Goal: Task Accomplishment & Management: Complete application form

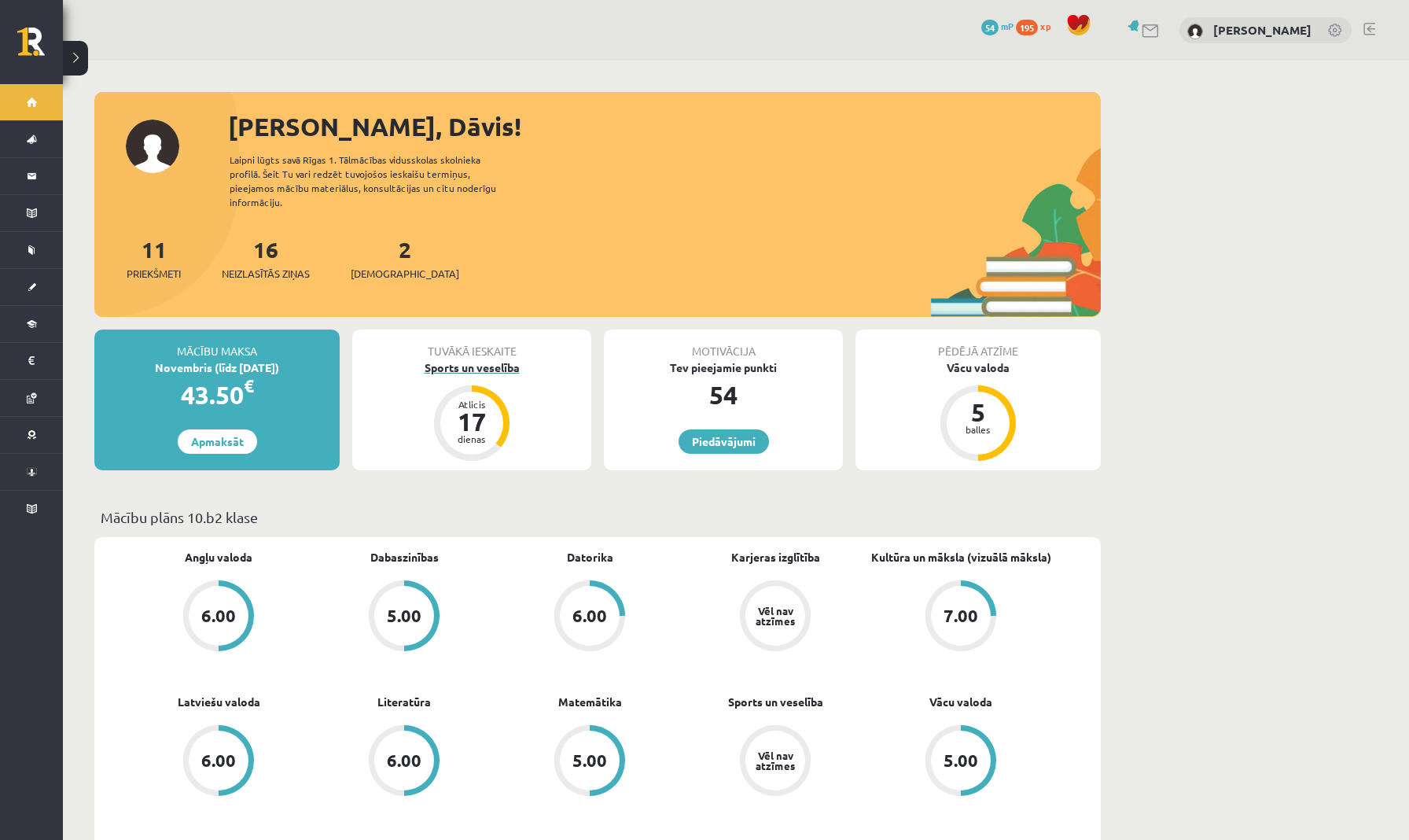
click at [451, 359] on div "Sports un veselība" at bounding box center [471, 367] width 239 height 17
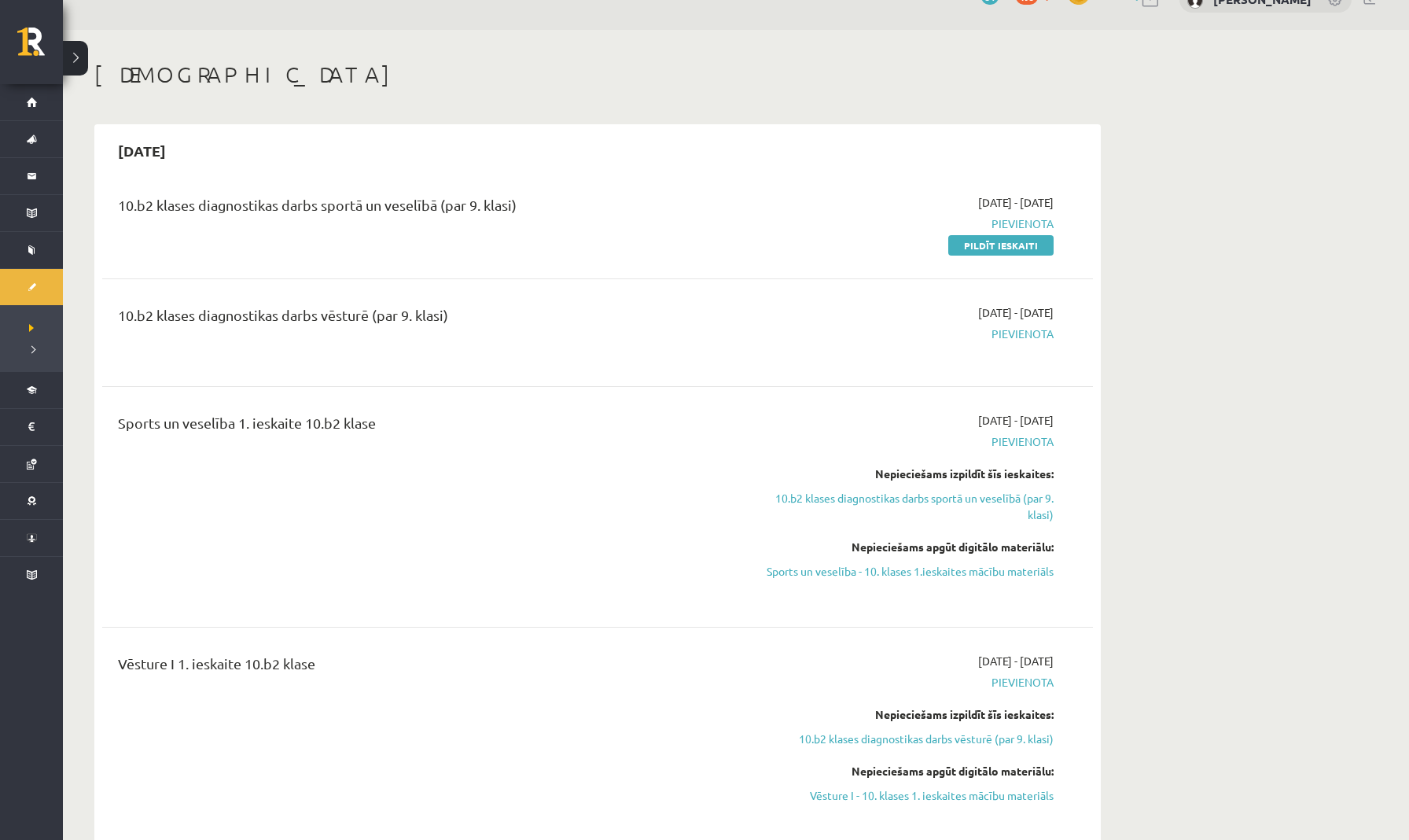
scroll to position [30, 0]
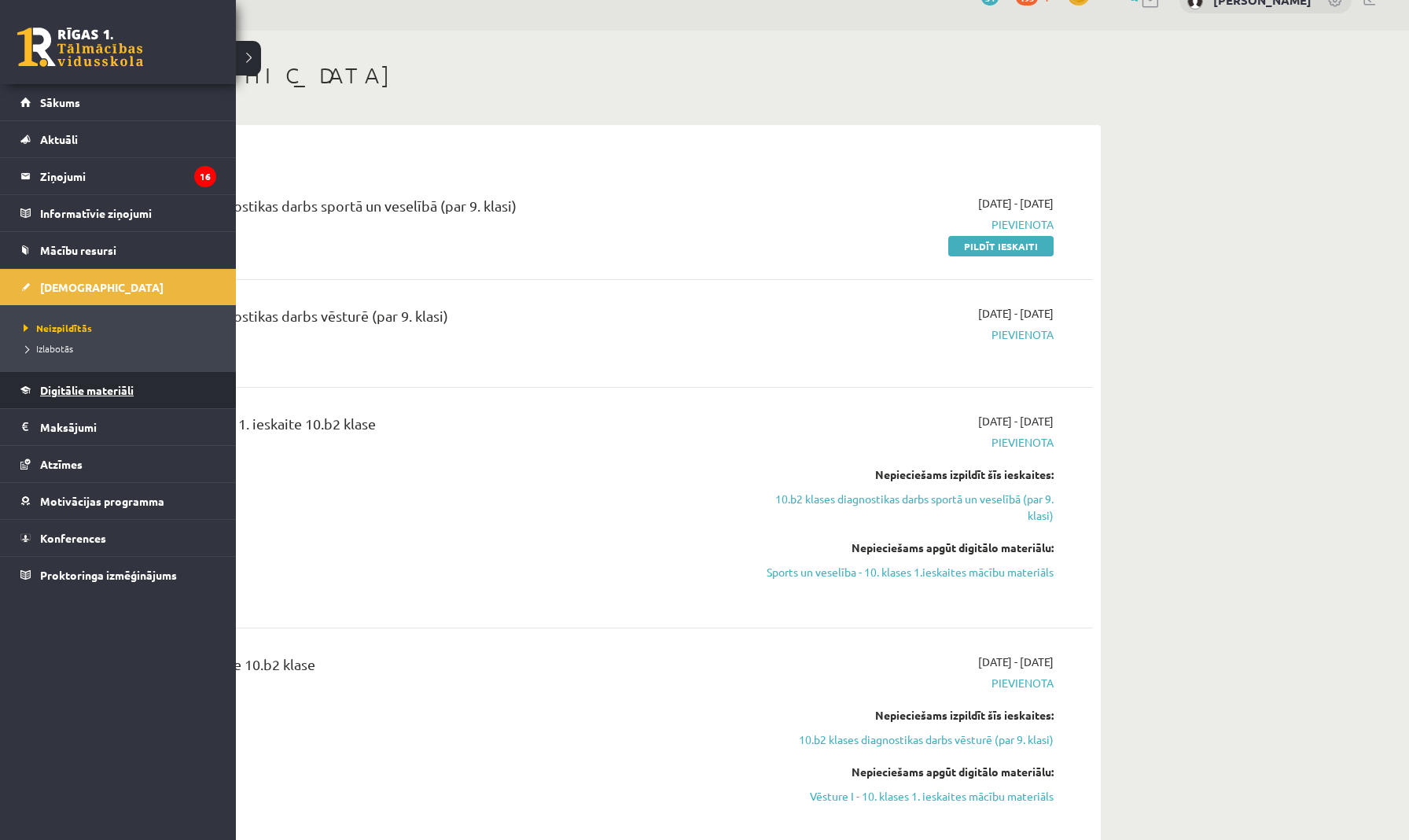
click at [45, 397] on link "Digitālie materiāli" at bounding box center [118, 389] width 196 height 36
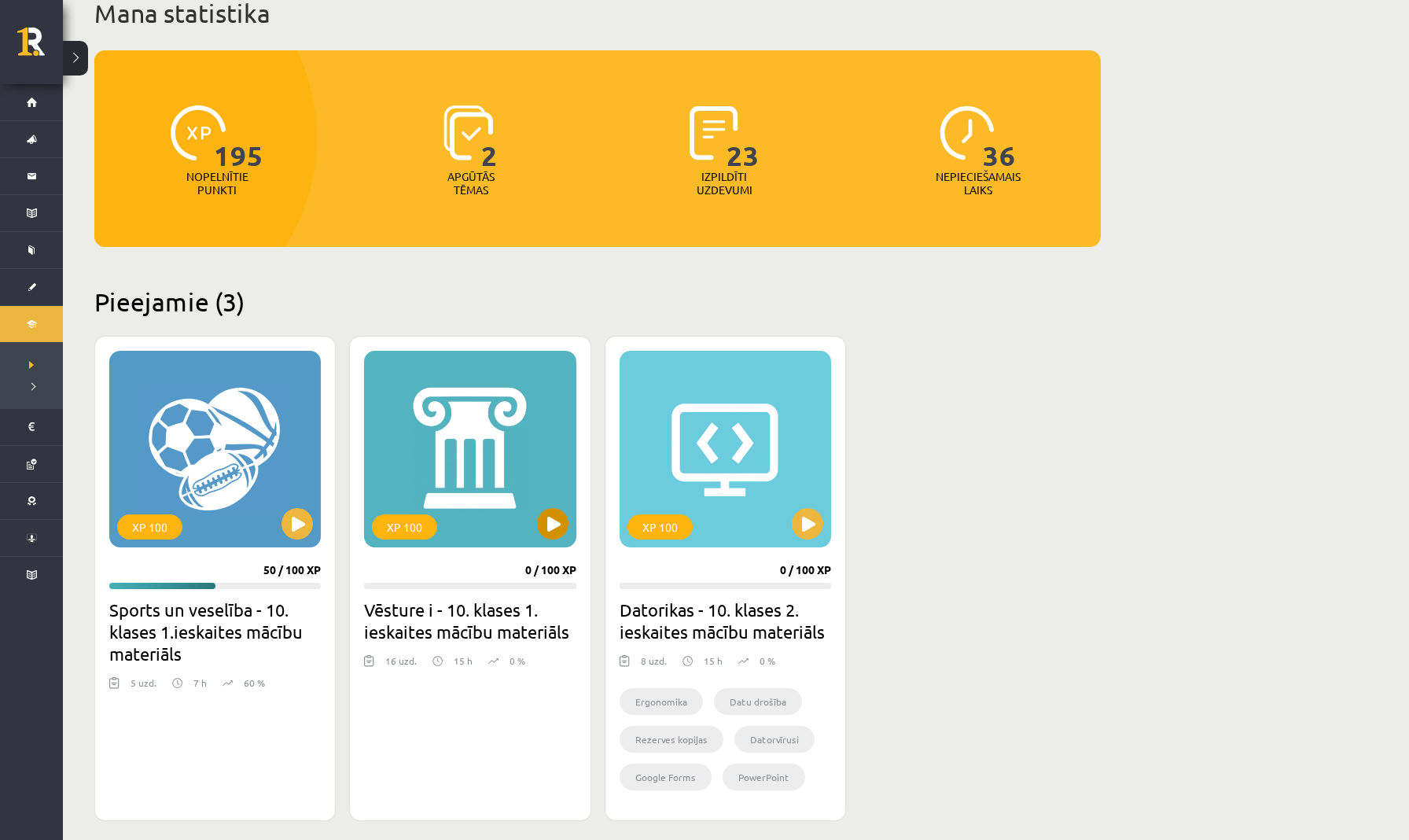
scroll to position [118, 0]
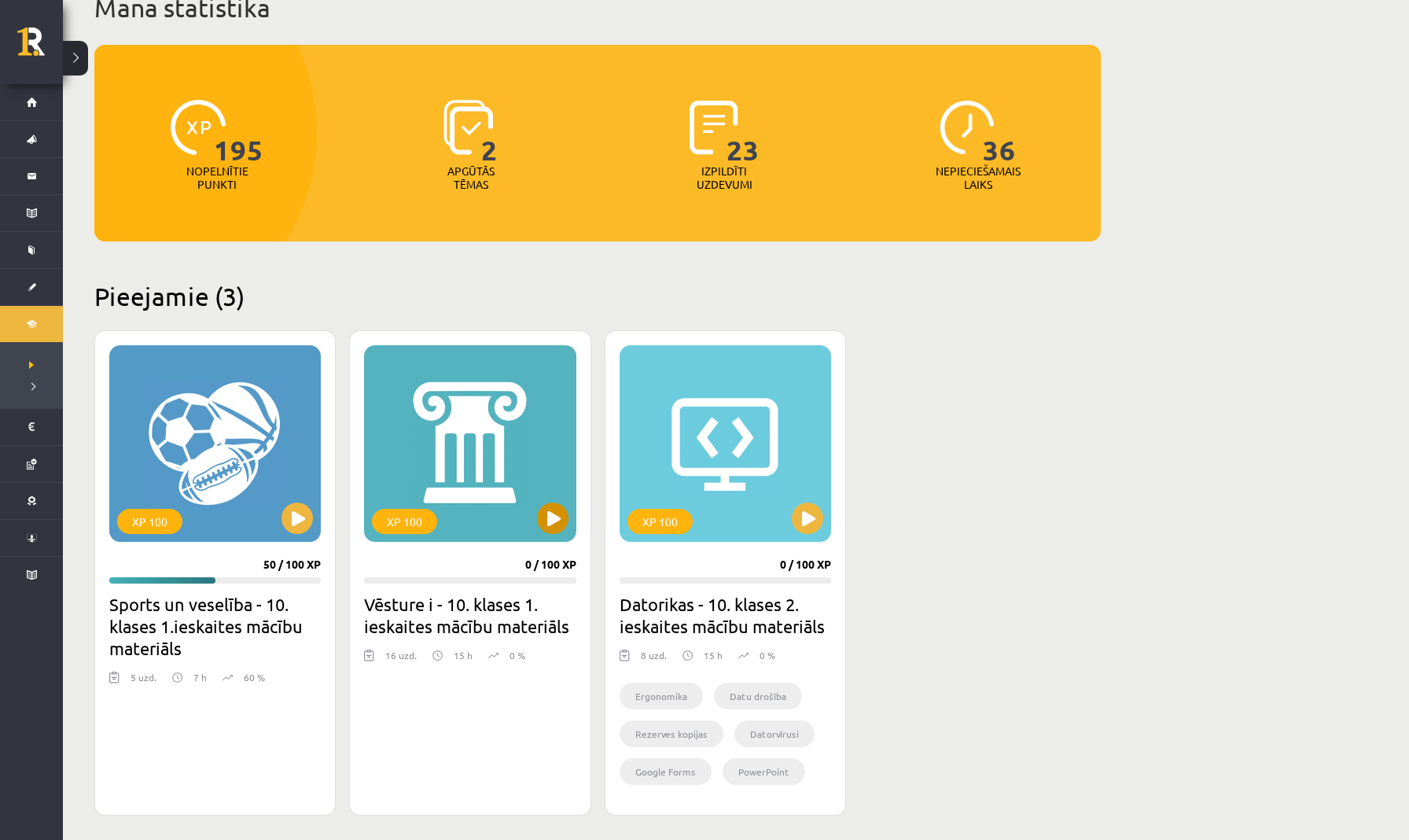
click at [555, 521] on button at bounding box center [552, 517] width 31 height 31
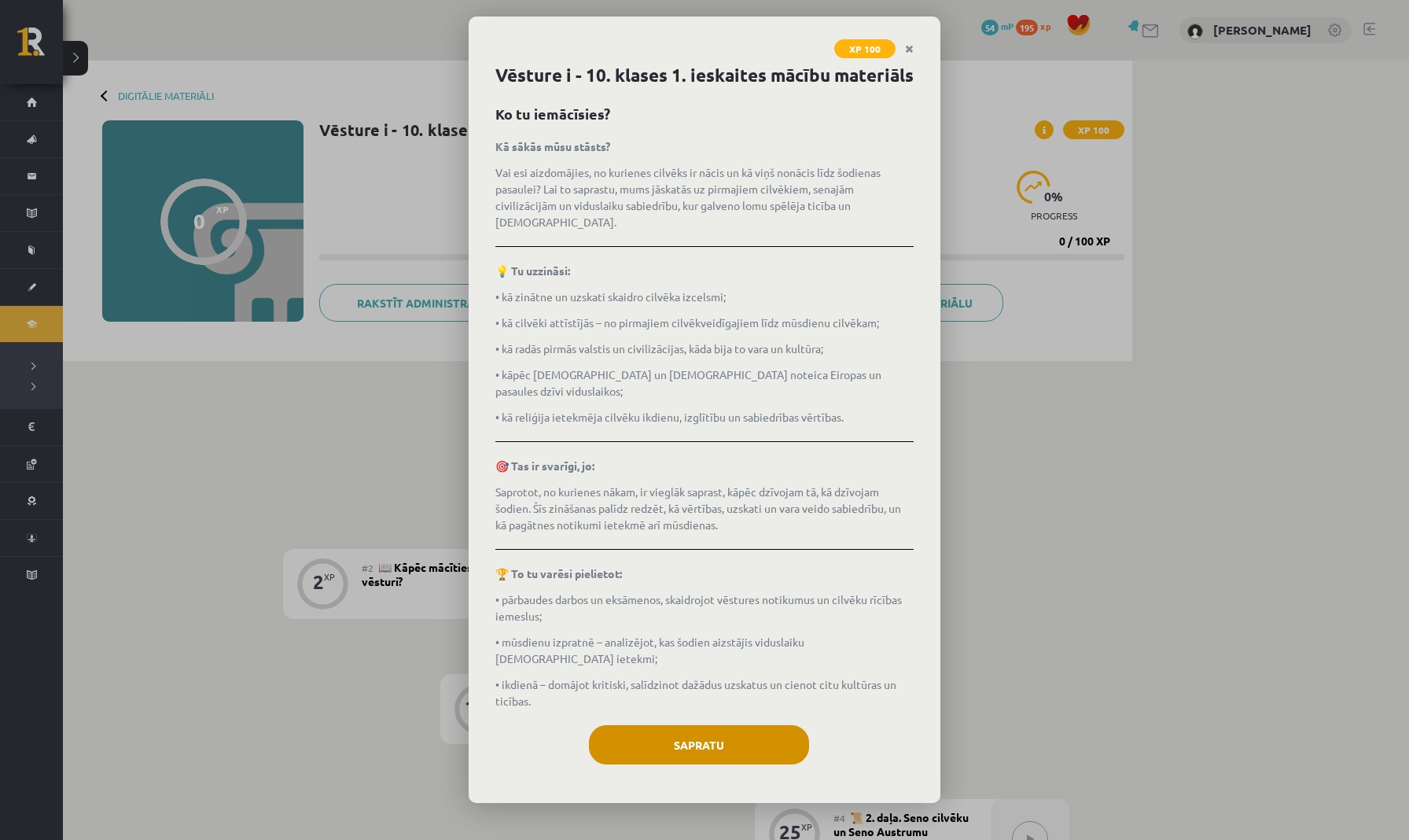
click at [640, 725] on button "Sapratu" at bounding box center [699, 744] width 220 height 39
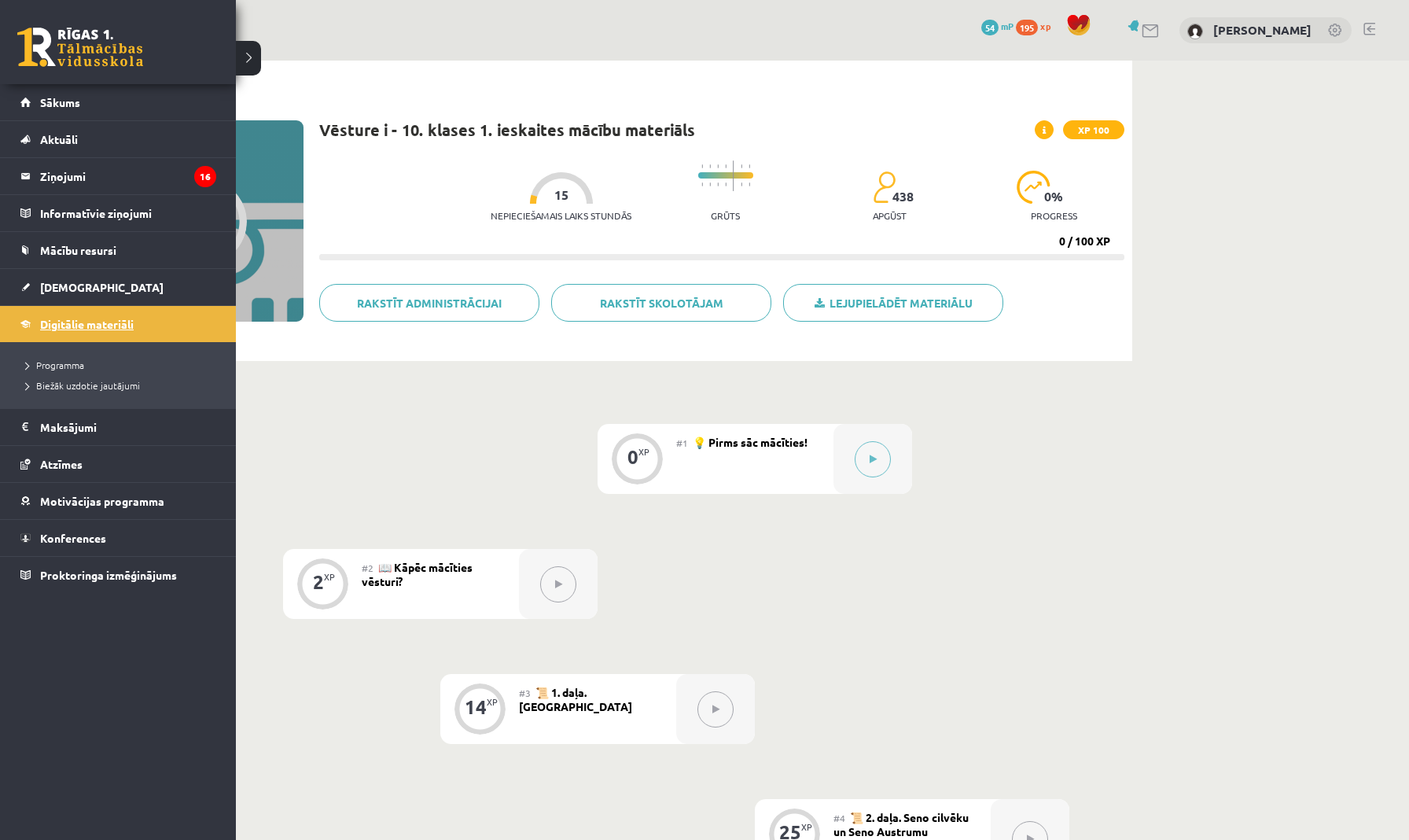
click at [68, 320] on span "Digitālie materiāli" at bounding box center [86, 324] width 93 height 14
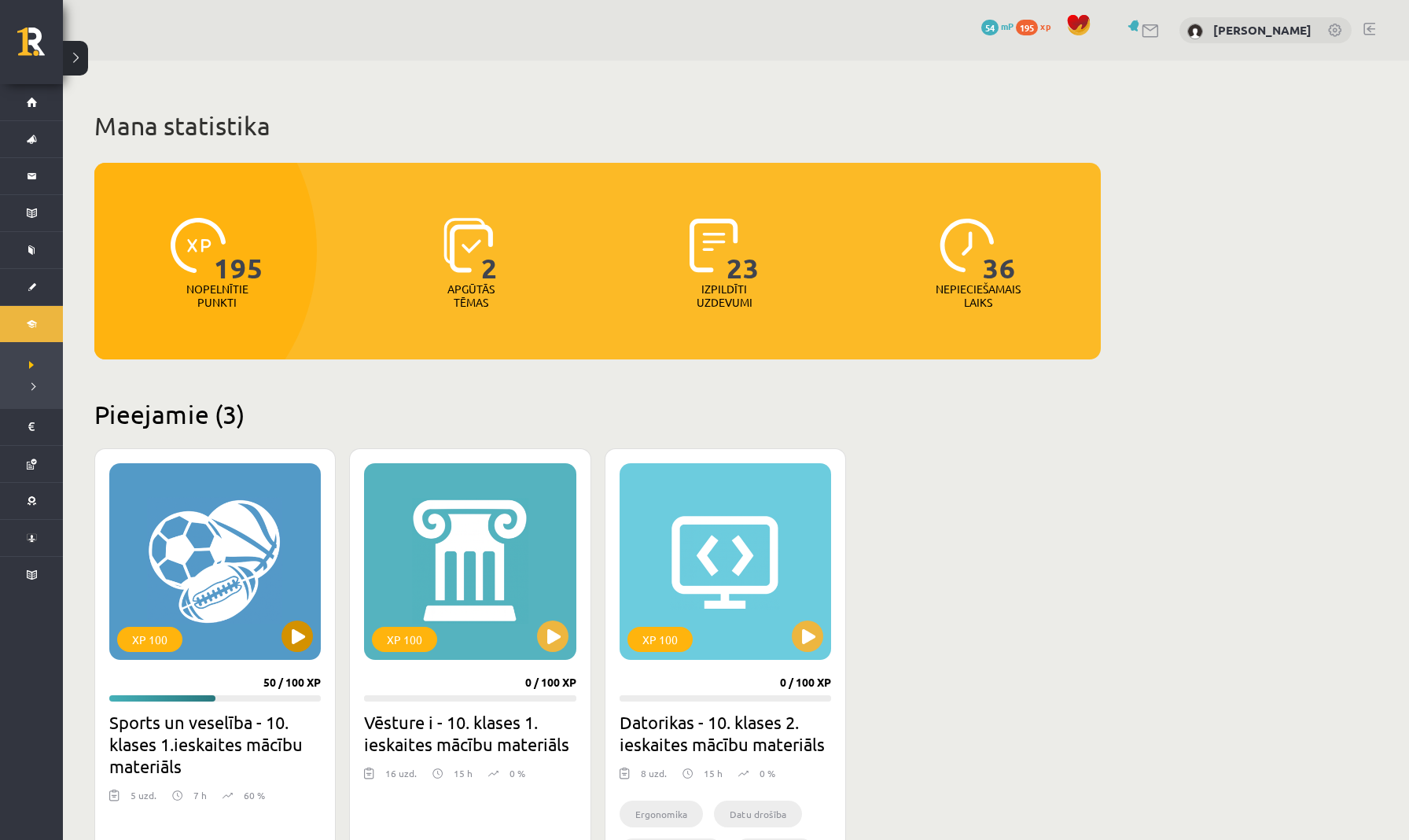
click at [293, 635] on button at bounding box center [296, 635] width 31 height 31
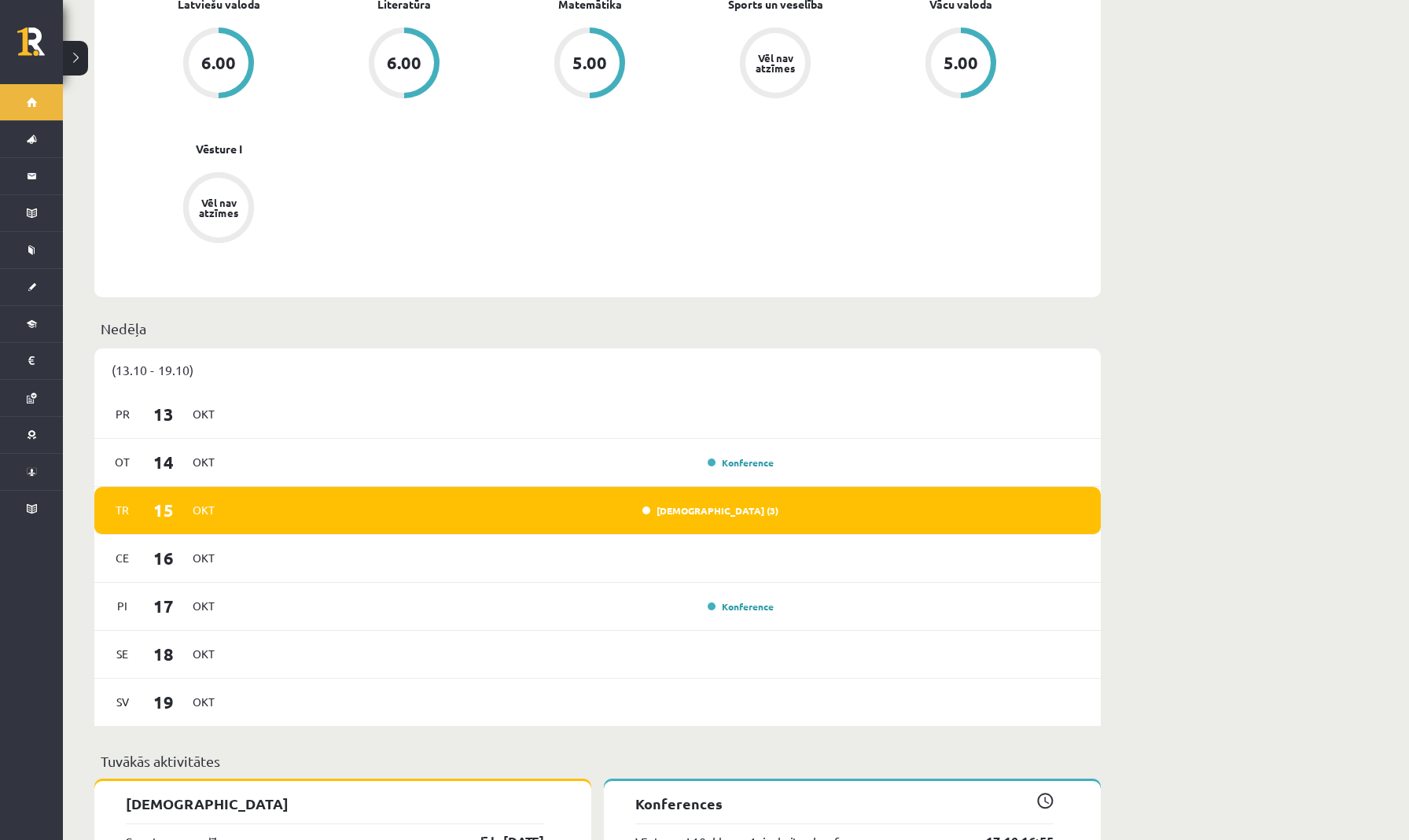
scroll to position [700, 0]
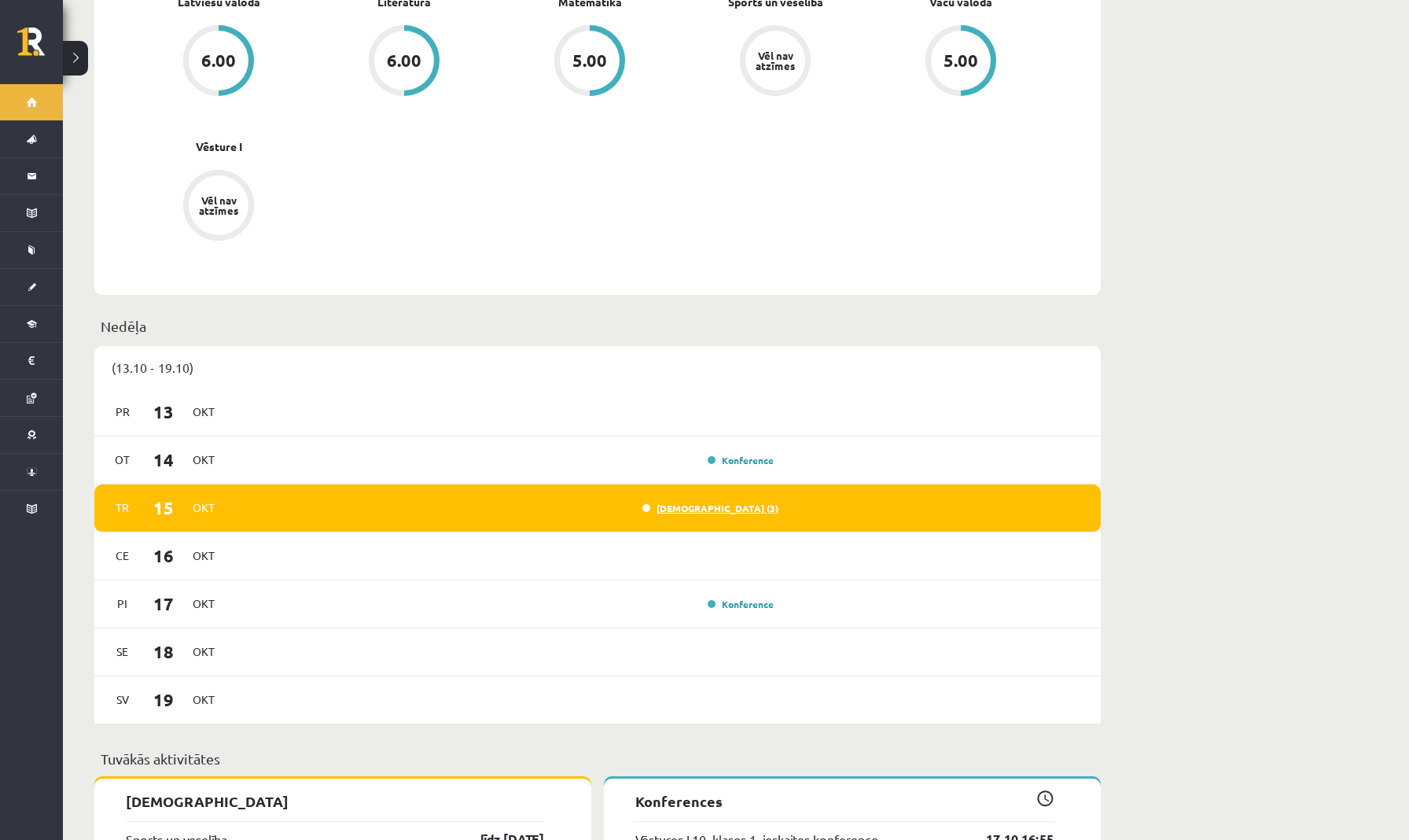
click at [744, 502] on link "Ieskaite (3)" at bounding box center [710, 508] width 136 height 12
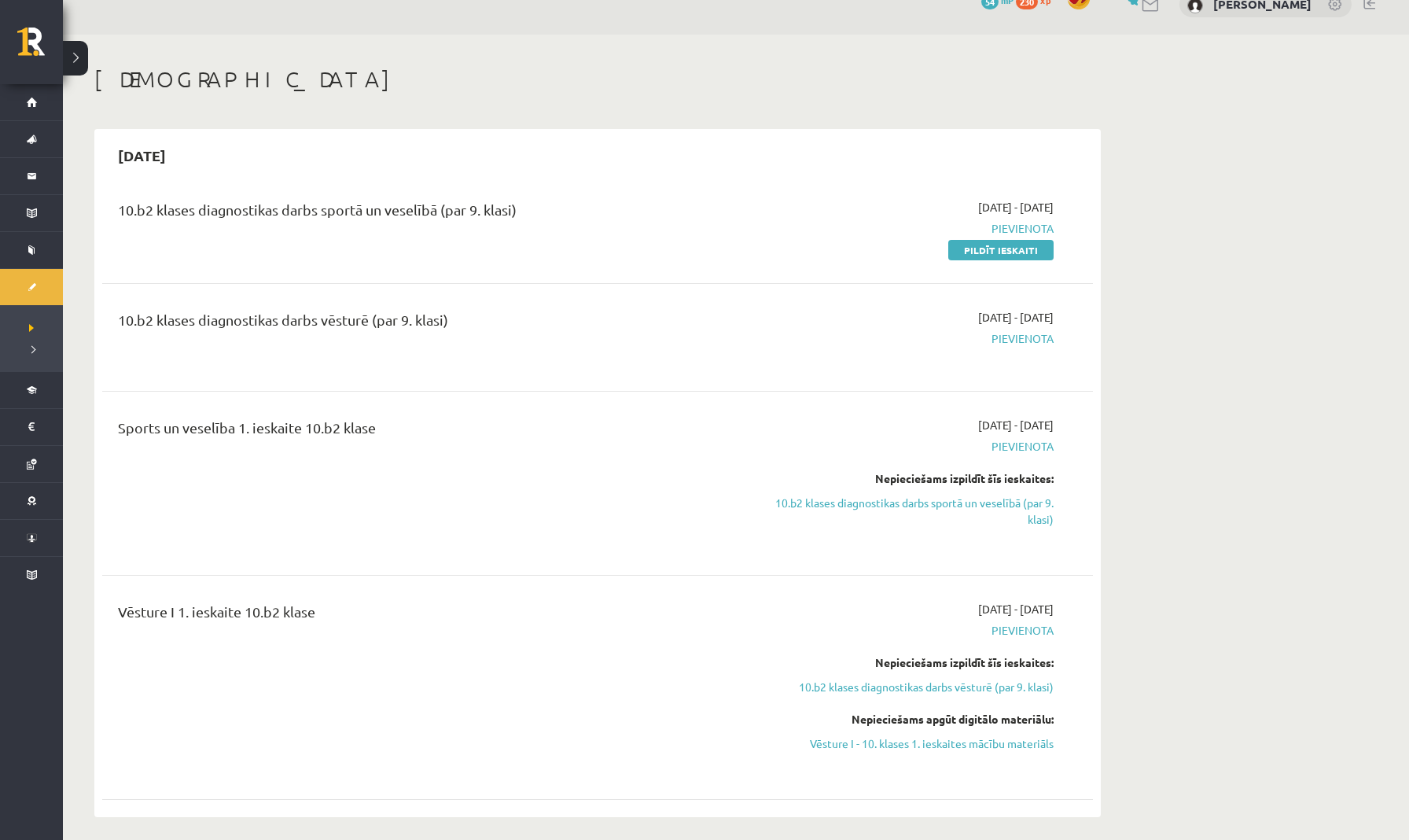
scroll to position [28, 0]
drag, startPoint x: 917, startPoint y: 417, endPoint x: 1047, endPoint y: 425, distance: 130.2
click at [1047, 426] on div "[DATE] - [DATE] [GEOGRAPHIC_DATA] Nepieciešams izpildīt šīs ieskaites: 10.b2 kl…" at bounding box center [905, 481] width 320 height 133
click at [1069, 427] on div "Sports un veselība 1. ieskaite 10.b2 klase 2025-10-07 - 2025-10-31 Pievienota N…" at bounding box center [597, 481] width 959 height 133
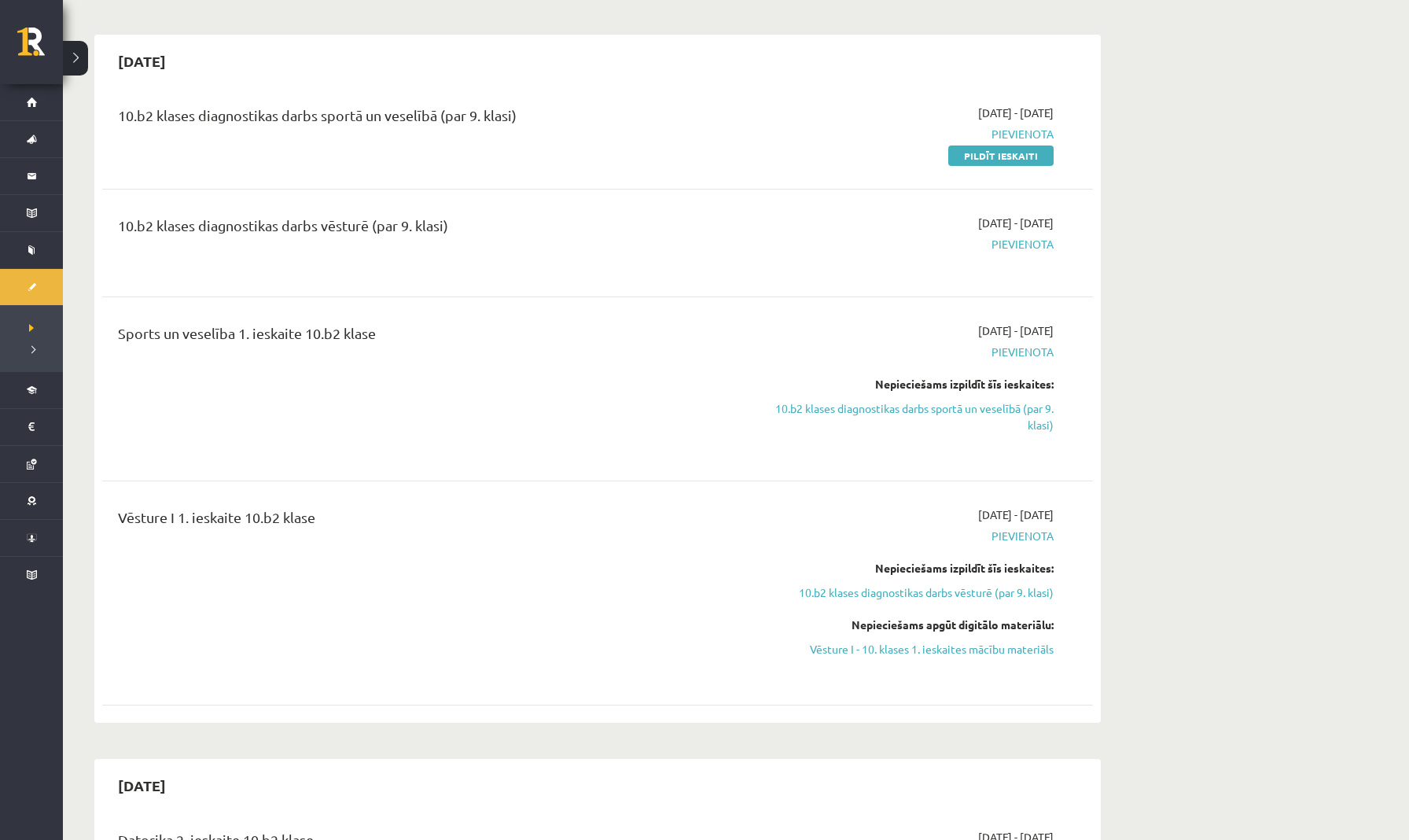
scroll to position [123, 0]
drag, startPoint x: 1027, startPoint y: 507, endPoint x: 1060, endPoint y: 506, distance: 33.0
click at [1060, 506] on div "2025-10-16 - 2025-10-31 Pievienota Nepieciešams izpildīt šīs ieskaites: 10.b2 k…" at bounding box center [905, 589] width 320 height 173
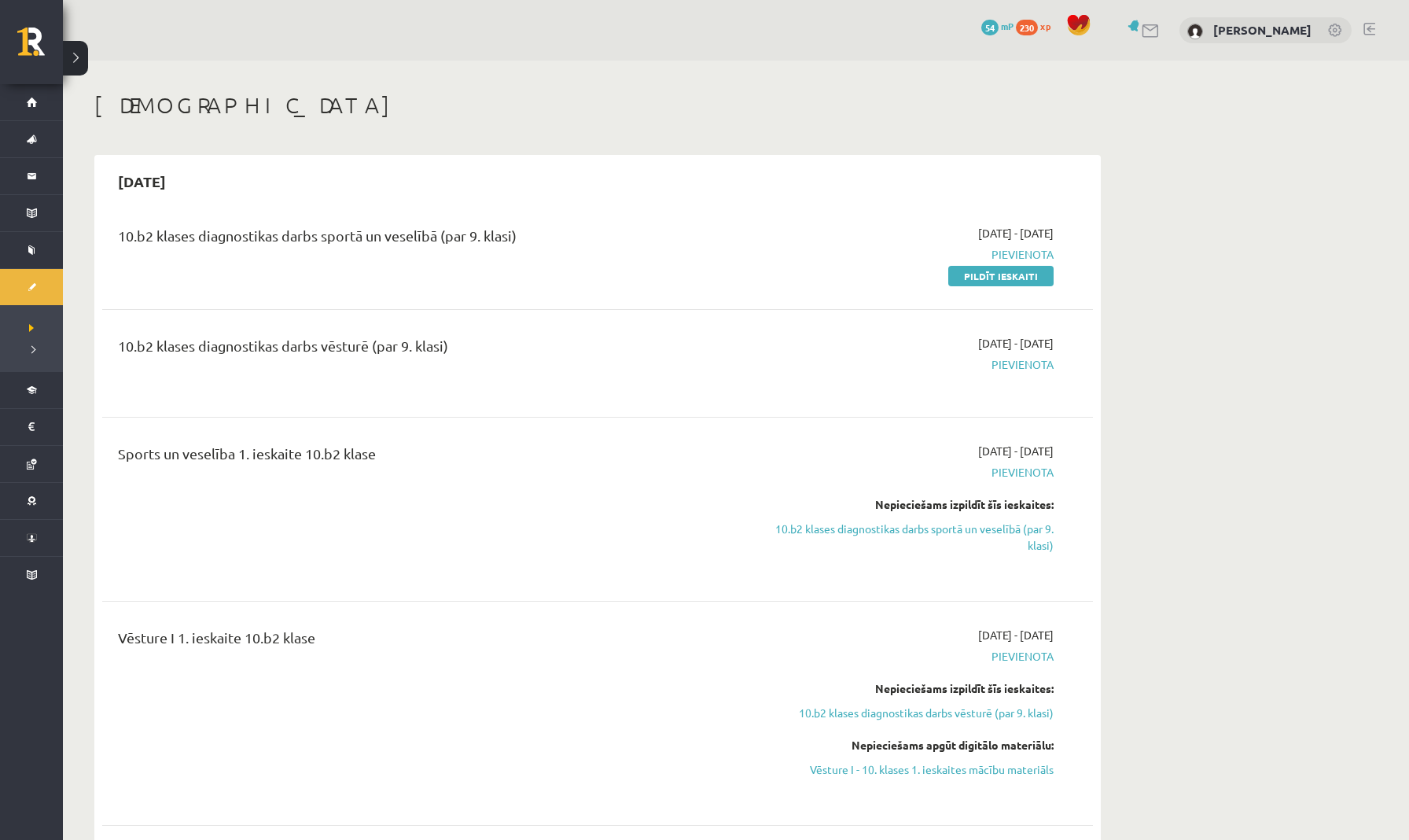
scroll to position [0, 0]
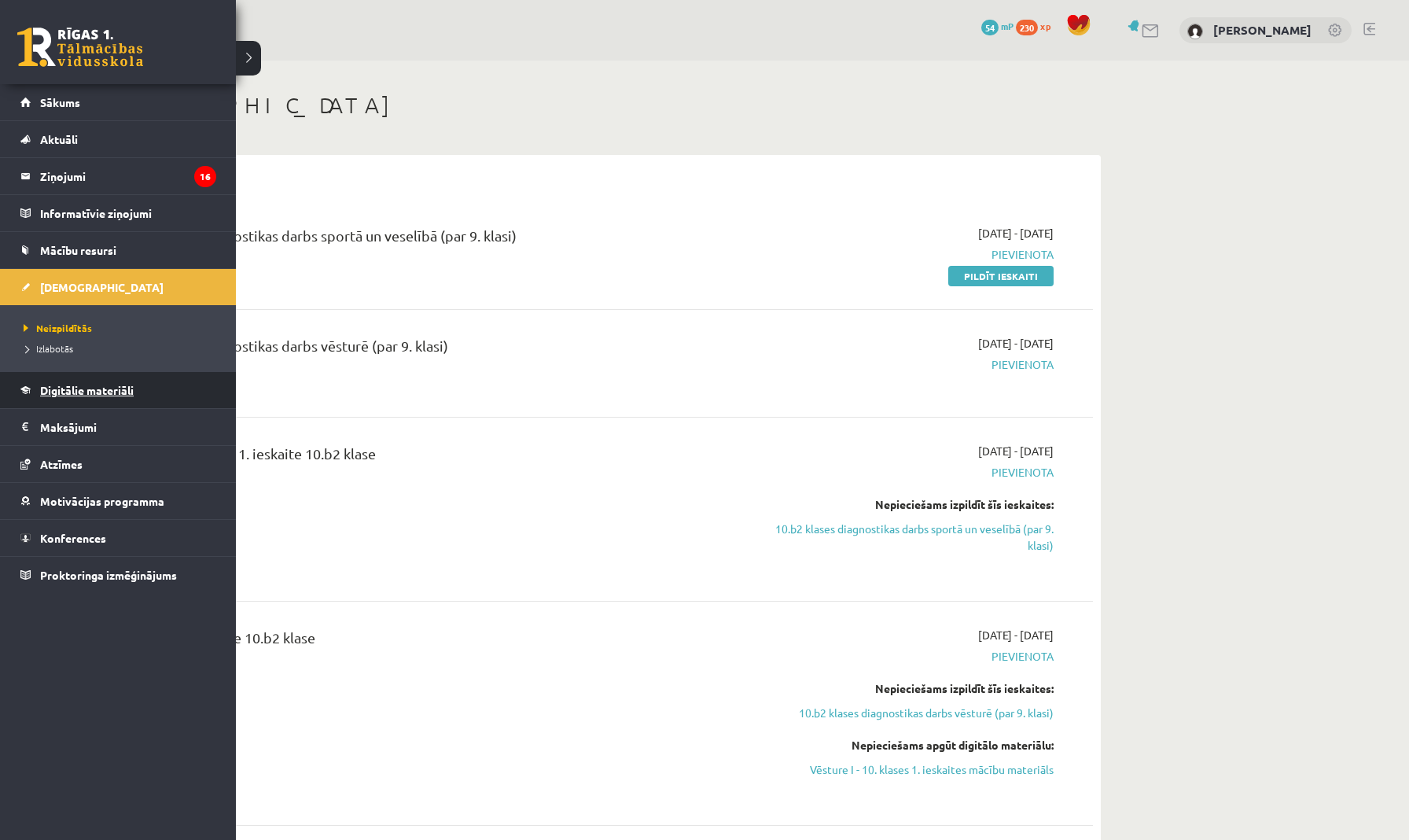
click at [64, 398] on link "Digitālie materiāli" at bounding box center [118, 389] width 196 height 36
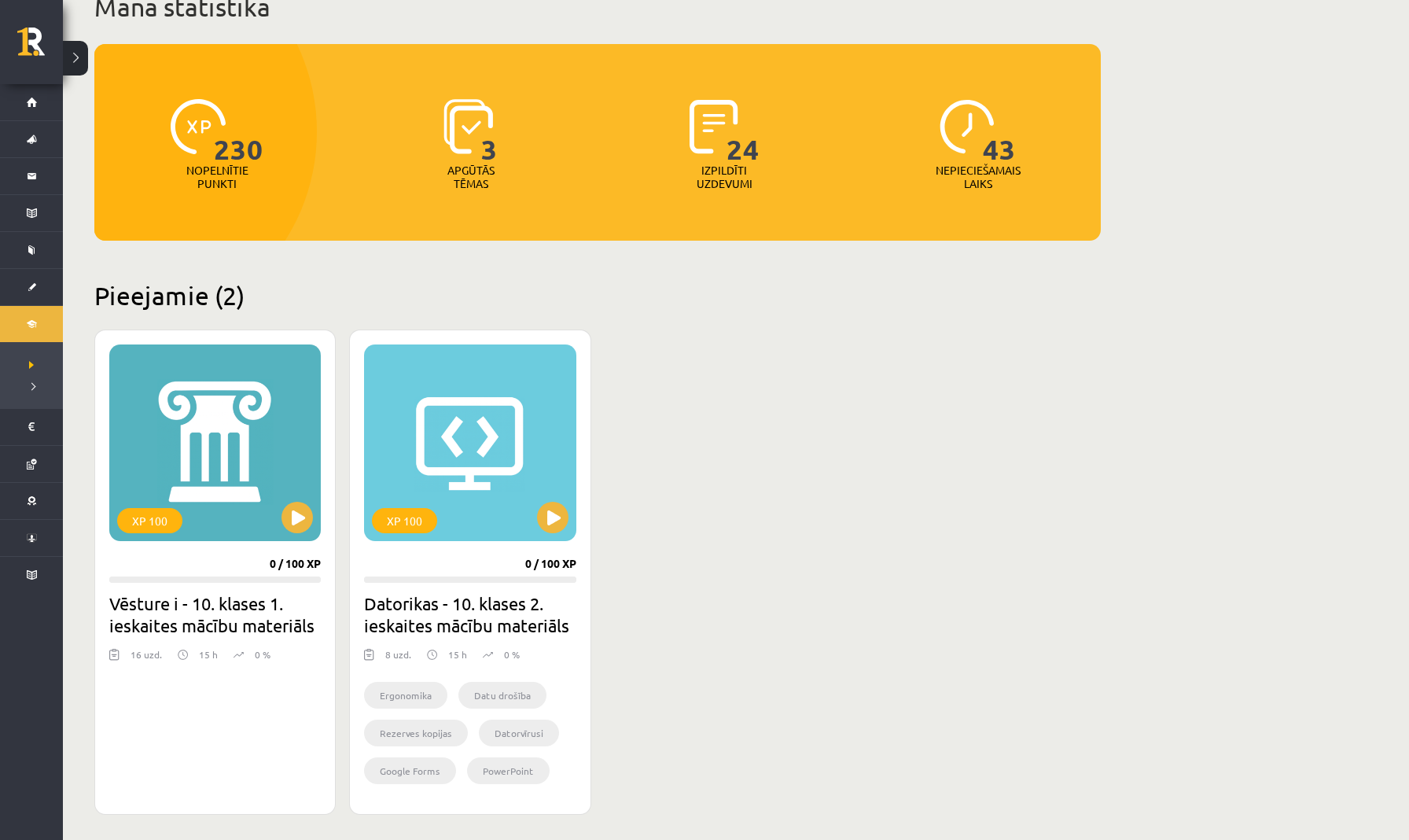
scroll to position [117, 0]
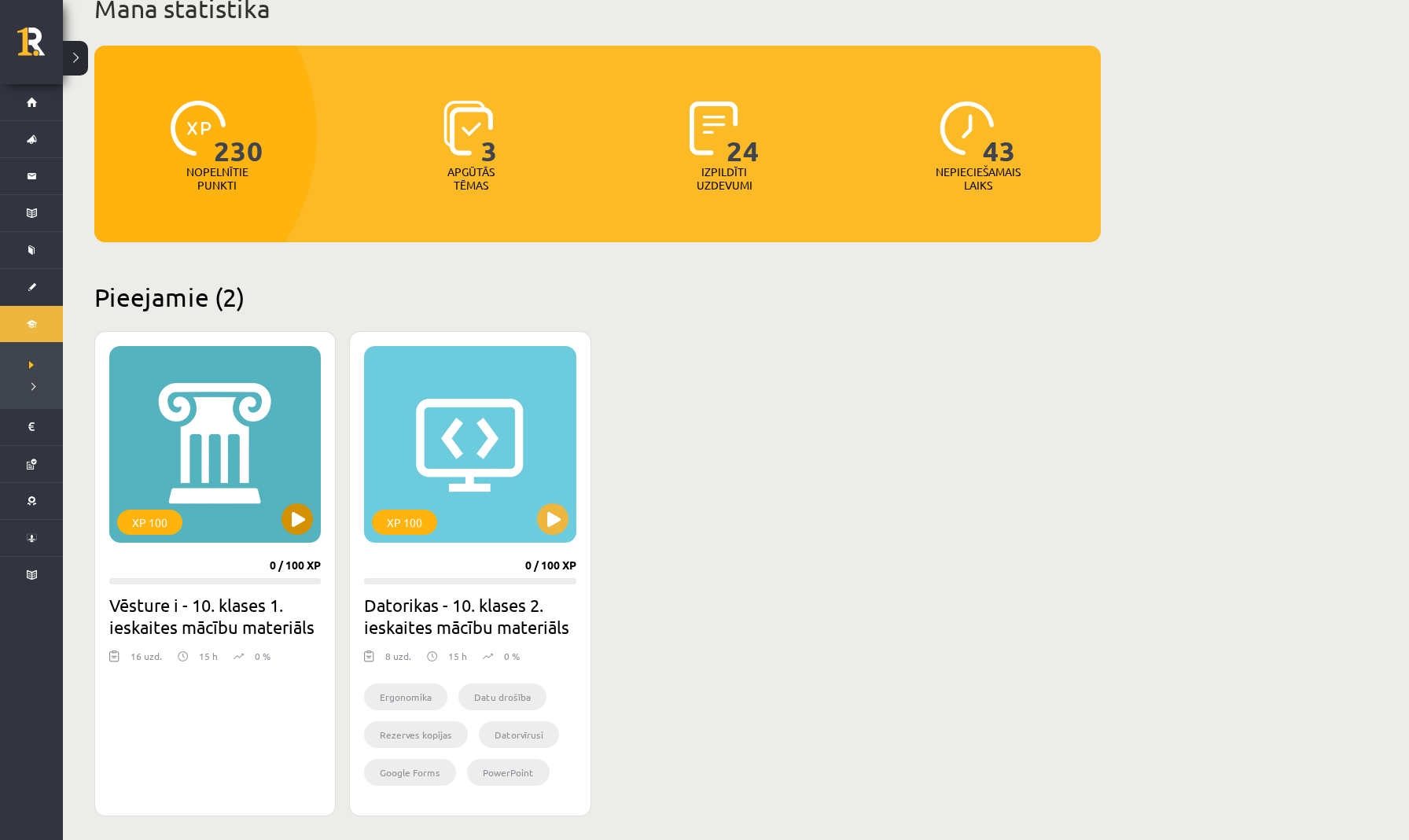
click at [295, 519] on button at bounding box center [296, 518] width 31 height 31
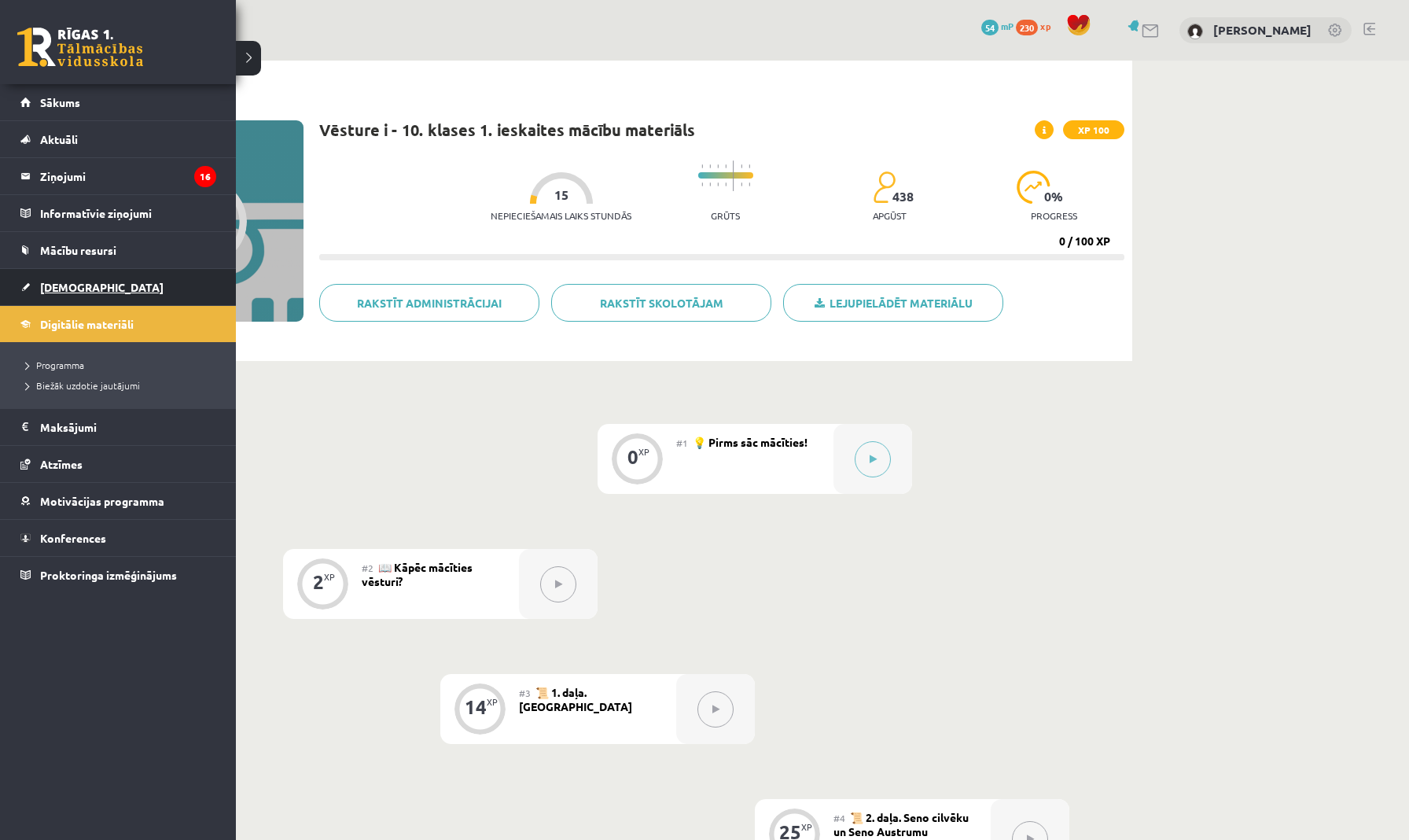
click at [80, 286] on span "[DEMOGRAPHIC_DATA]" at bounding box center [101, 287] width 123 height 14
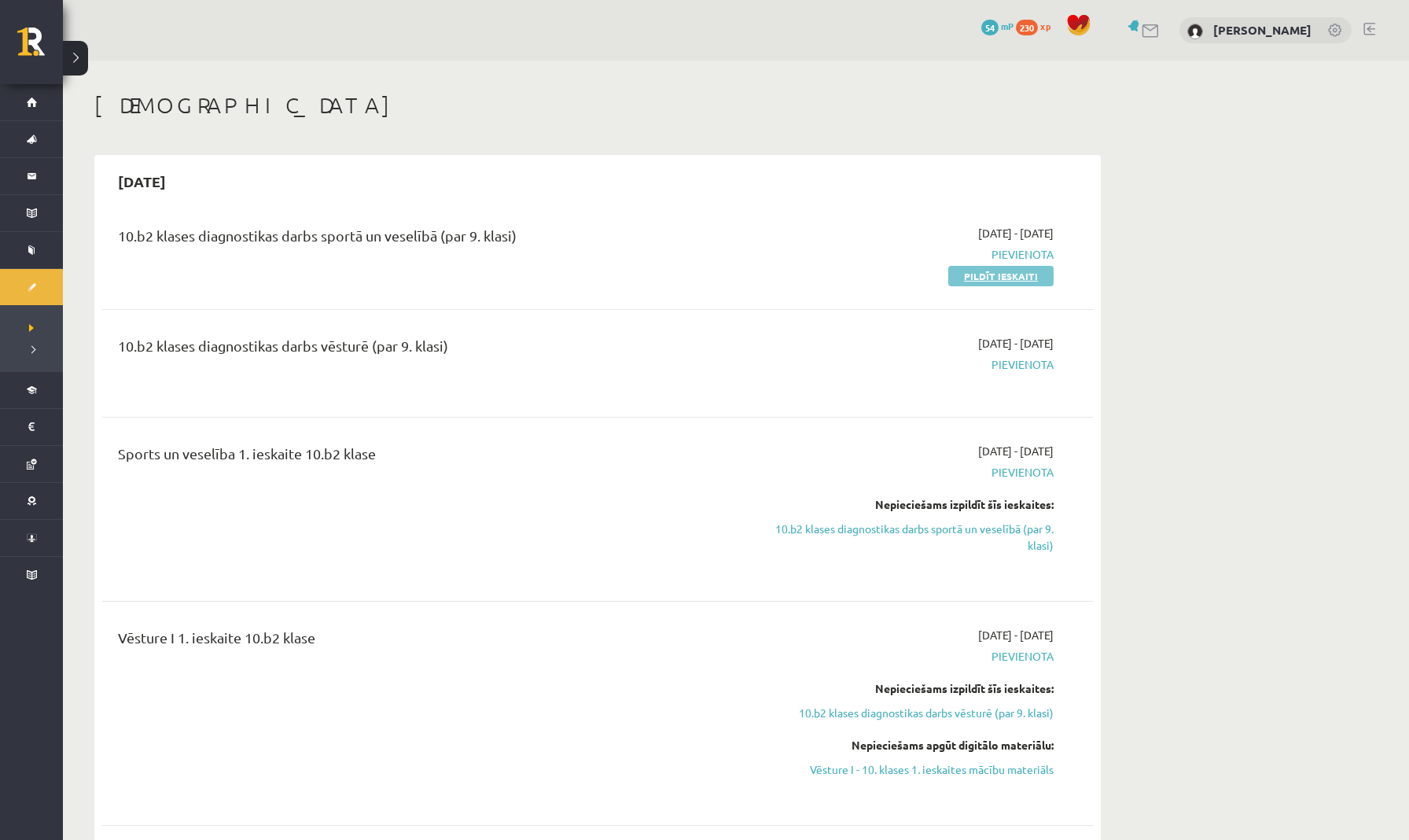
click at [986, 270] on link "Pildīt ieskaiti" at bounding box center [1001, 276] width 106 height 20
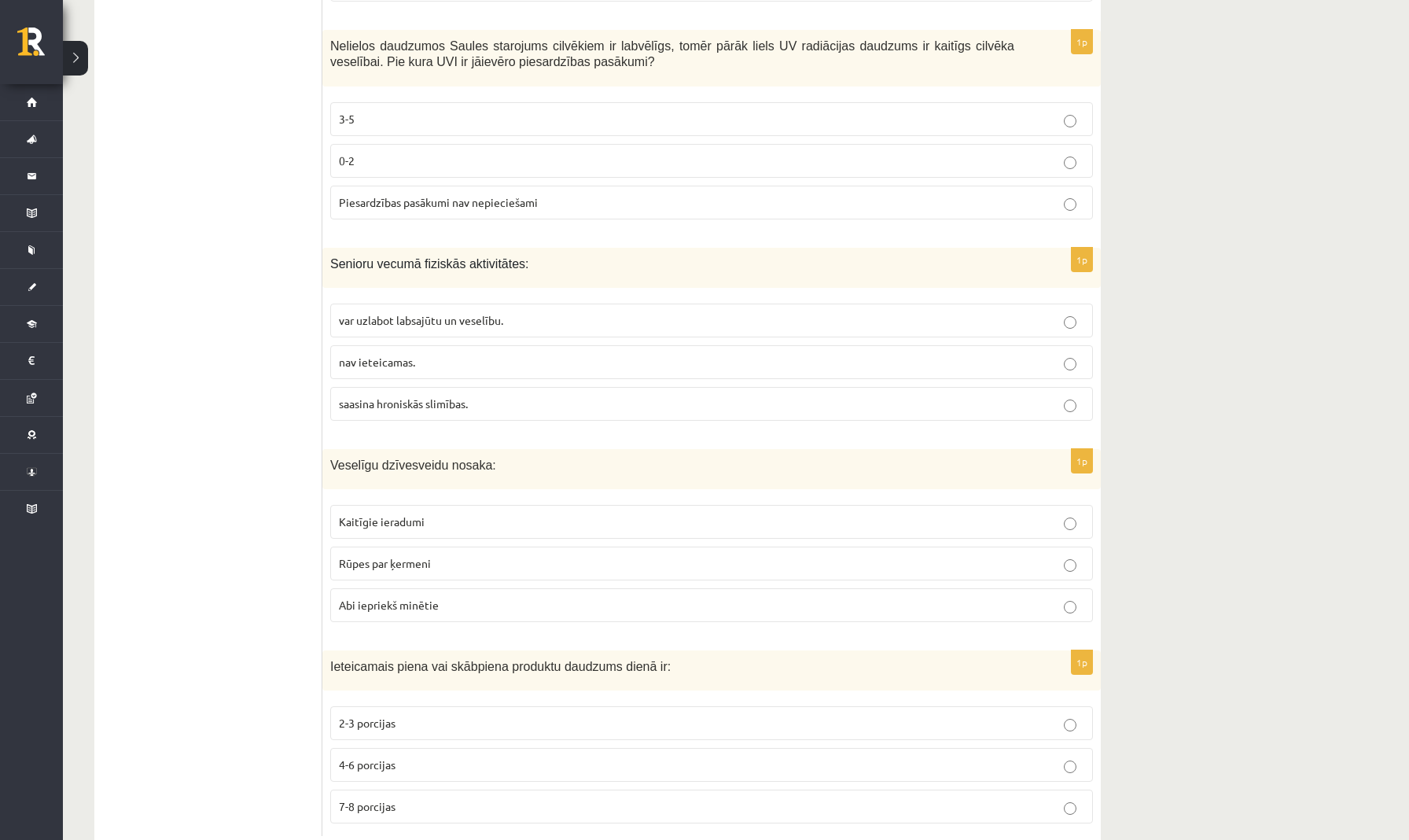
scroll to position [5595, 0]
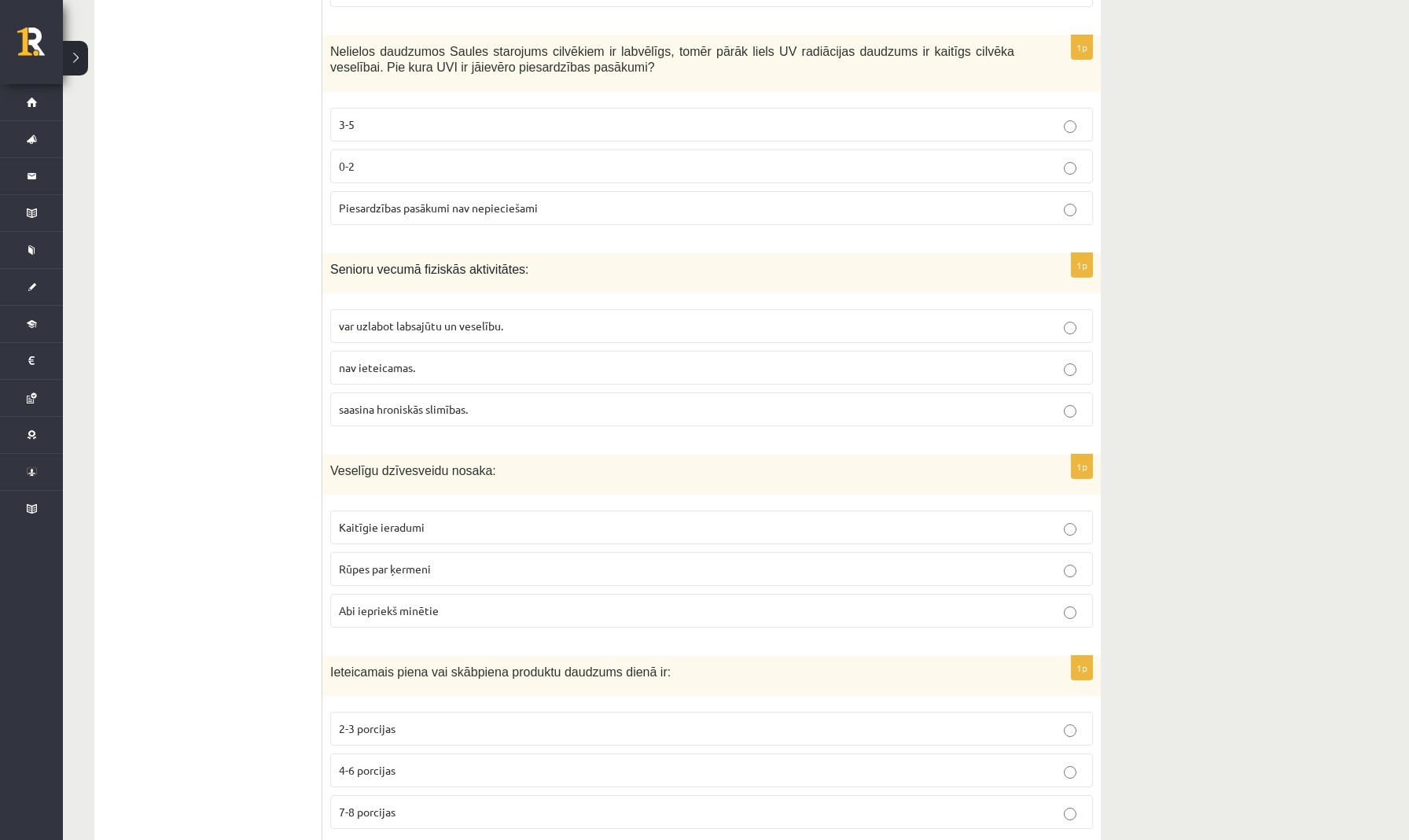
click at [901, 116] on p "3-5" at bounding box center [712, 124] width 745 height 17
click at [648, 318] on p "var uzlabot labsajūtu un veselību." at bounding box center [712, 326] width 745 height 17
click at [468, 561] on p "Rūpes par ķermeni" at bounding box center [712, 569] width 745 height 17
click at [382, 724] on label "2-3 porcijas" at bounding box center [712, 728] width 763 height 34
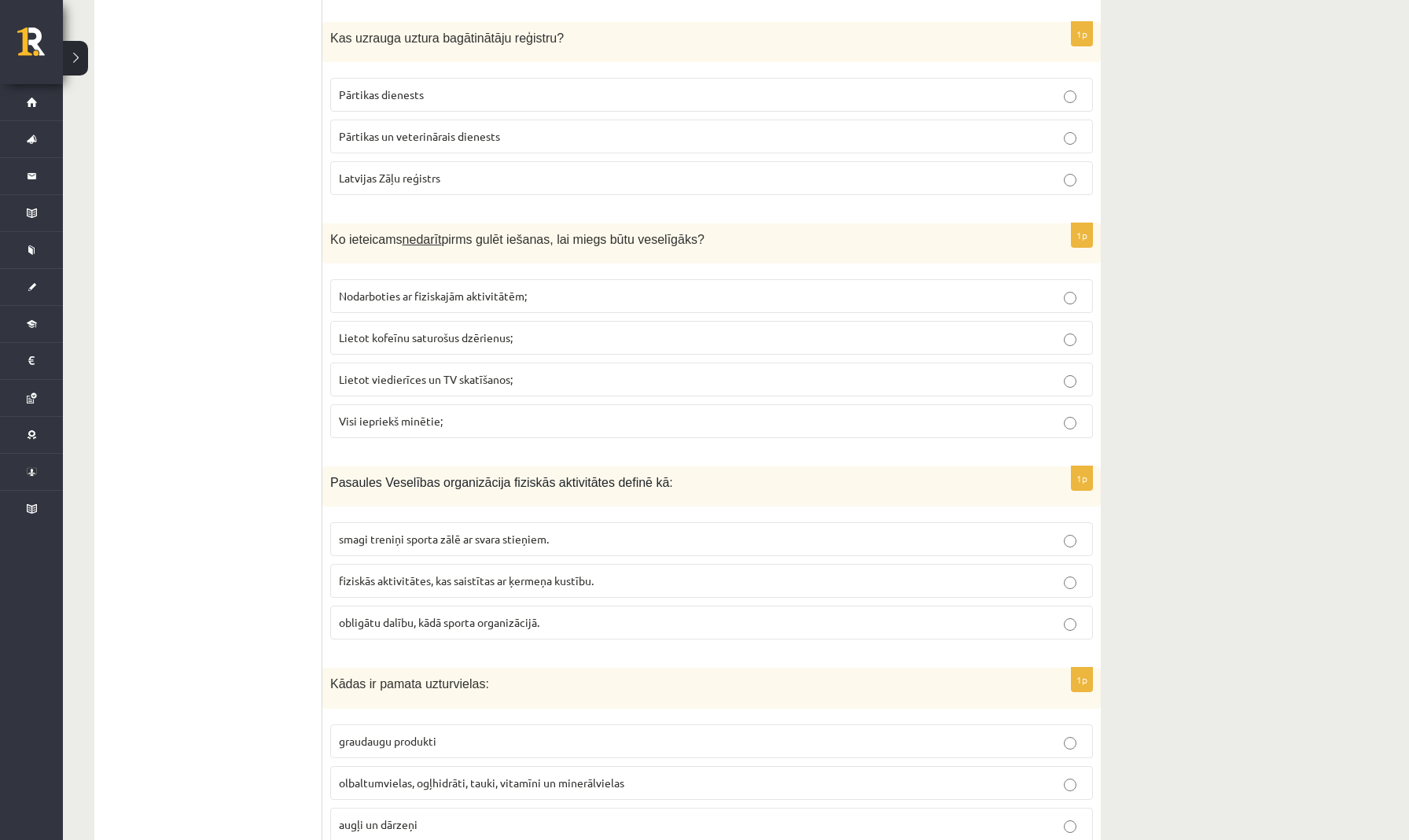
scroll to position [4761, 0]
click at [531, 130] on p "Pārtikas un veterinārais dienests" at bounding box center [712, 136] width 745 height 17
click at [465, 412] on p "Visi iepriekš minētie;" at bounding box center [712, 420] width 745 height 17
click at [462, 573] on span "fiziskās aktivitātes, kas saistītas ar ķermeņa kustību." at bounding box center [466, 580] width 255 height 14
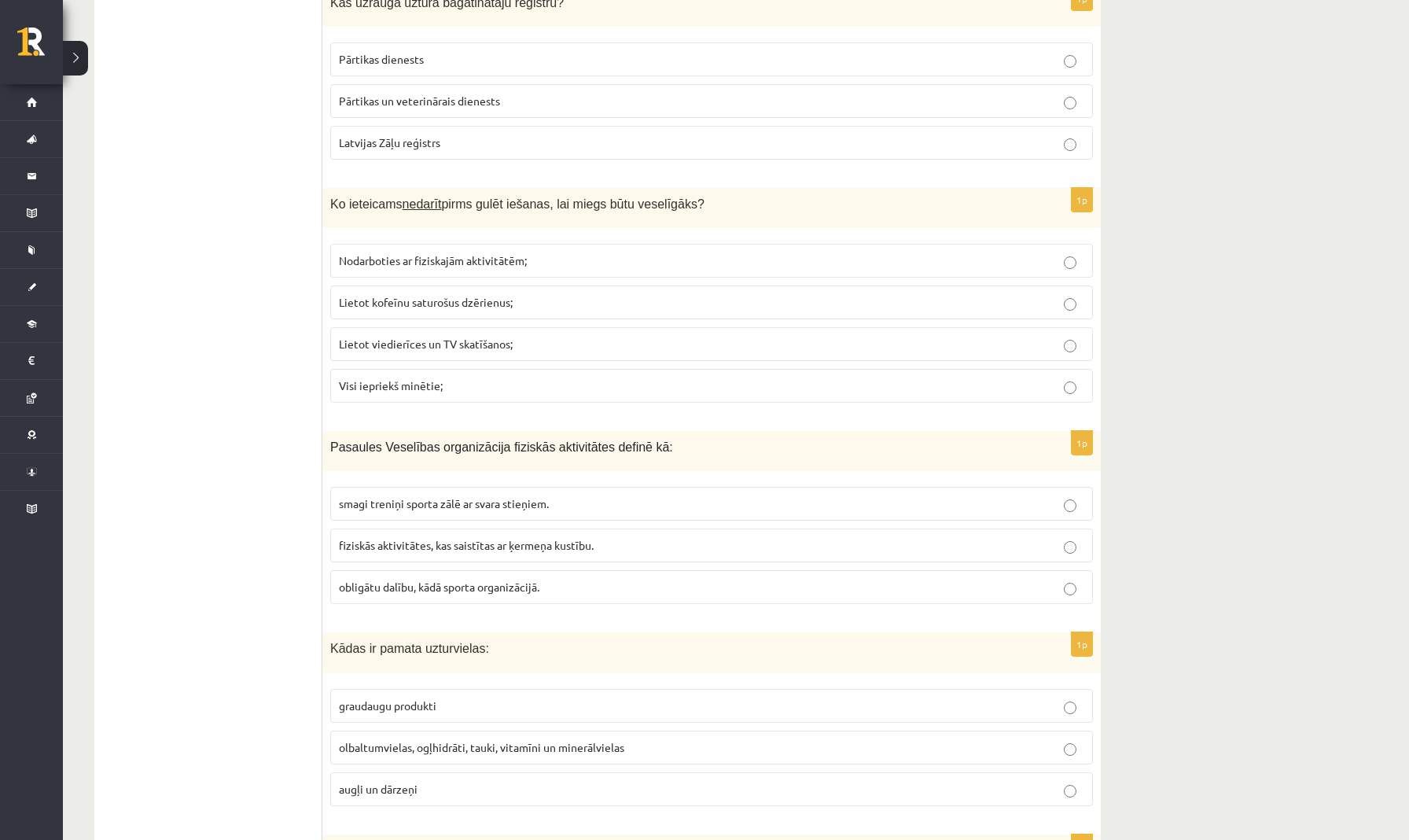
scroll to position [4812, 0]
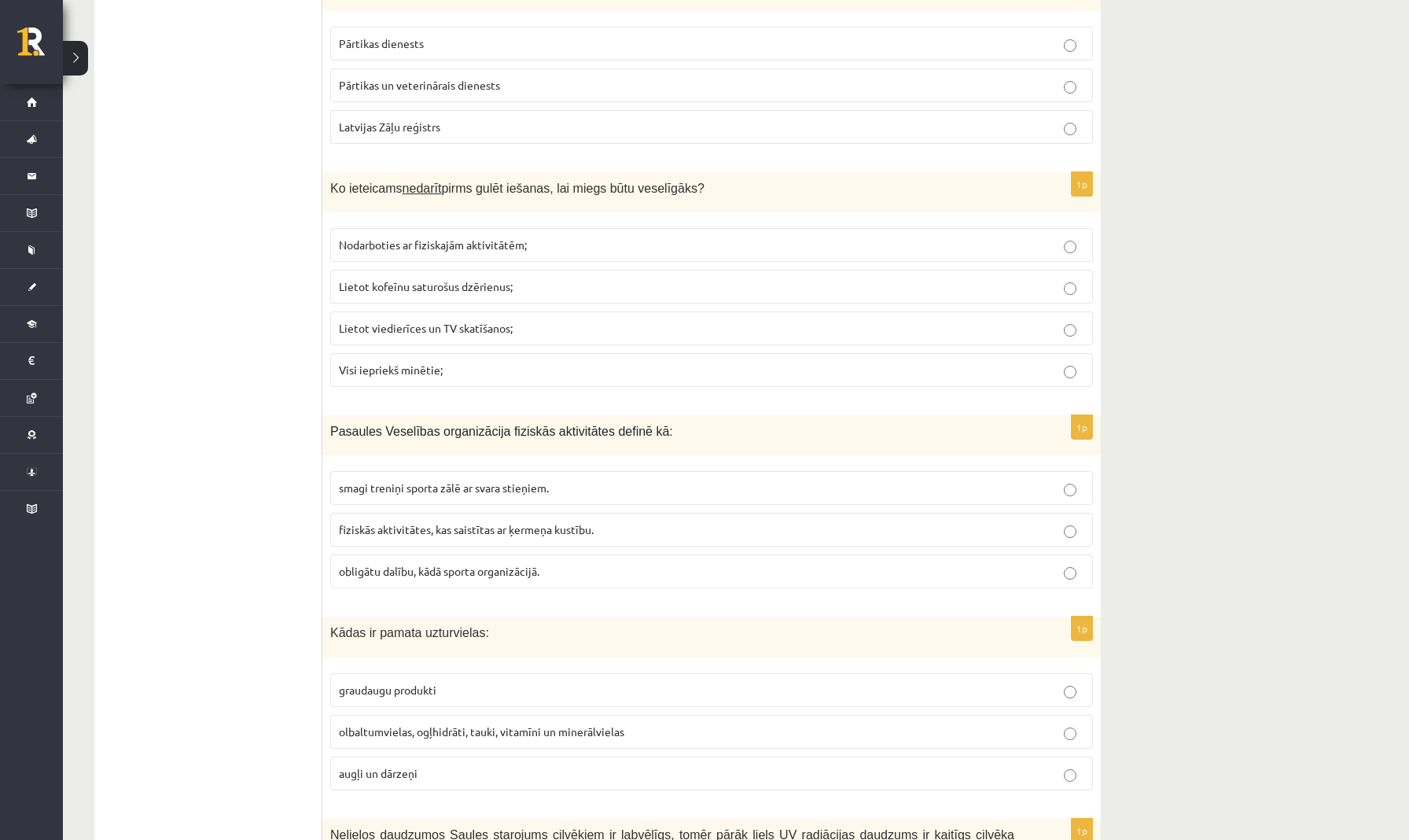
click at [441, 724] on span "olbaltumvielas, ogļhidrāti, tauki, vitamīni un minerālvielas" at bounding box center [482, 731] width 286 height 14
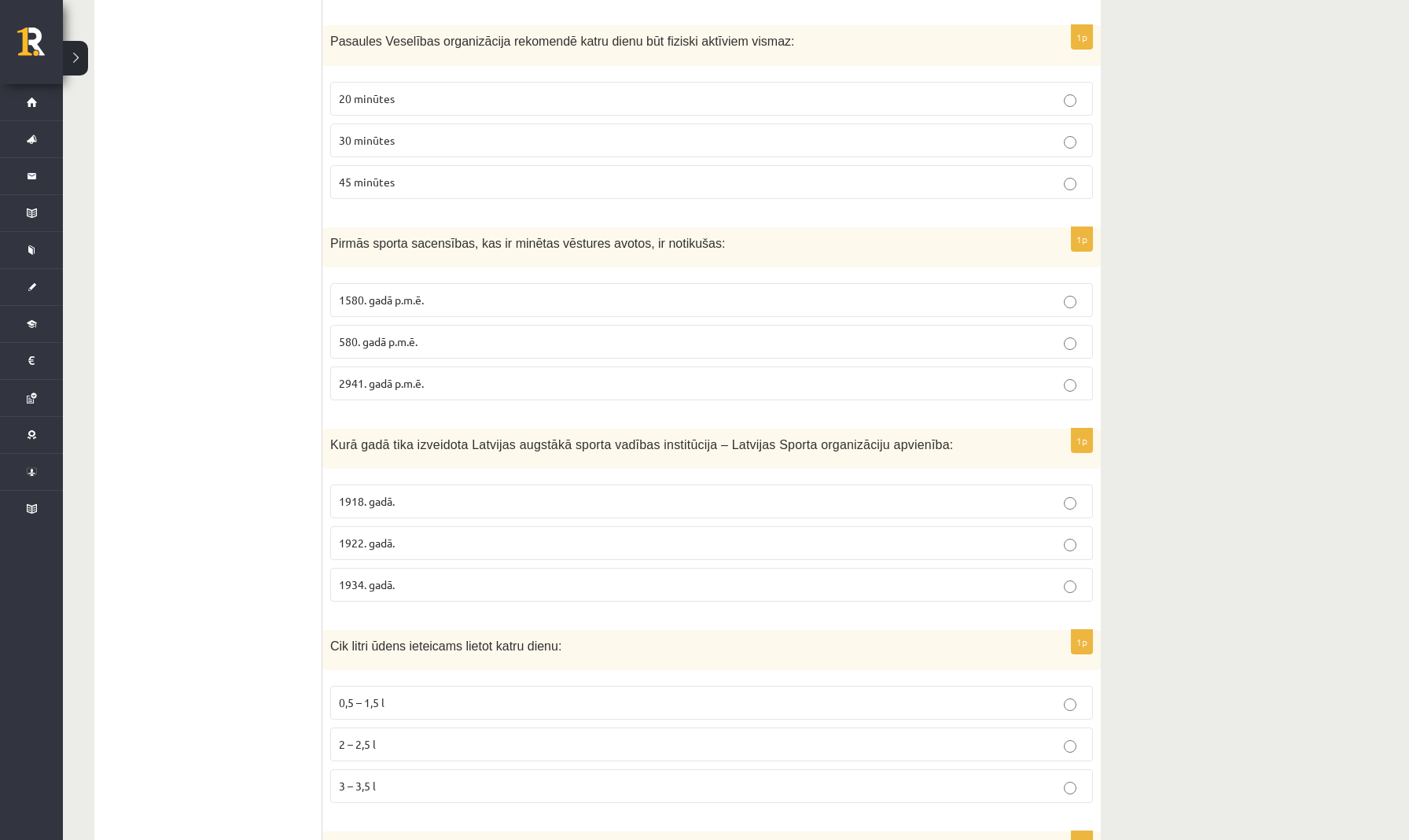
scroll to position [679, 0]
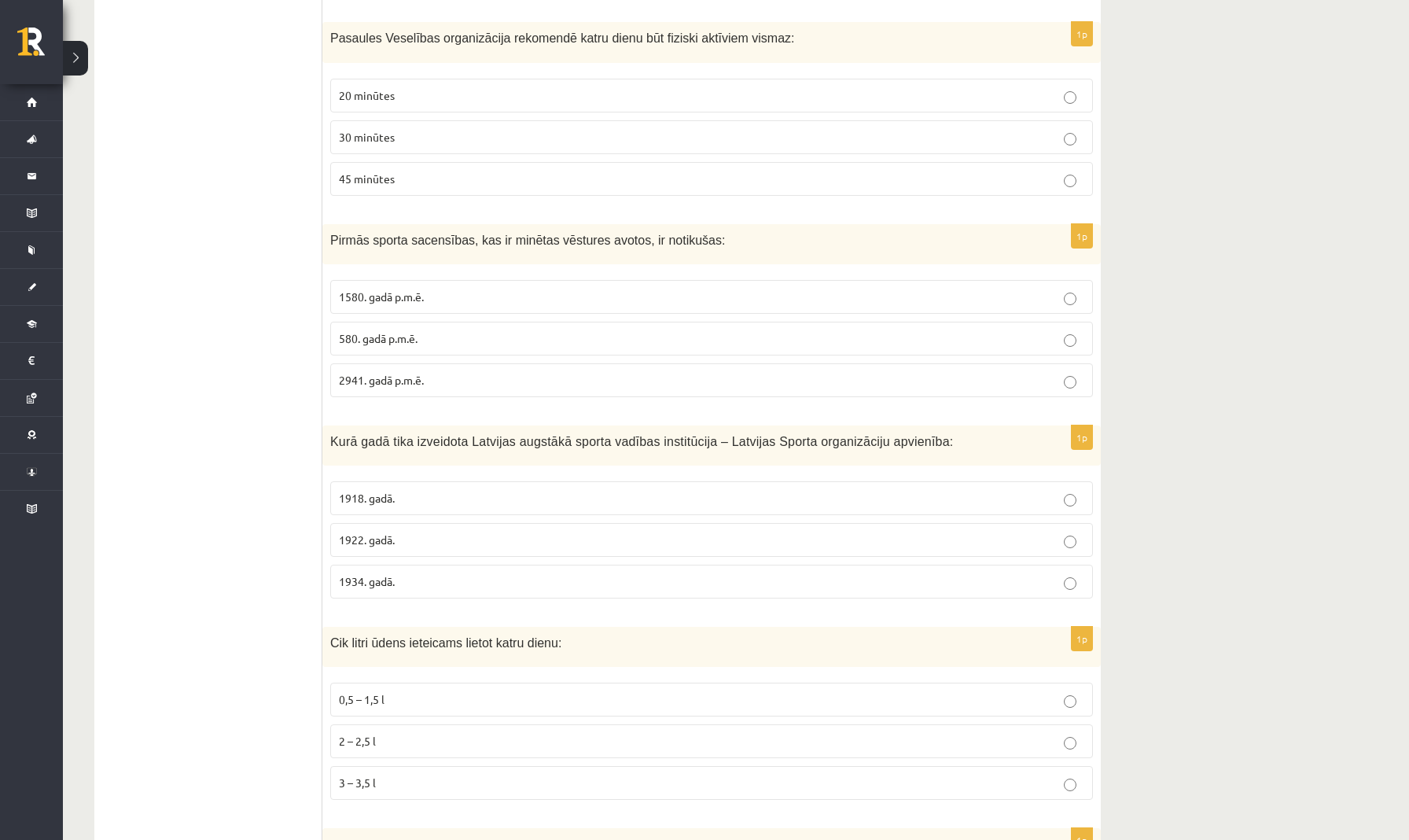
click at [561, 142] on p "30 minūtes" at bounding box center [712, 137] width 745 height 17
click at [476, 299] on p "1580. gadā p.m.ē." at bounding box center [712, 296] width 745 height 17
click at [422, 539] on p "1922. gadā." at bounding box center [712, 539] width 745 height 17
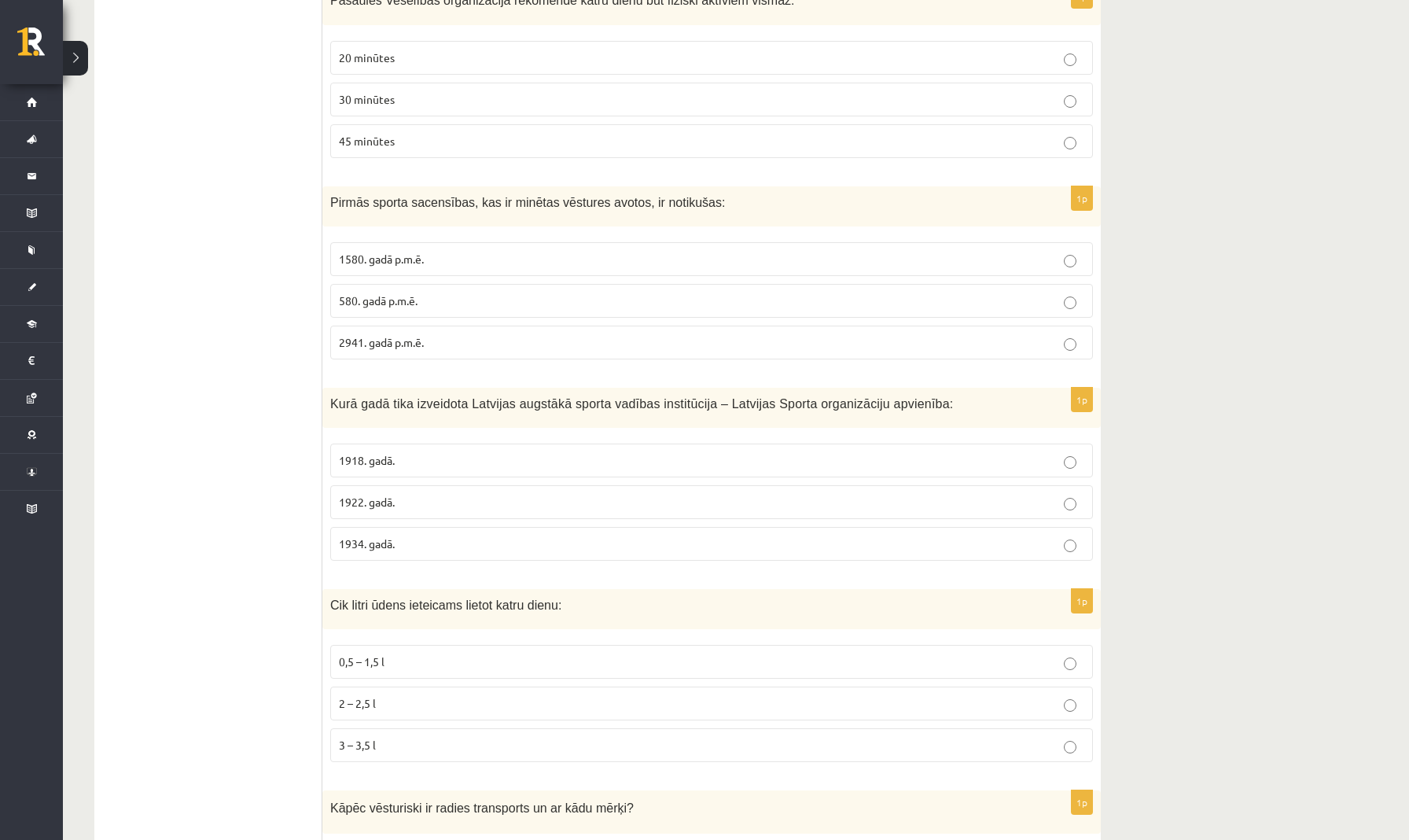
scroll to position [734, 0]
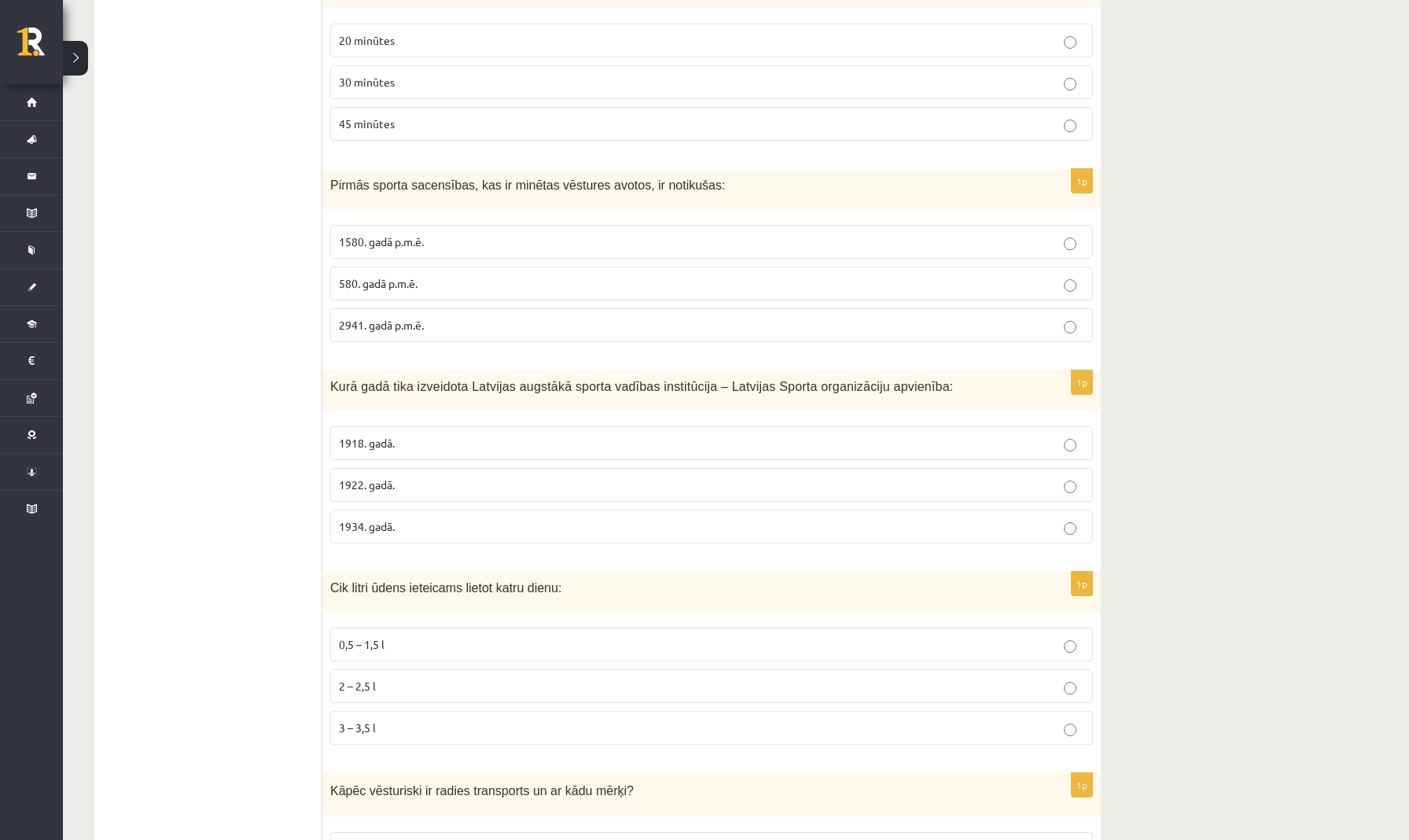
click at [437, 686] on p "2 – 2,5 l" at bounding box center [712, 686] width 745 height 17
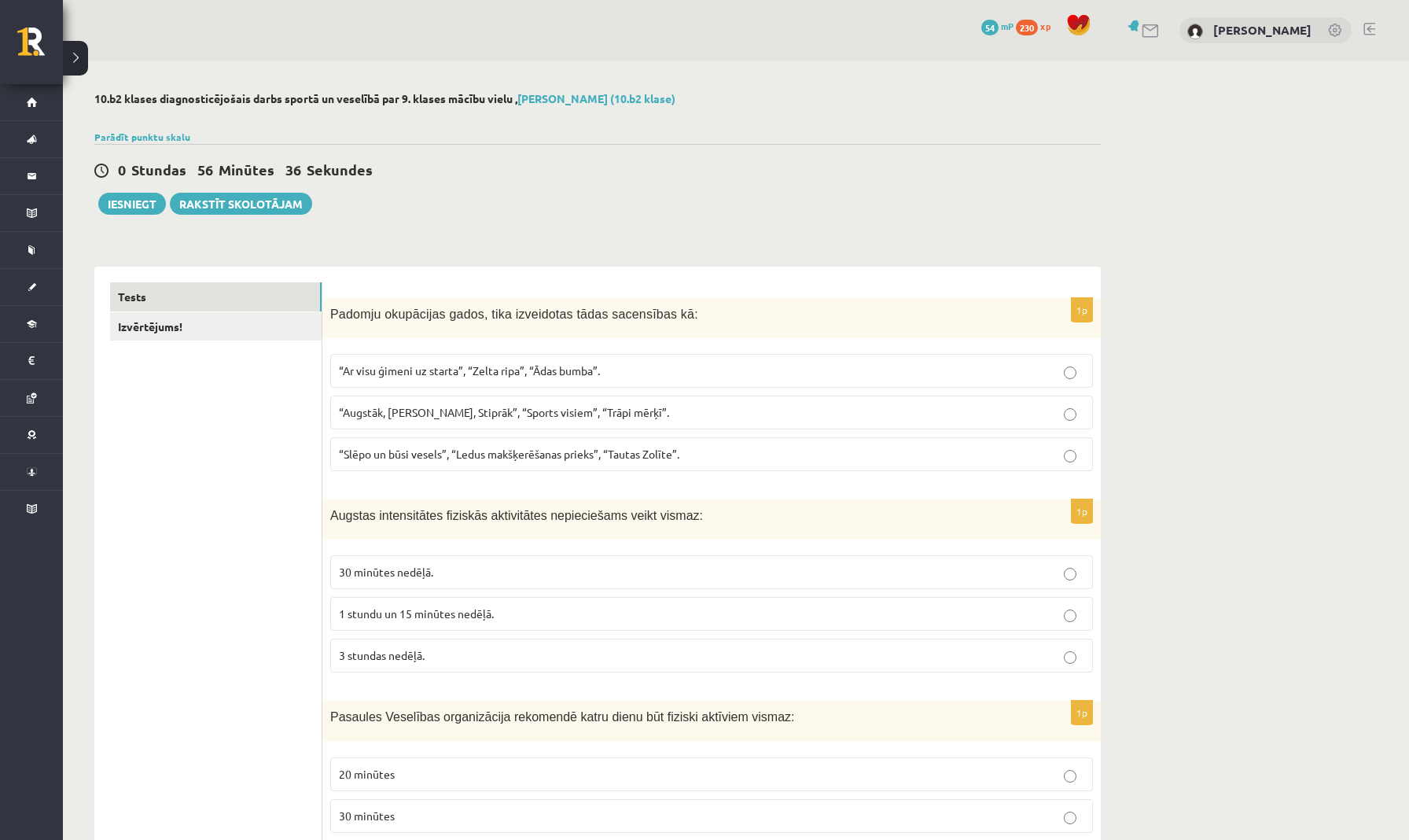
scroll to position [4, 0]
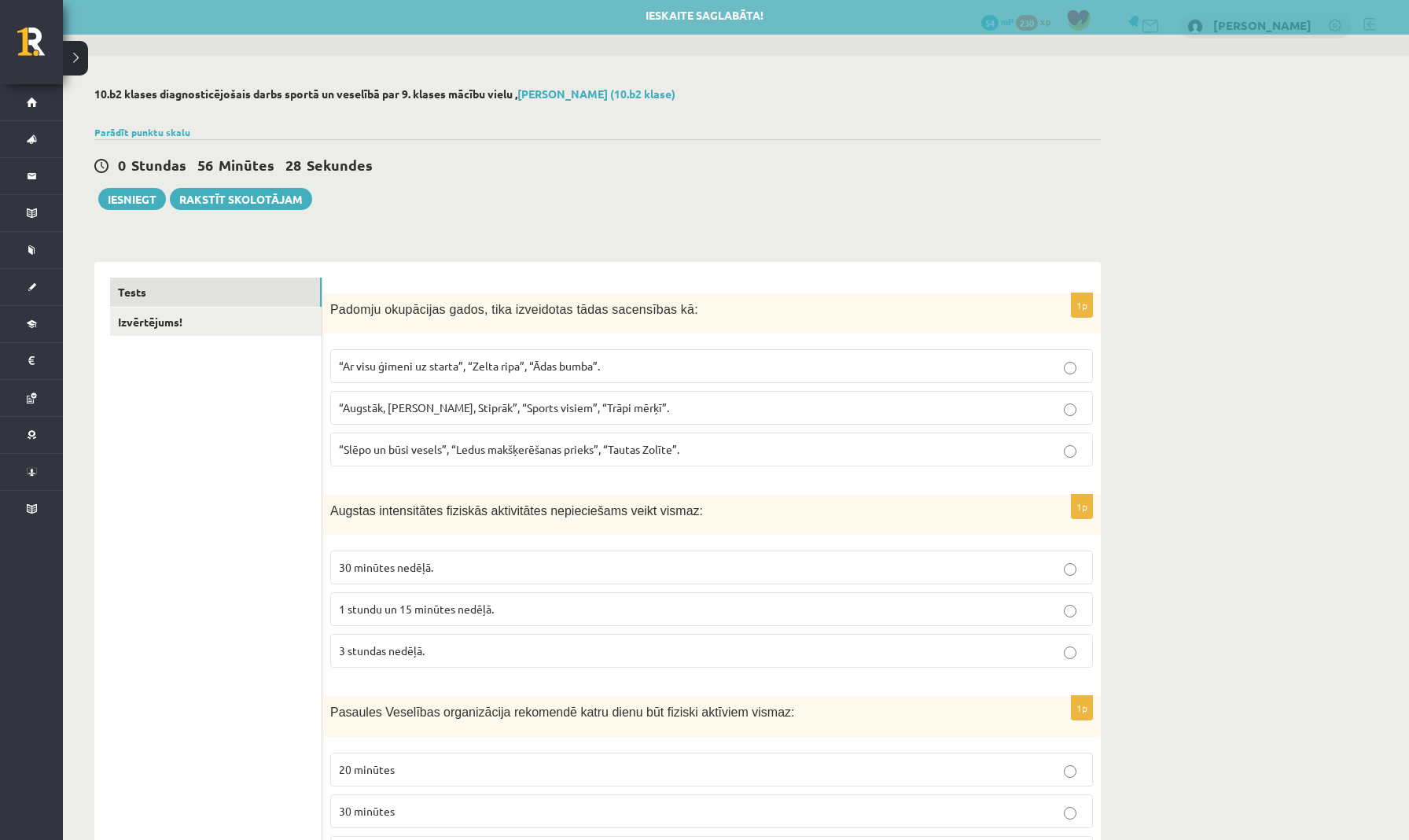
click at [550, 414] on p "“Augstāk, Tālāk, Stiprāk”, “Sports visiem”, “Trāpi mērķī”." at bounding box center [712, 407] width 745 height 17
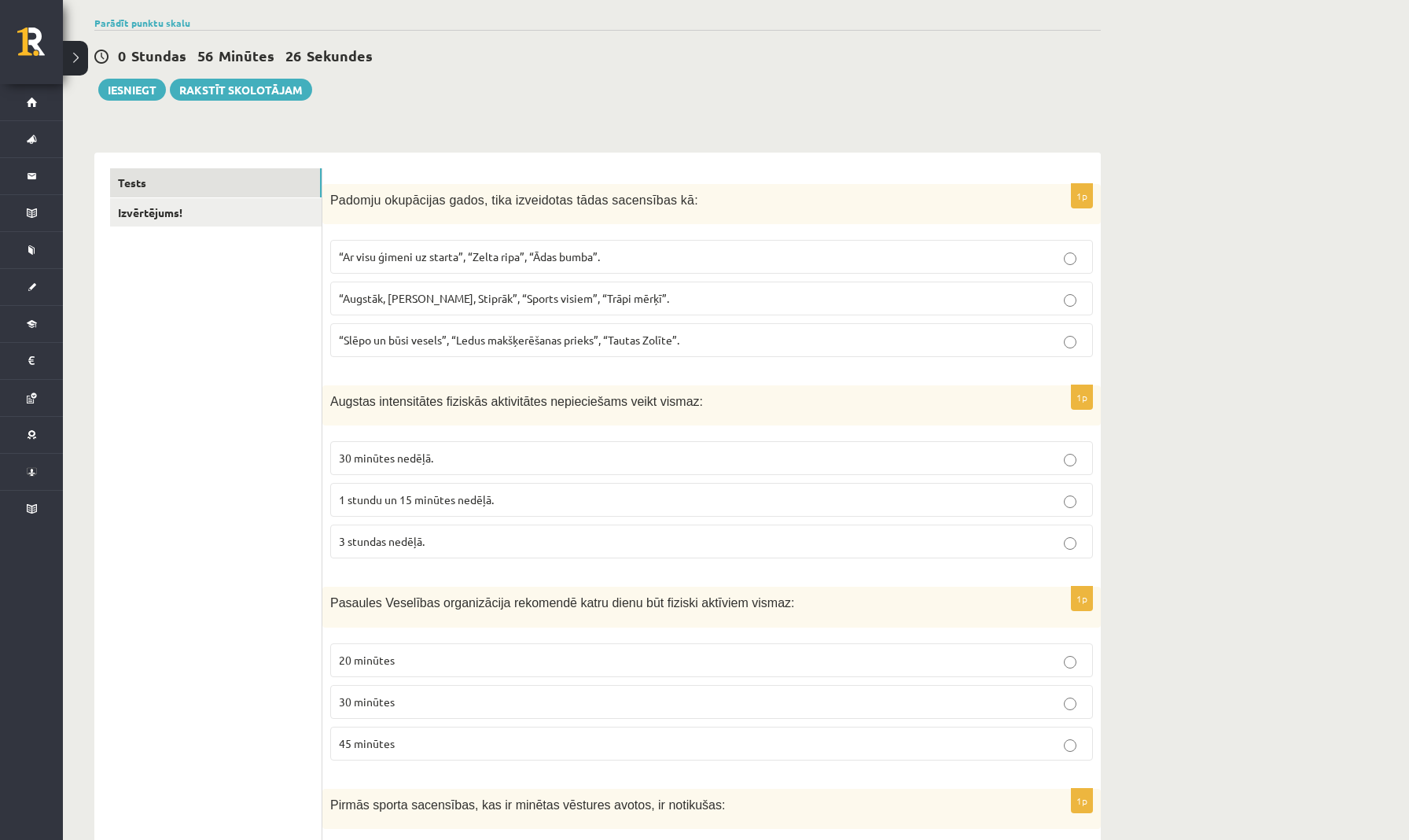
scroll to position [117, 0]
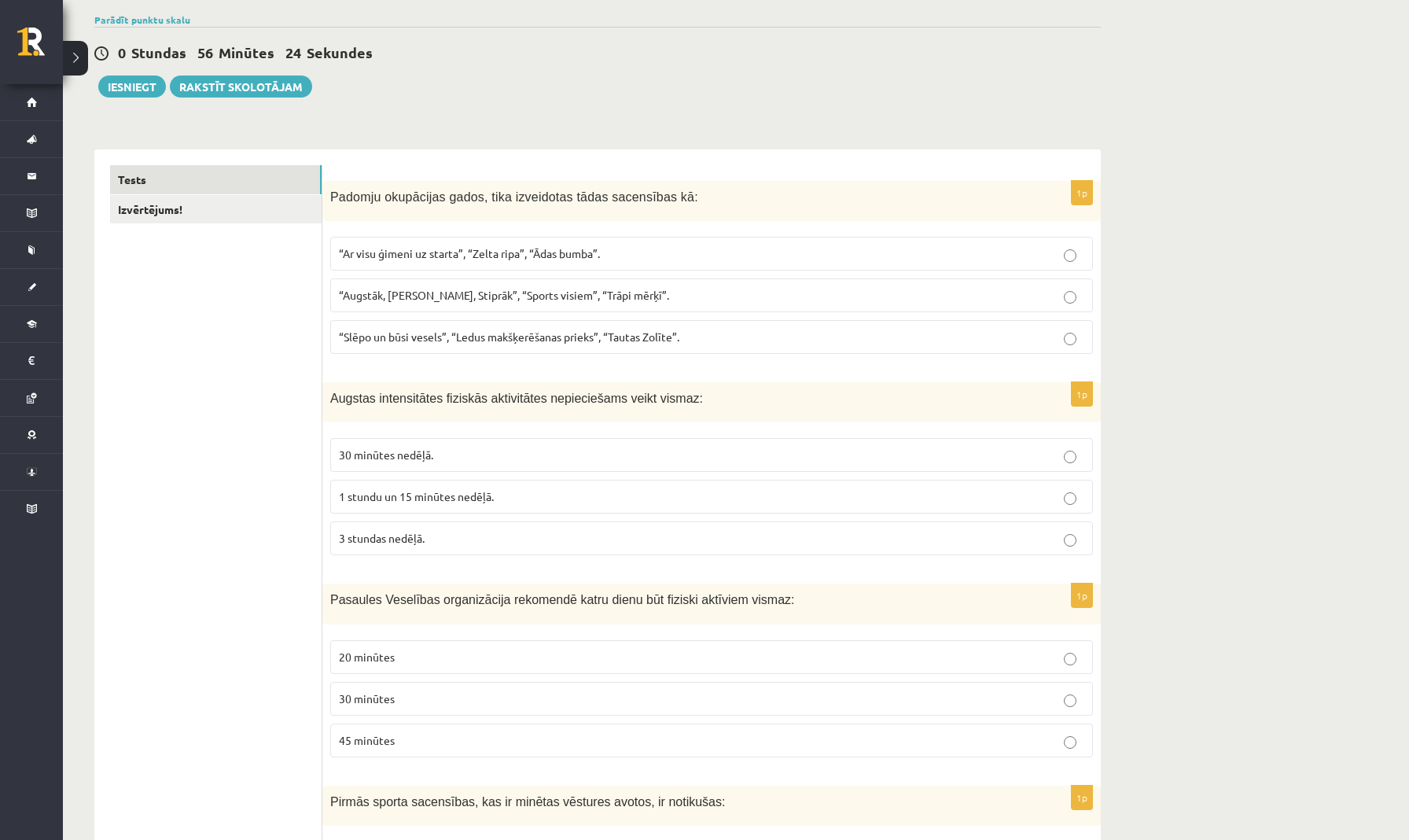
click at [550, 457] on p "30 minūtes nedēļā." at bounding box center [712, 454] width 745 height 17
click at [530, 533] on p "3 stundas nedēļā." at bounding box center [712, 538] width 745 height 17
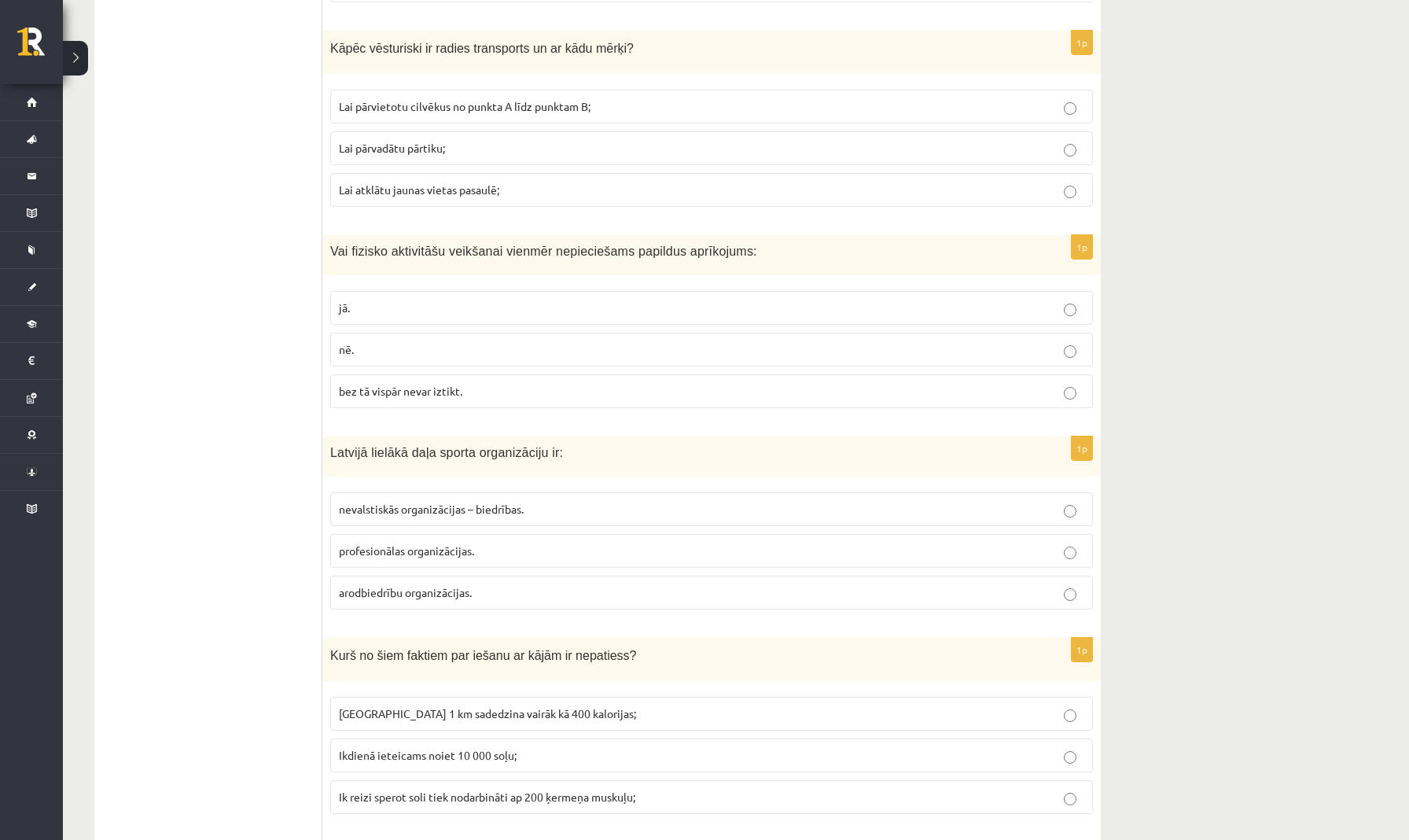
scroll to position [1476, 0]
click at [404, 343] on p "nē." at bounding box center [712, 349] width 745 height 17
click at [509, 108] on span "Lai pārvietotu cilvēkus no punkta A līdz punktam B;" at bounding box center [465, 106] width 252 height 14
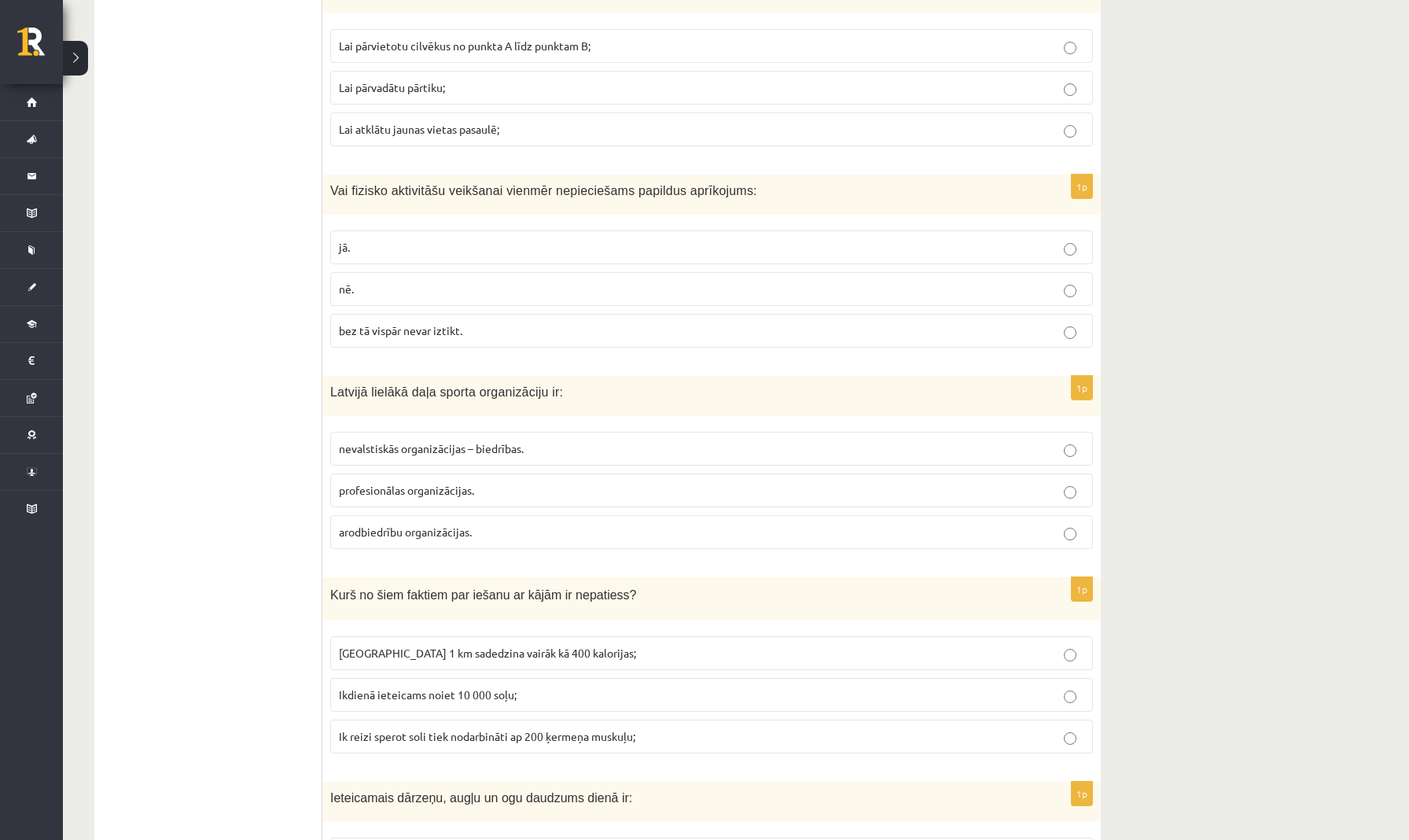
scroll to position [1537, 0]
click at [515, 444] on span "nevalstiskās organizācijas – biedrības." at bounding box center [431, 447] width 185 height 14
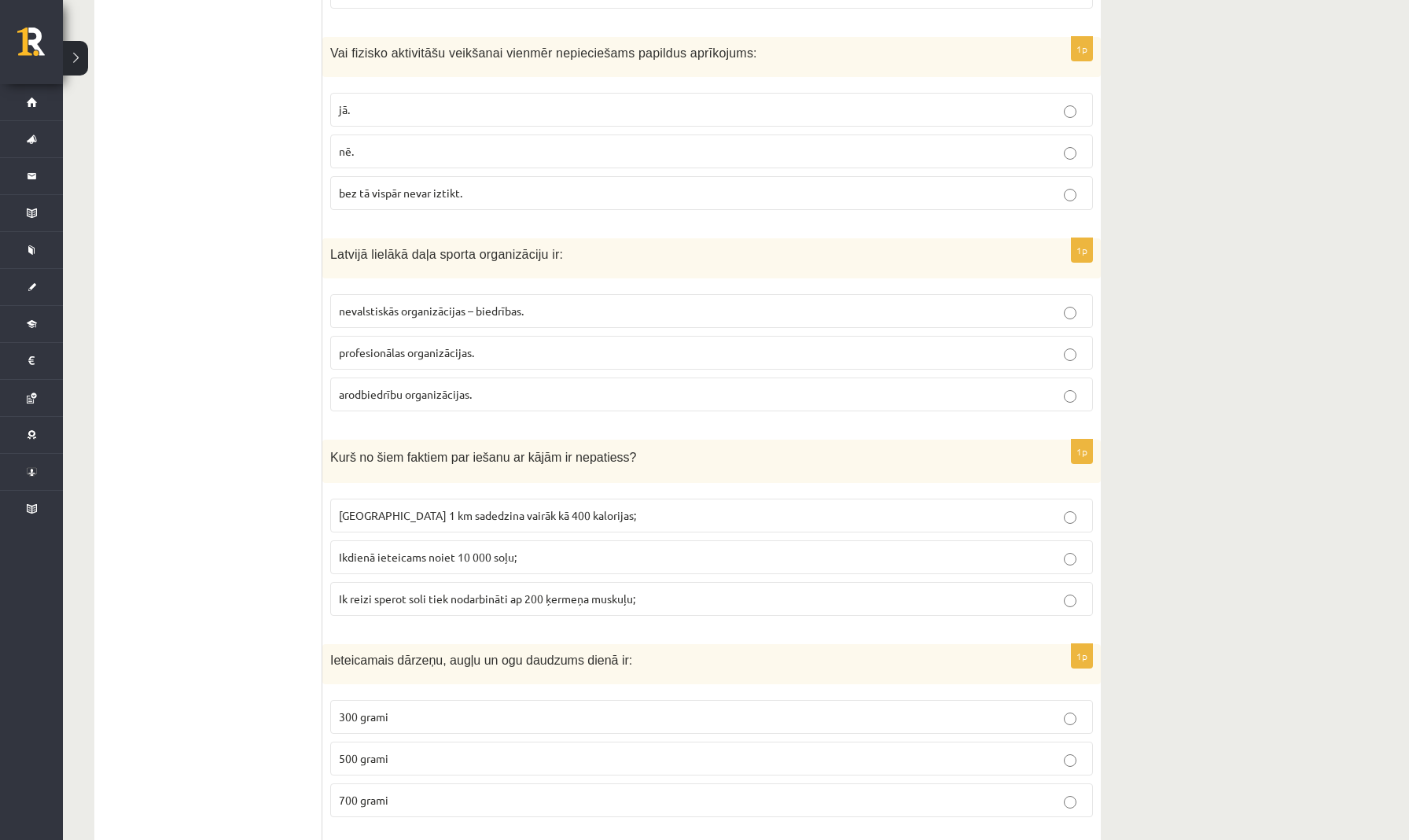
scroll to position [1673, 0]
click at [527, 516] on span "Noiets 1 km sadedzina vairāk kā 400 kalorijas;" at bounding box center [487, 516] width 297 height 14
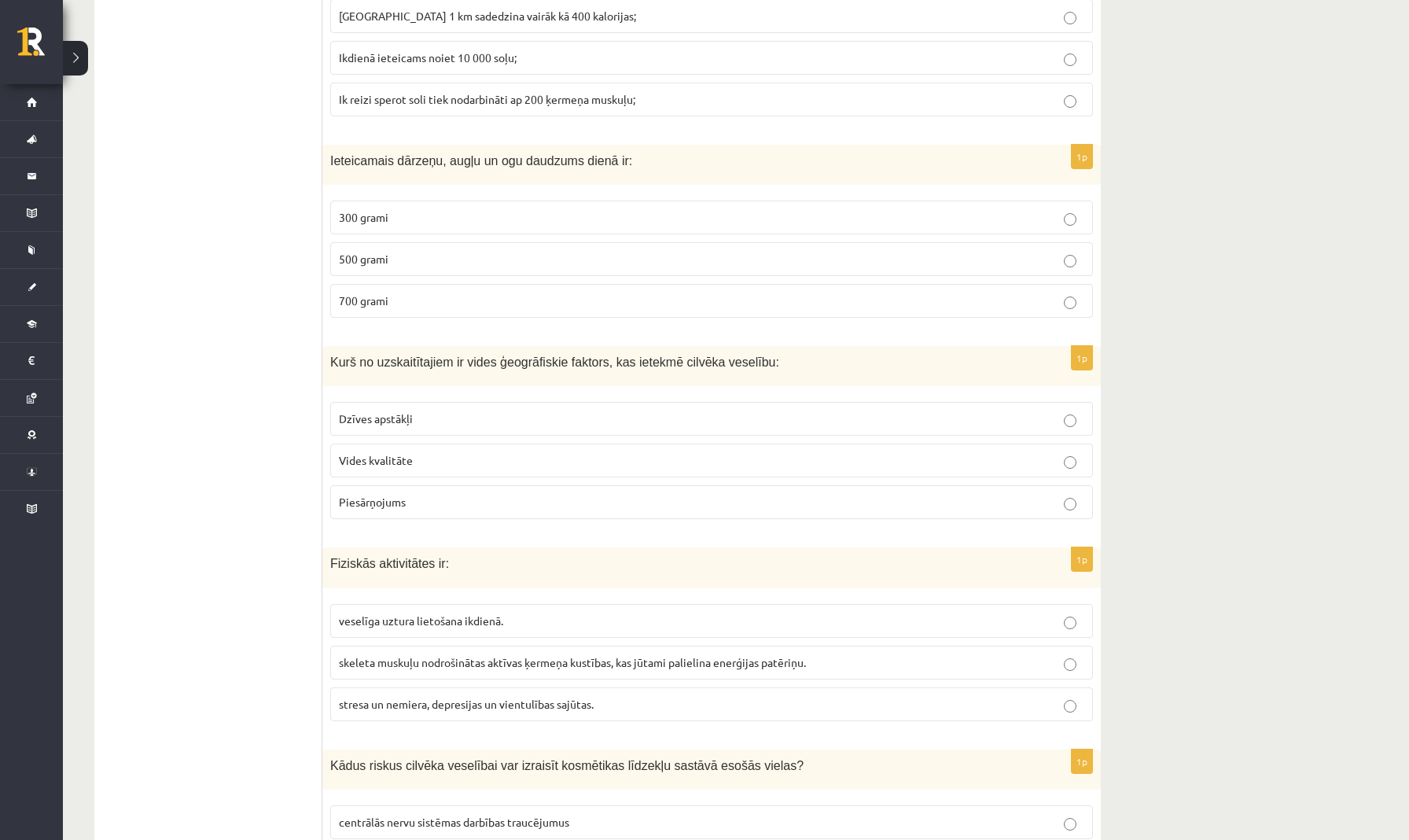
scroll to position [2171, 0]
click at [558, 223] on label "300 grami" at bounding box center [712, 219] width 763 height 34
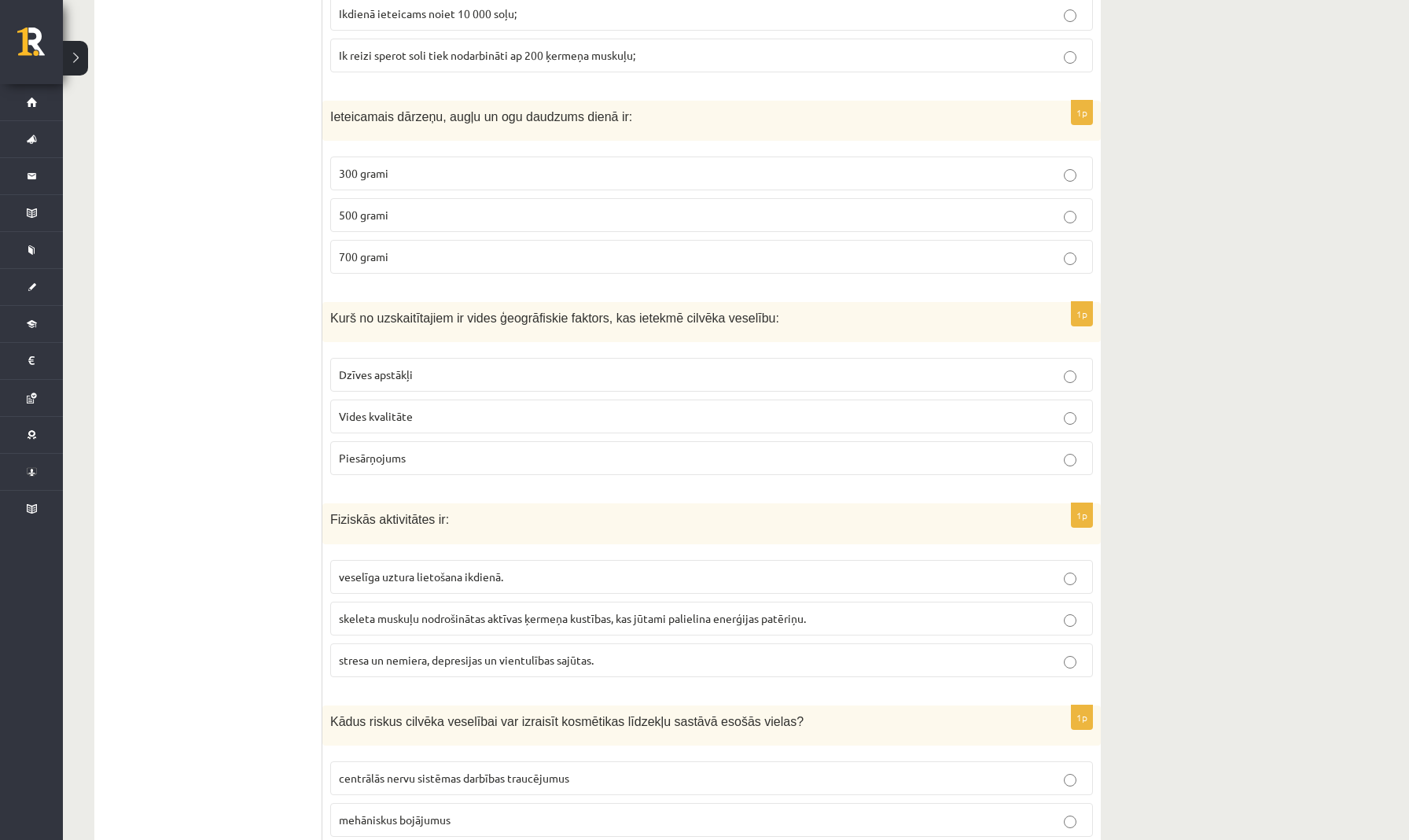
scroll to position [2217, 0]
click at [497, 453] on p "Piesārņojums" at bounding box center [712, 459] width 745 height 17
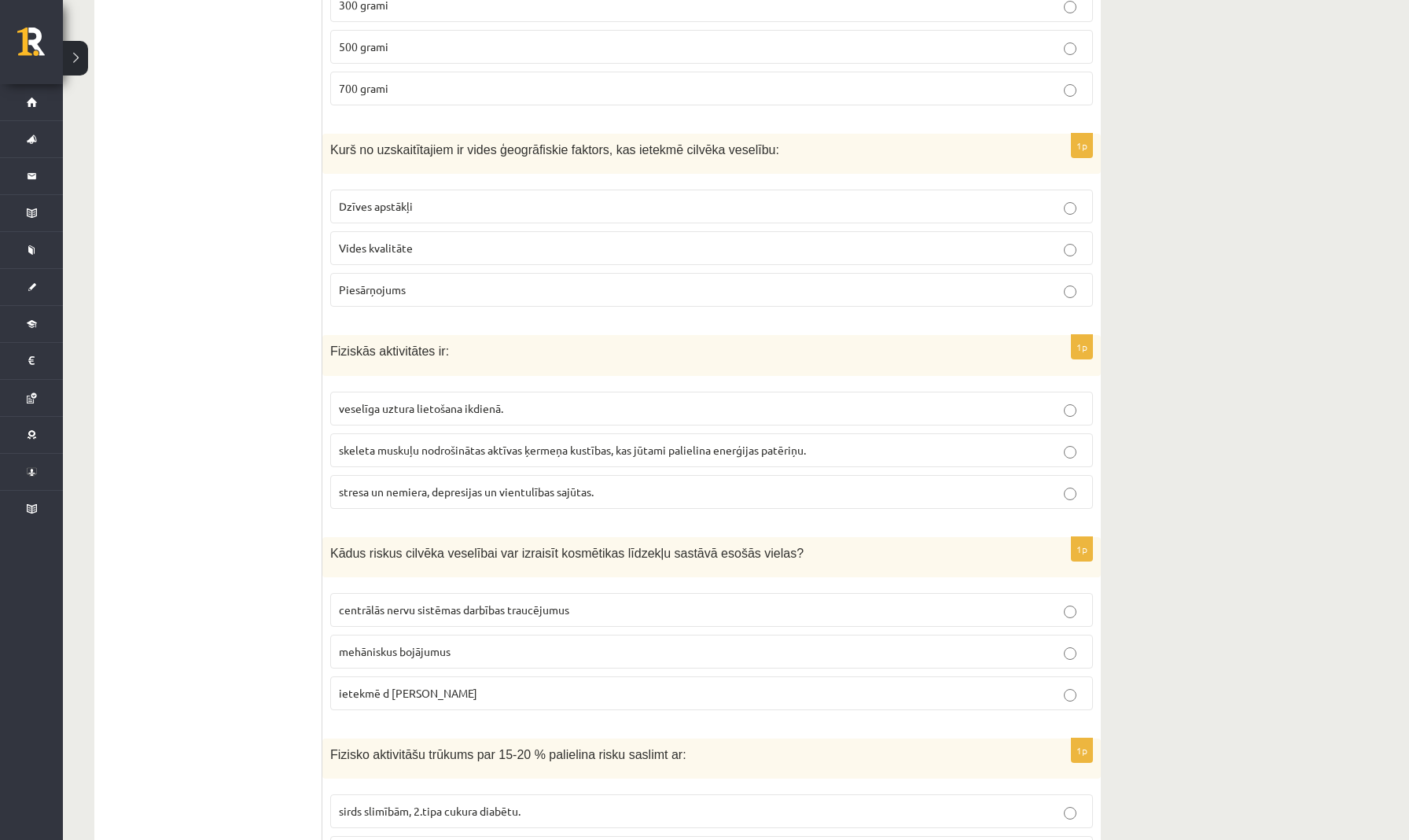
scroll to position [2393, 0]
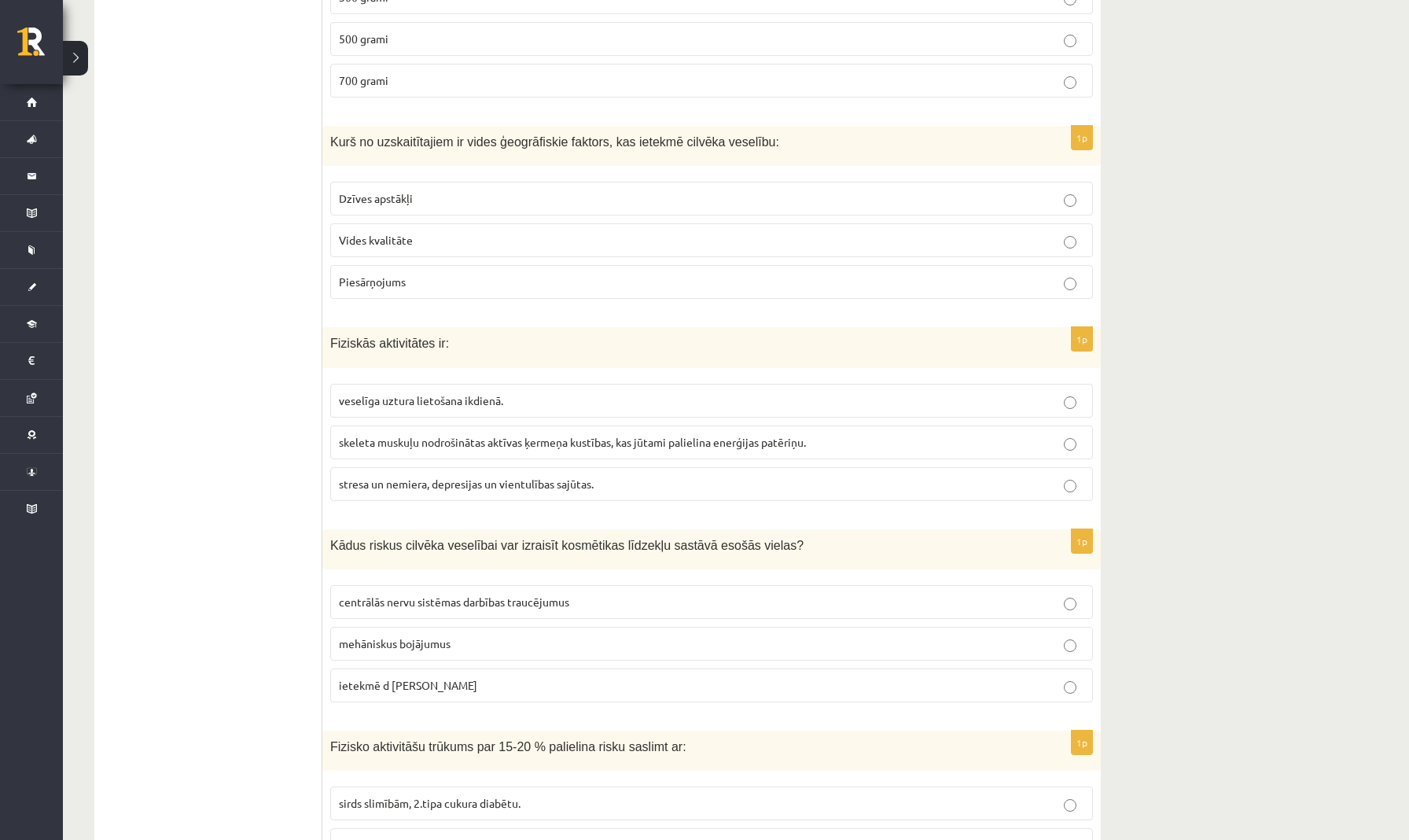
click at [497, 444] on p "skeleta muskuļu nodrošinātas aktīvas ķermeņa kustības, kas jūtami palielina ene…" at bounding box center [712, 442] width 745 height 17
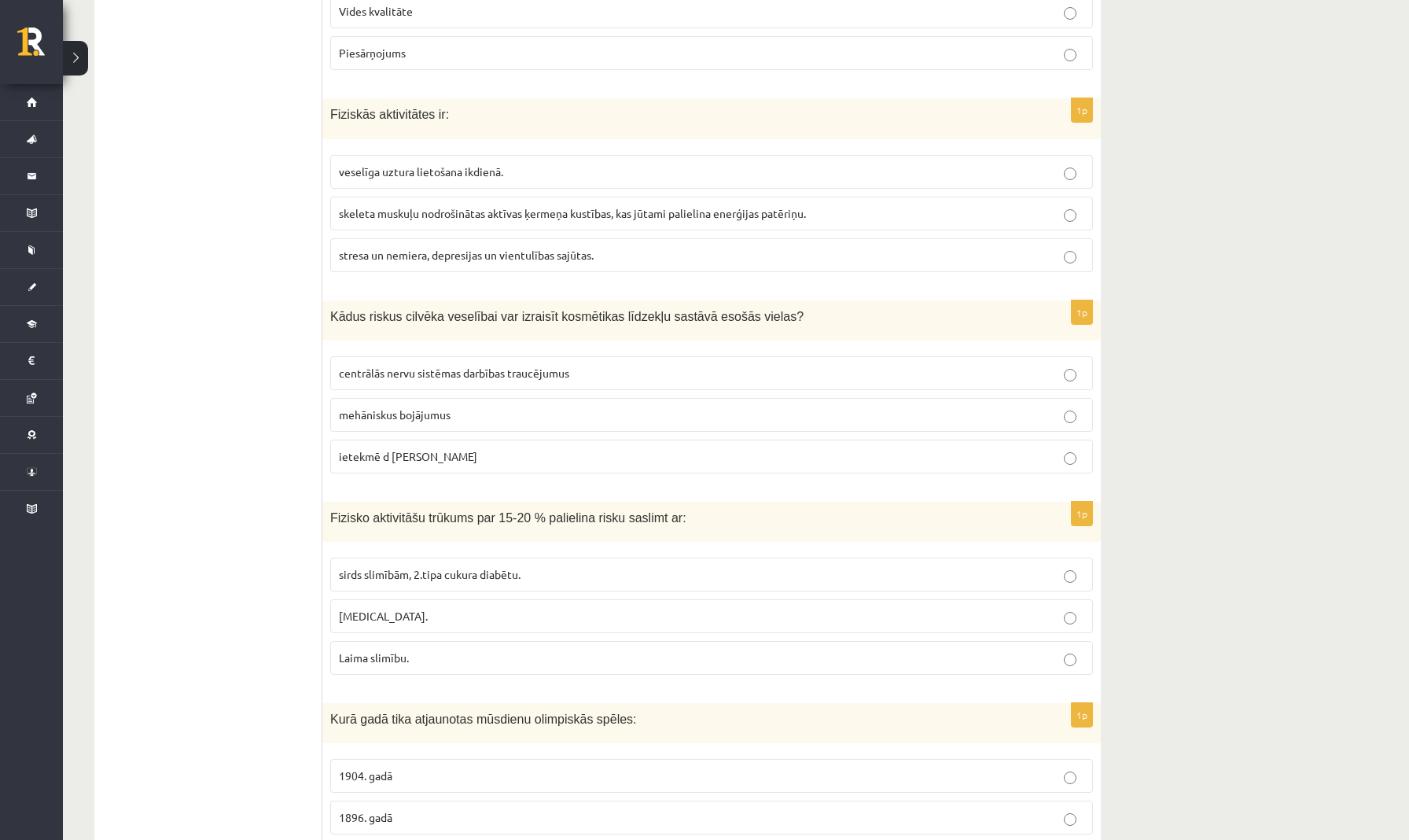
scroll to position [2622, 0]
click at [569, 406] on p "mehāniskus bojājumus" at bounding box center [712, 414] width 745 height 17
click at [579, 369] on p "centrālās nervu sistēmas darbības traucējumus" at bounding box center [712, 373] width 745 height 17
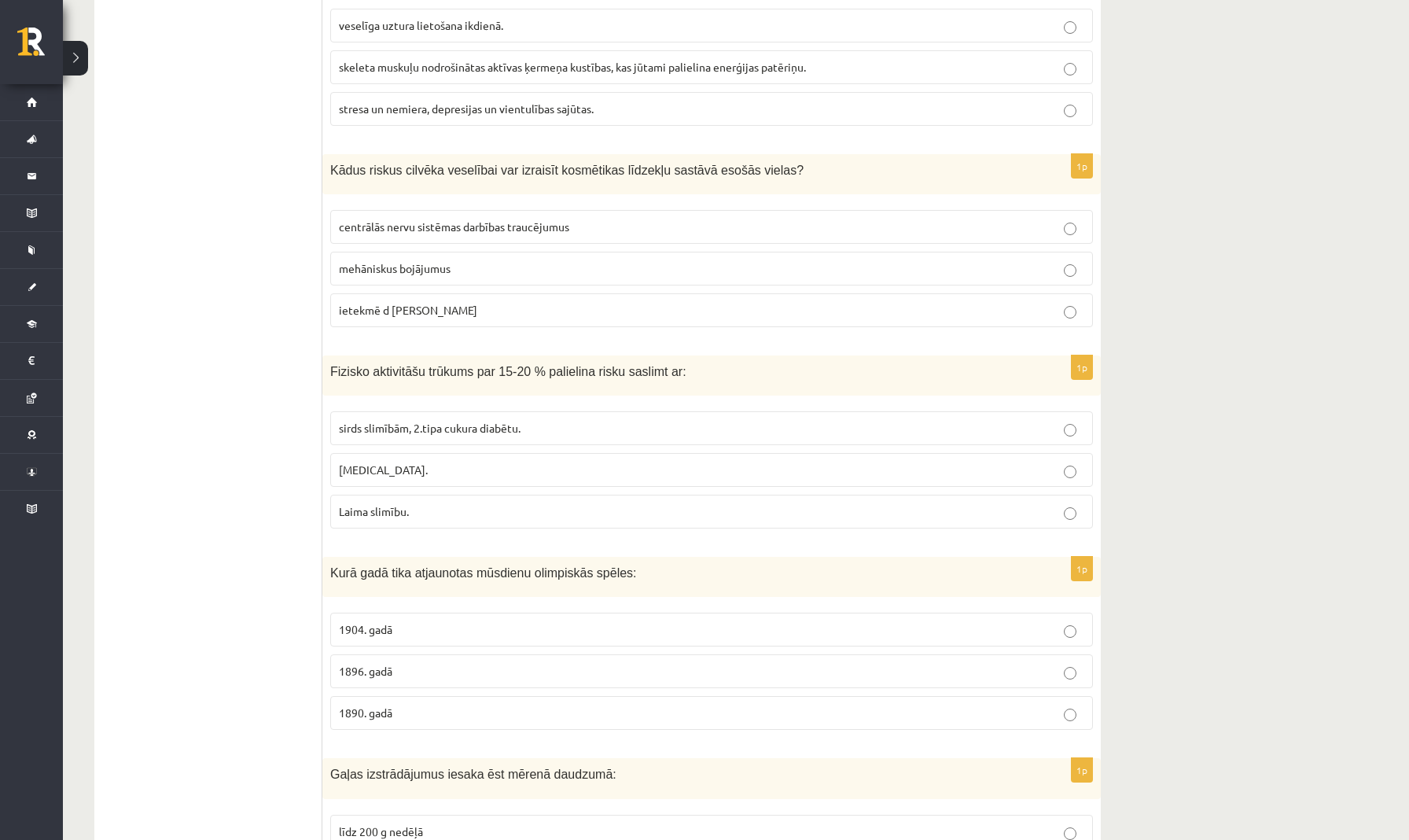
scroll to position [2775, 0]
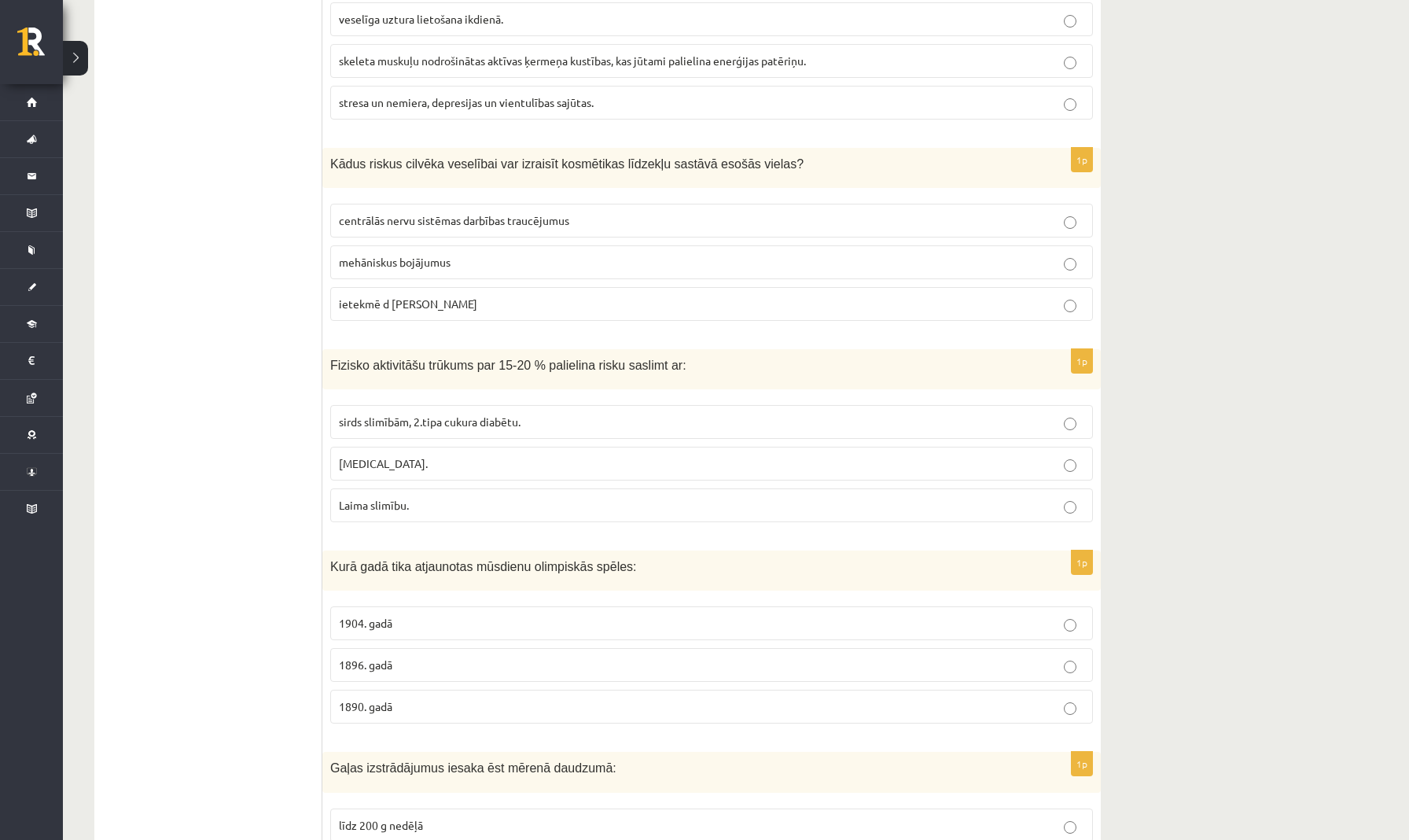
click at [440, 419] on span "sirds slimībām, 2.tipa cukura diabētu." at bounding box center [429, 421] width 182 height 14
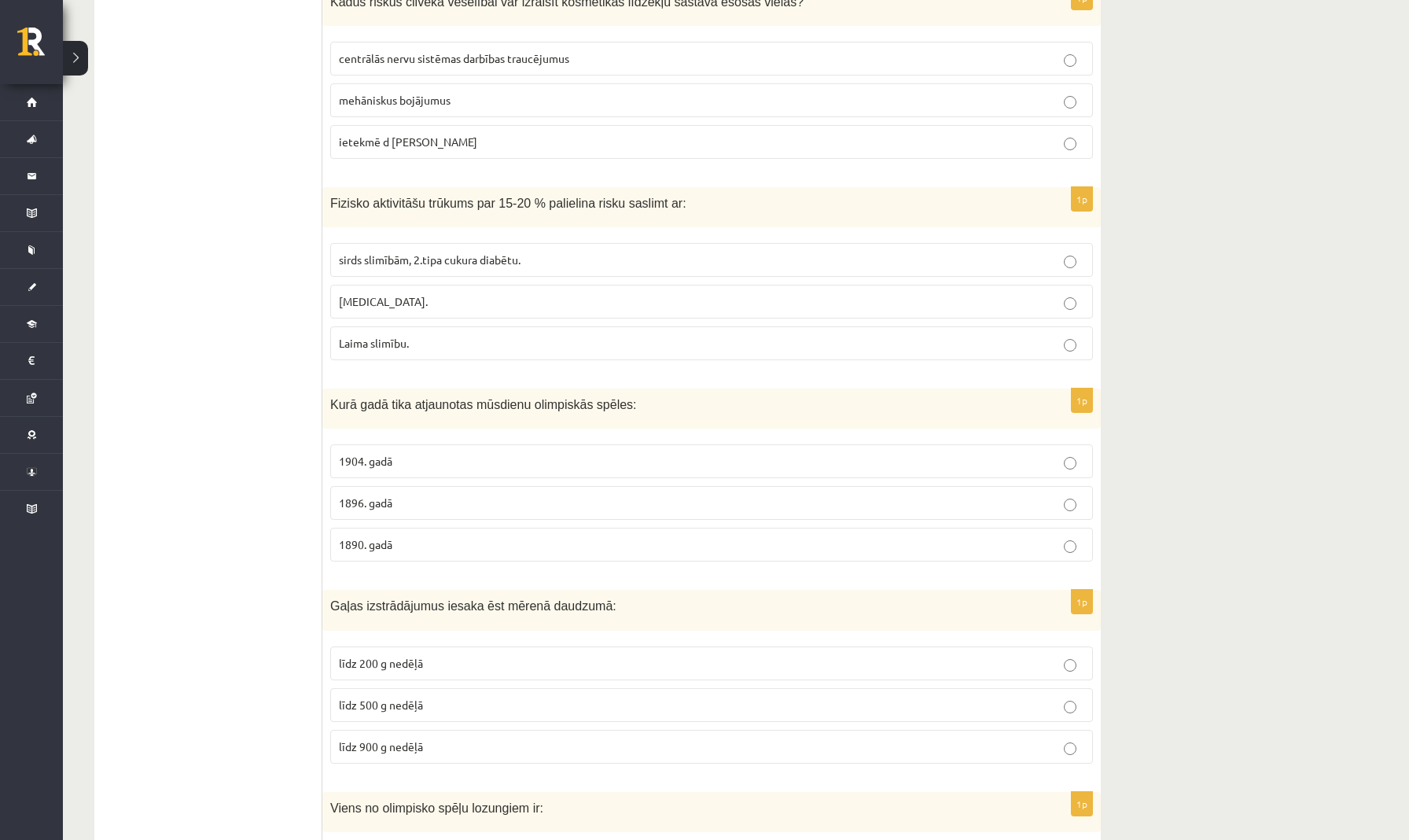
scroll to position [2942, 0]
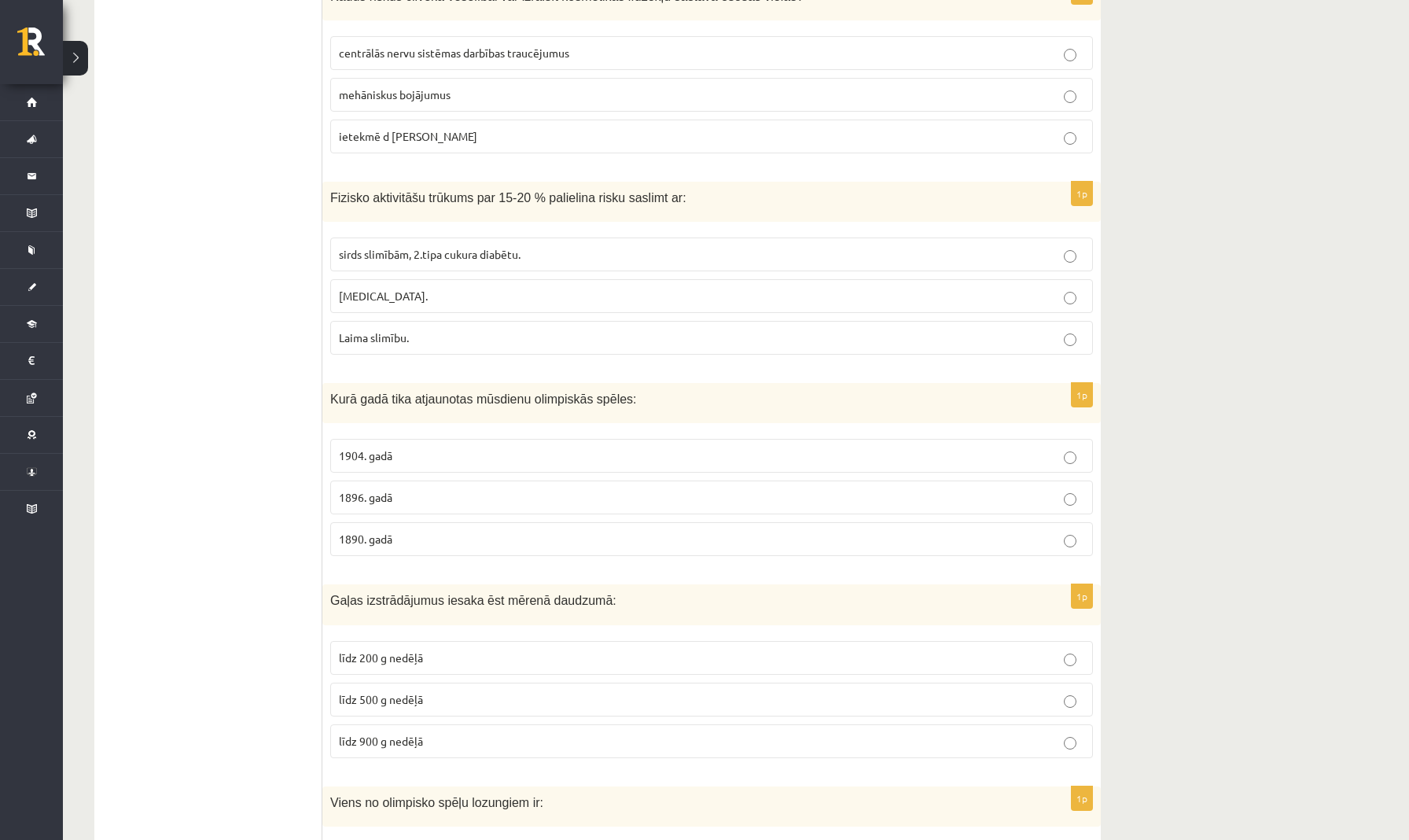
click at [419, 539] on p "1890. gadā" at bounding box center [712, 538] width 745 height 17
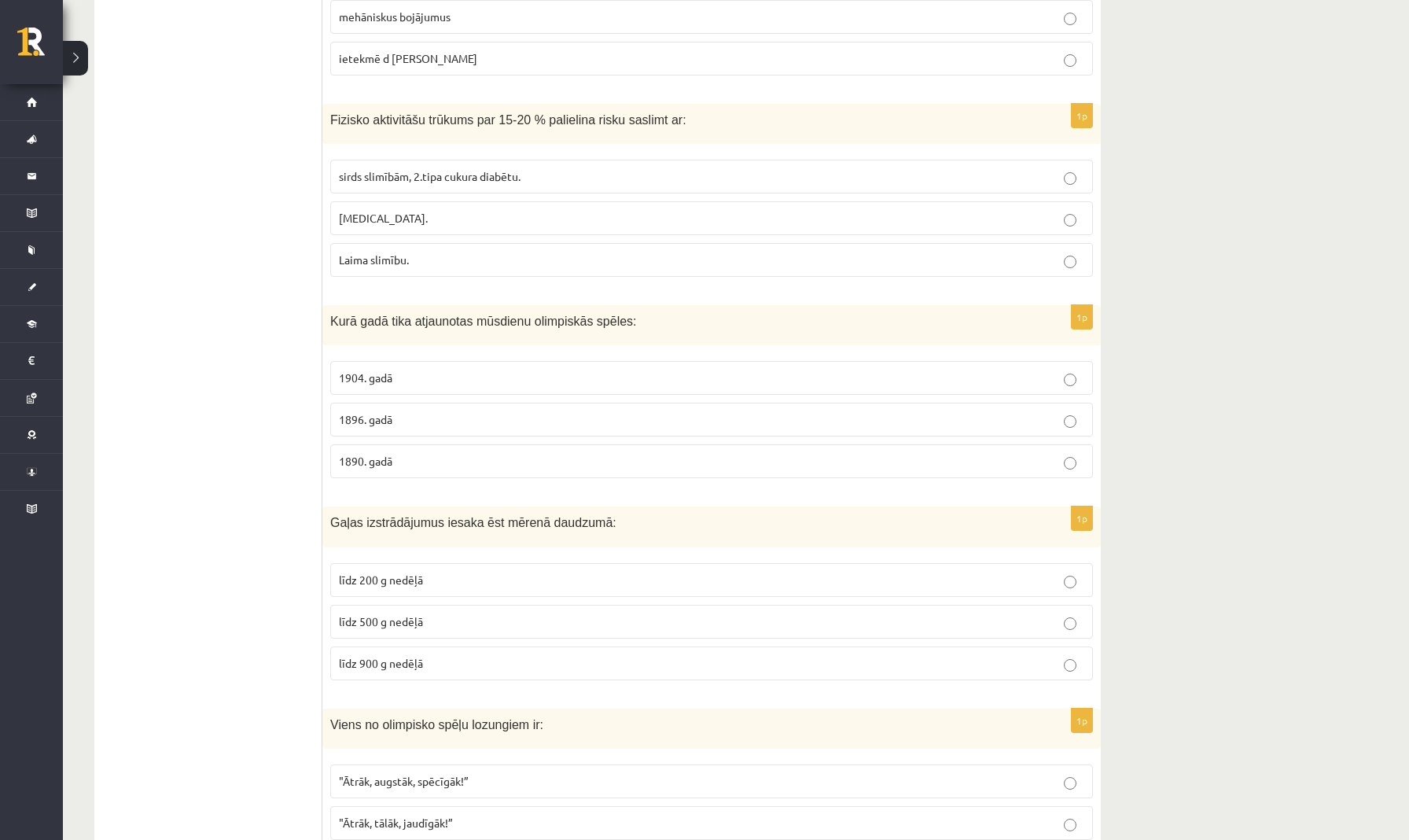
scroll to position [3026, 0]
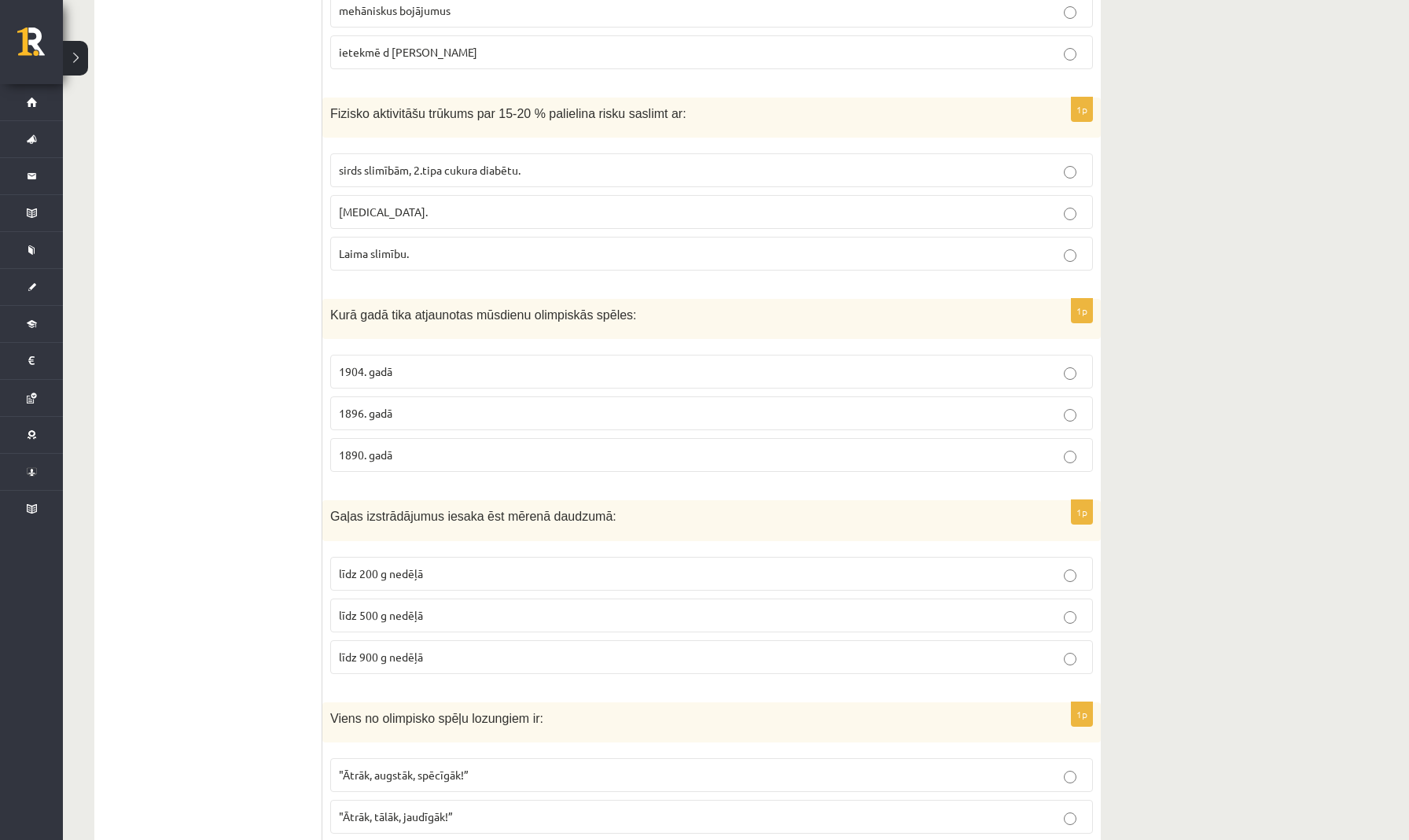
click at [464, 405] on p "1896. gadā" at bounding box center [712, 413] width 745 height 17
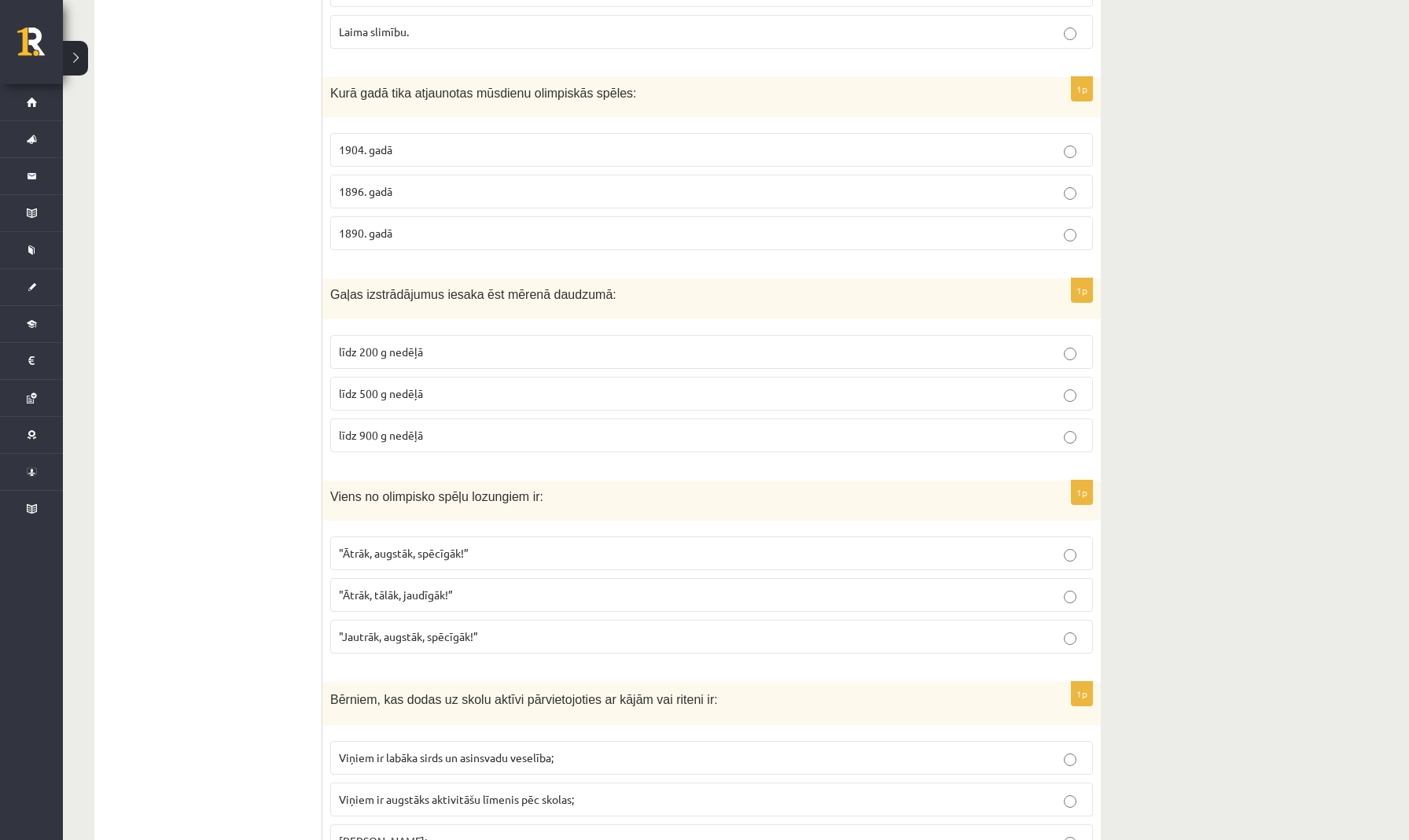
scroll to position [3250, 0]
click at [507, 433] on p "līdz 900 g nedēļā" at bounding box center [712, 434] width 745 height 17
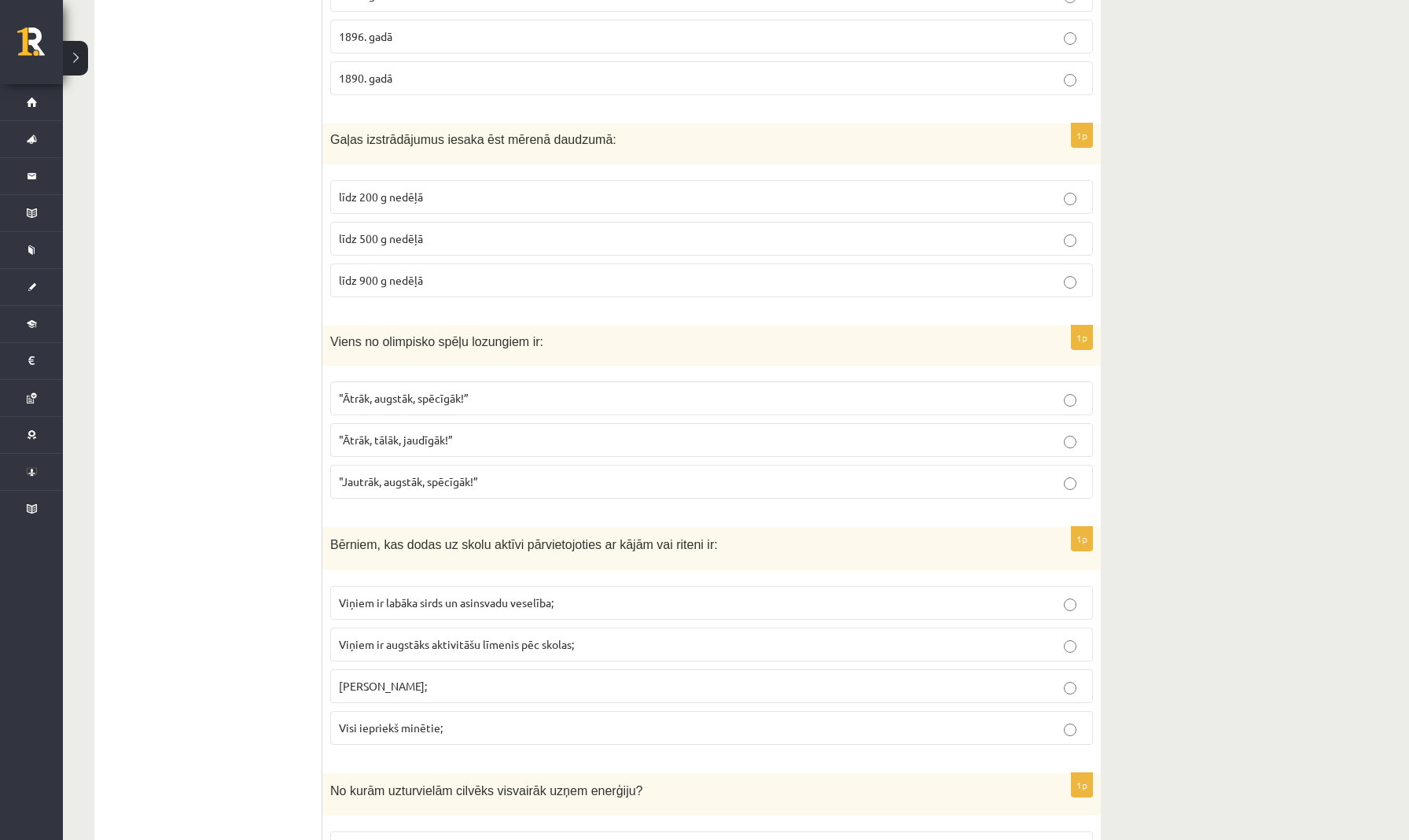
scroll to position [3399, 0]
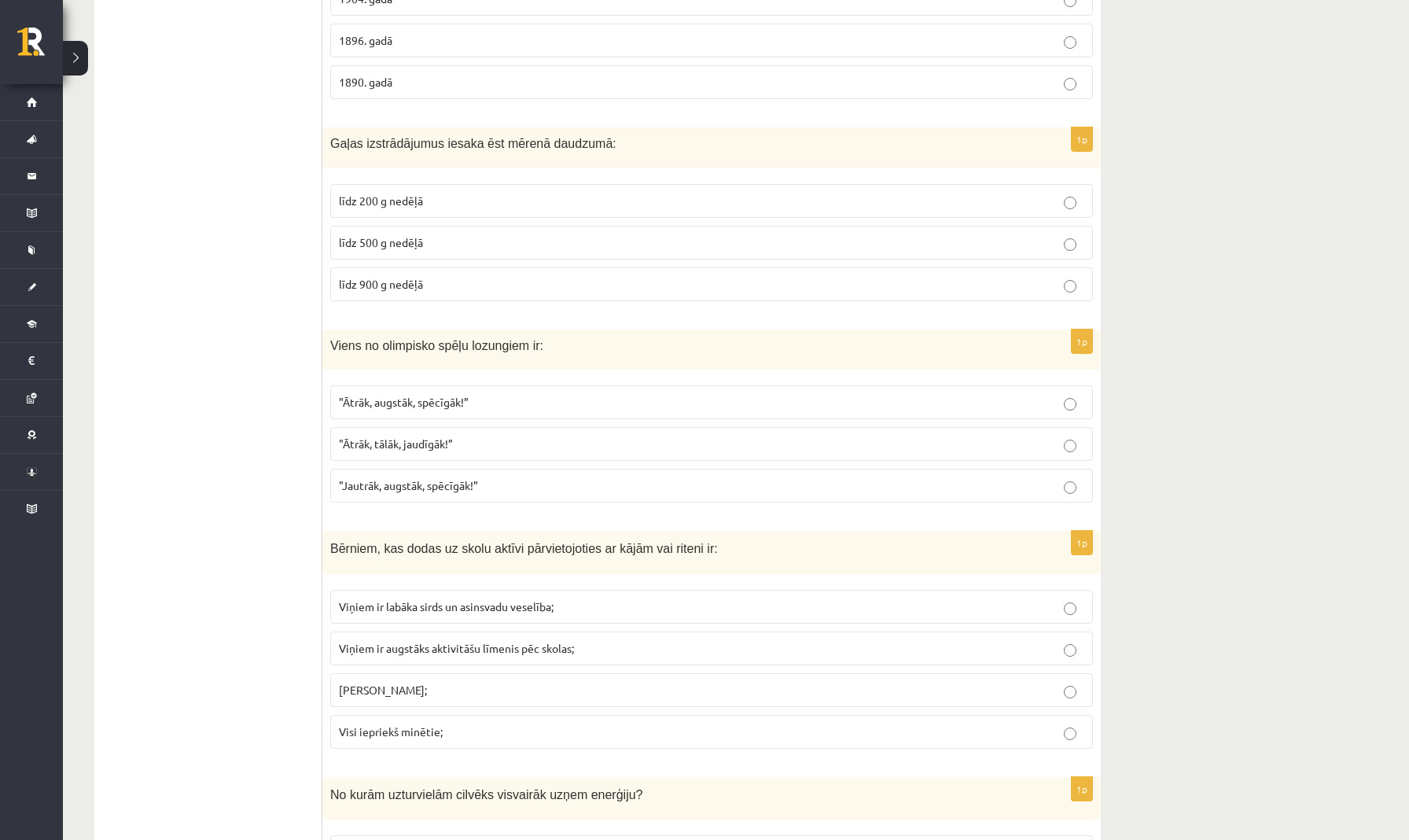
click at [492, 394] on p ""Ātrāk, augstāk, spēcīgāk!”" at bounding box center [712, 402] width 745 height 17
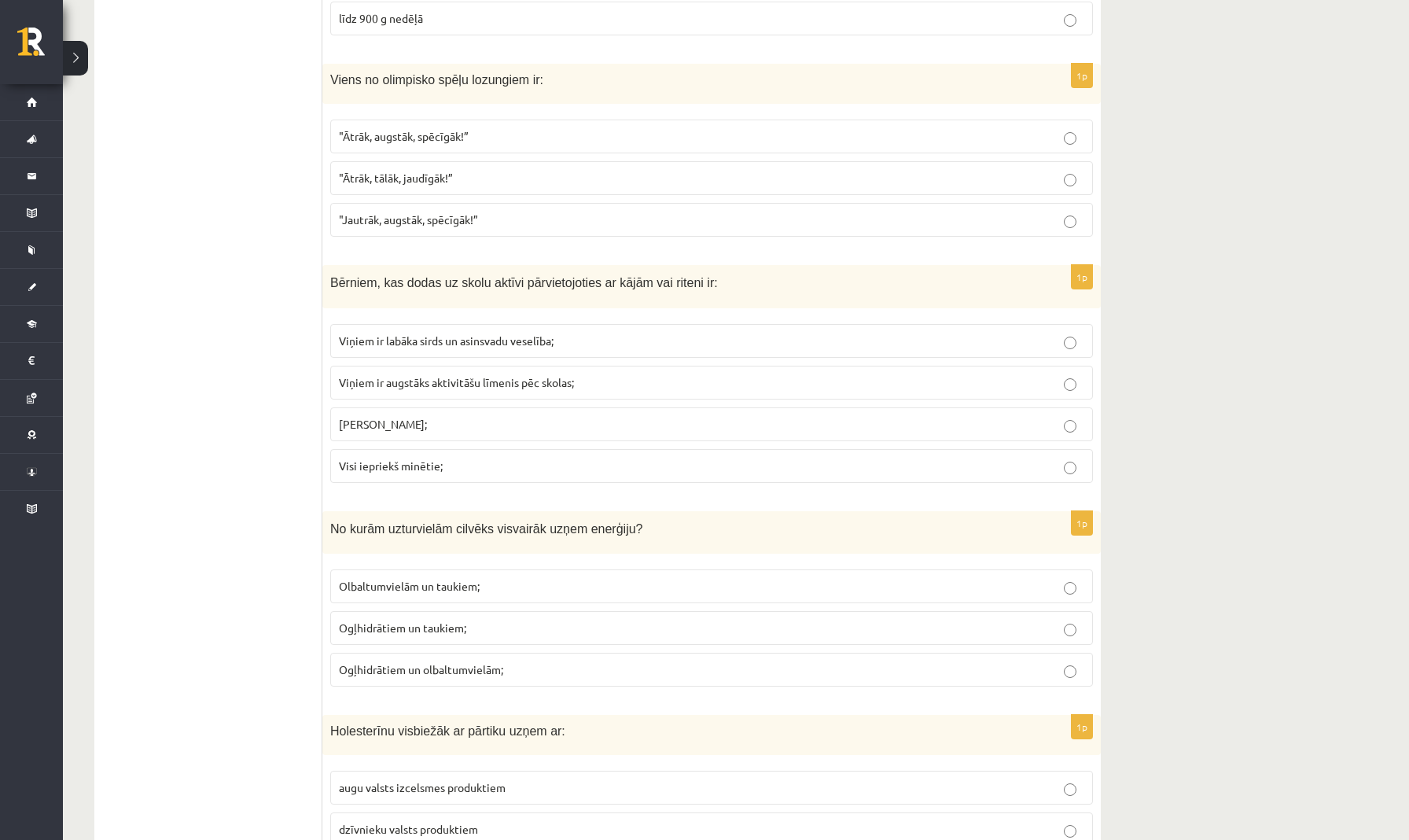
scroll to position [3672, 0]
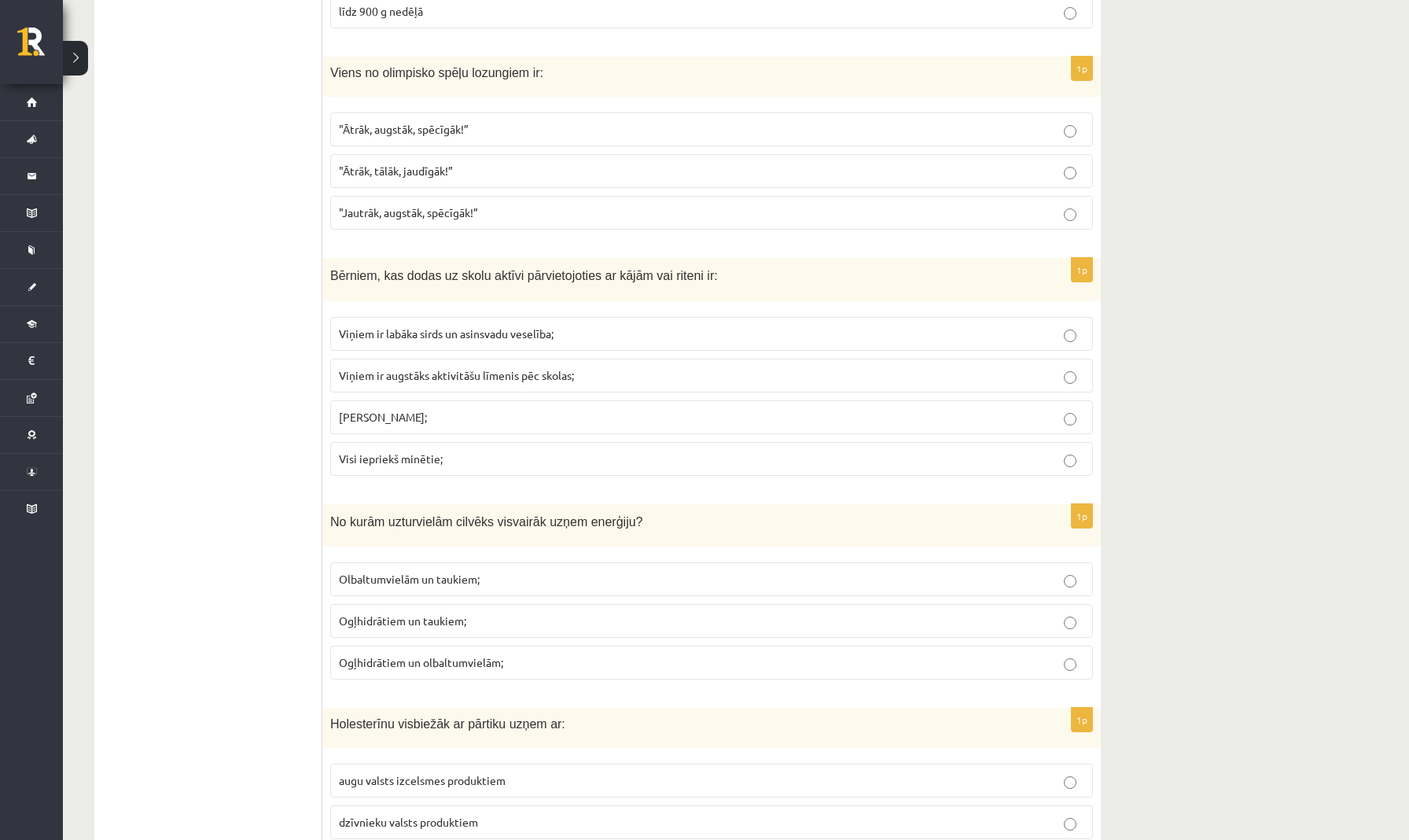
click at [524, 451] on p "Visi iepriekš minētie;" at bounding box center [712, 459] width 745 height 17
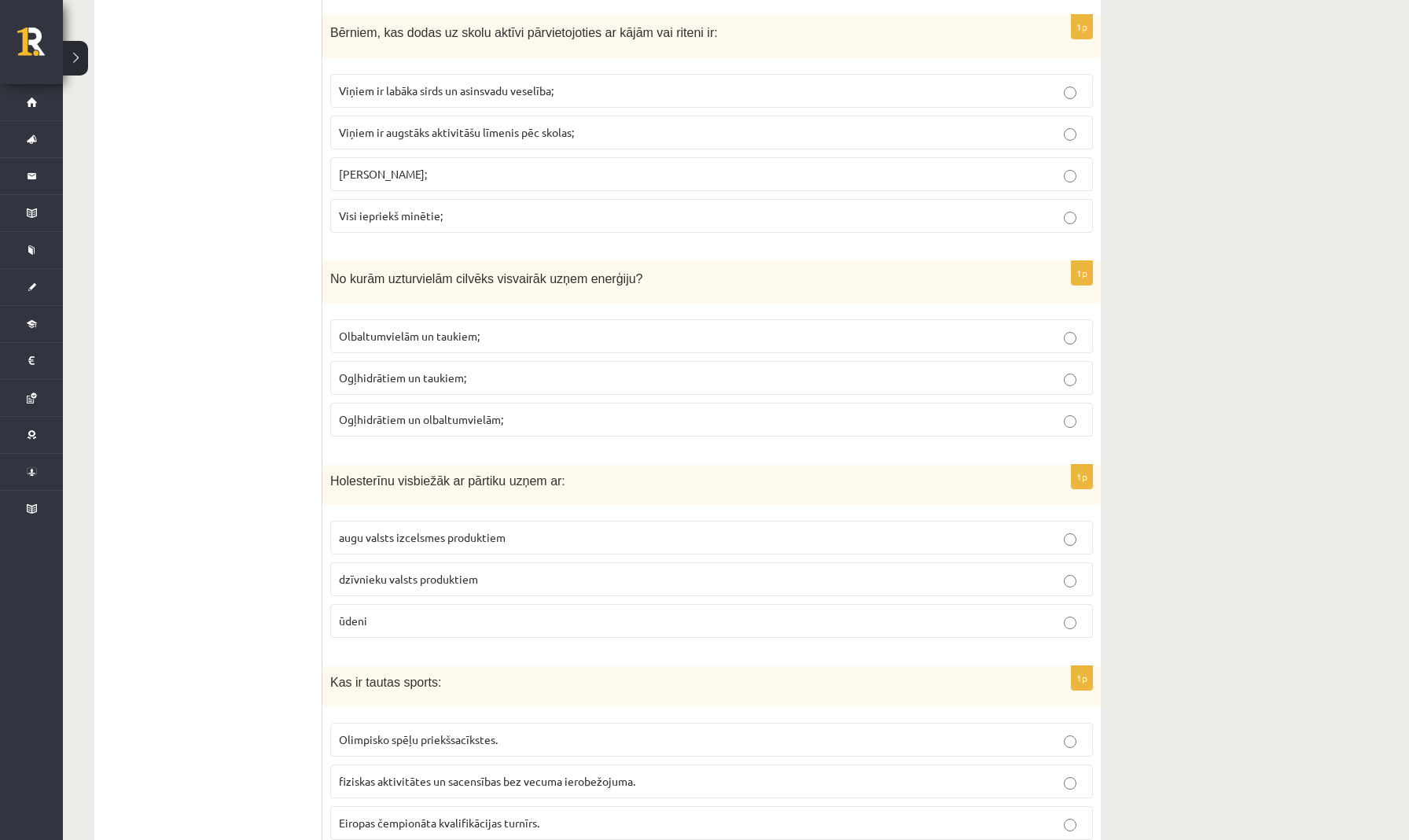
scroll to position [3914, 0]
click at [508, 373] on p "Ogļhidrātiem un taukiem;" at bounding box center [712, 379] width 745 height 17
click at [468, 575] on span "dzīvnieku valsts produktiem" at bounding box center [408, 579] width 139 height 14
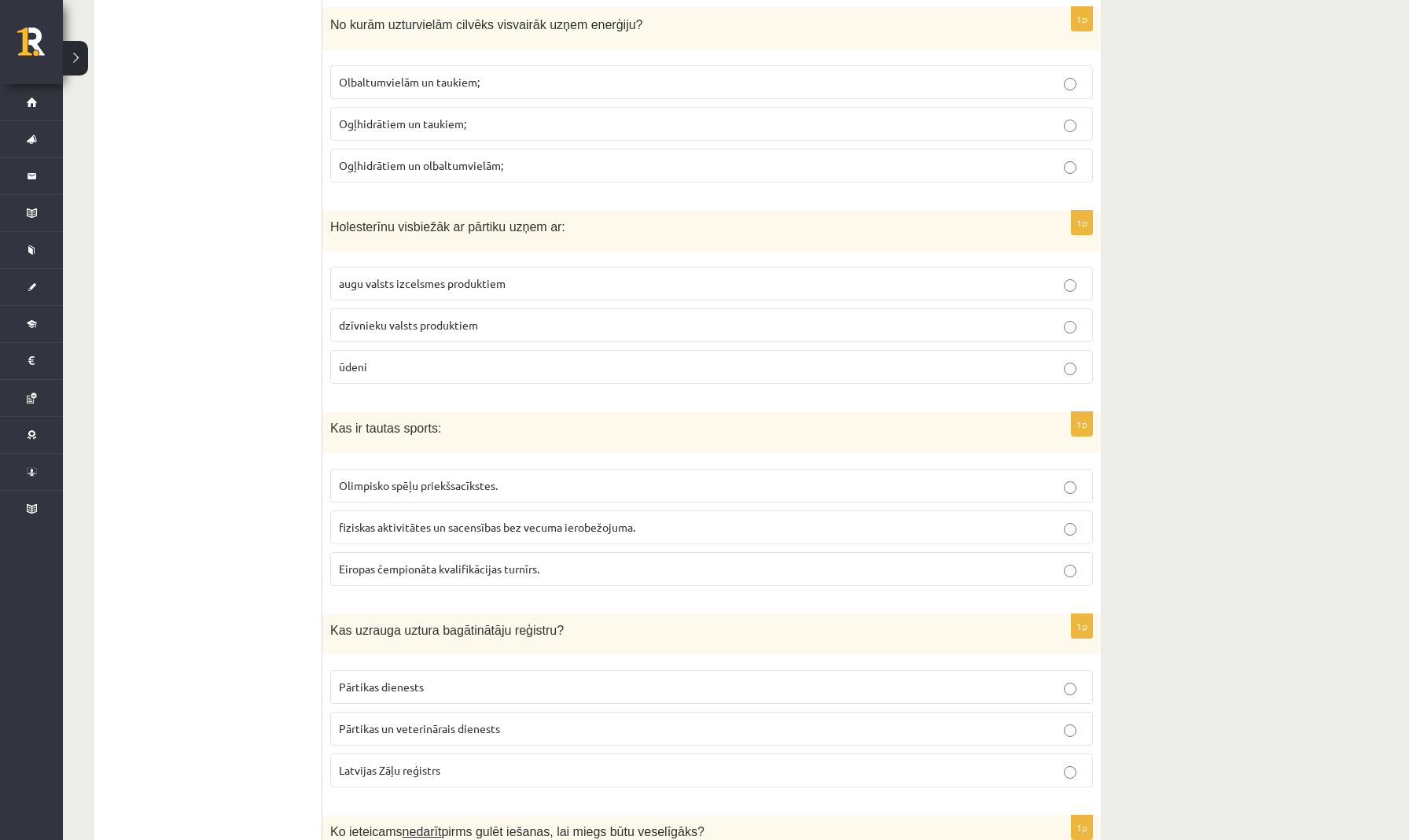
scroll to position [4170, 0]
click at [490, 526] on label "fiziskas aktivitātes un sacensības bez vecuma ierobežojuma." at bounding box center [712, 526] width 763 height 34
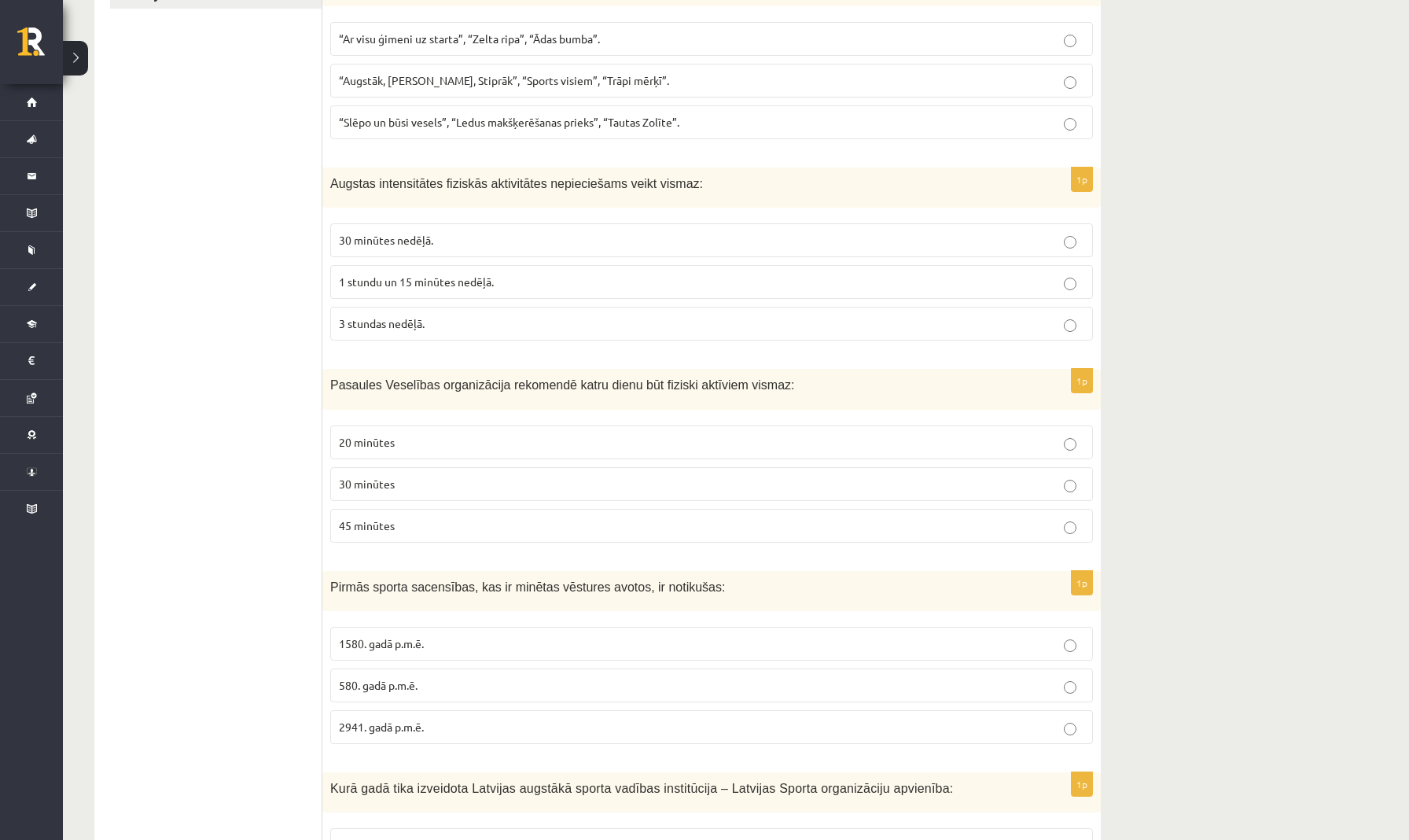
scroll to position [127, 0]
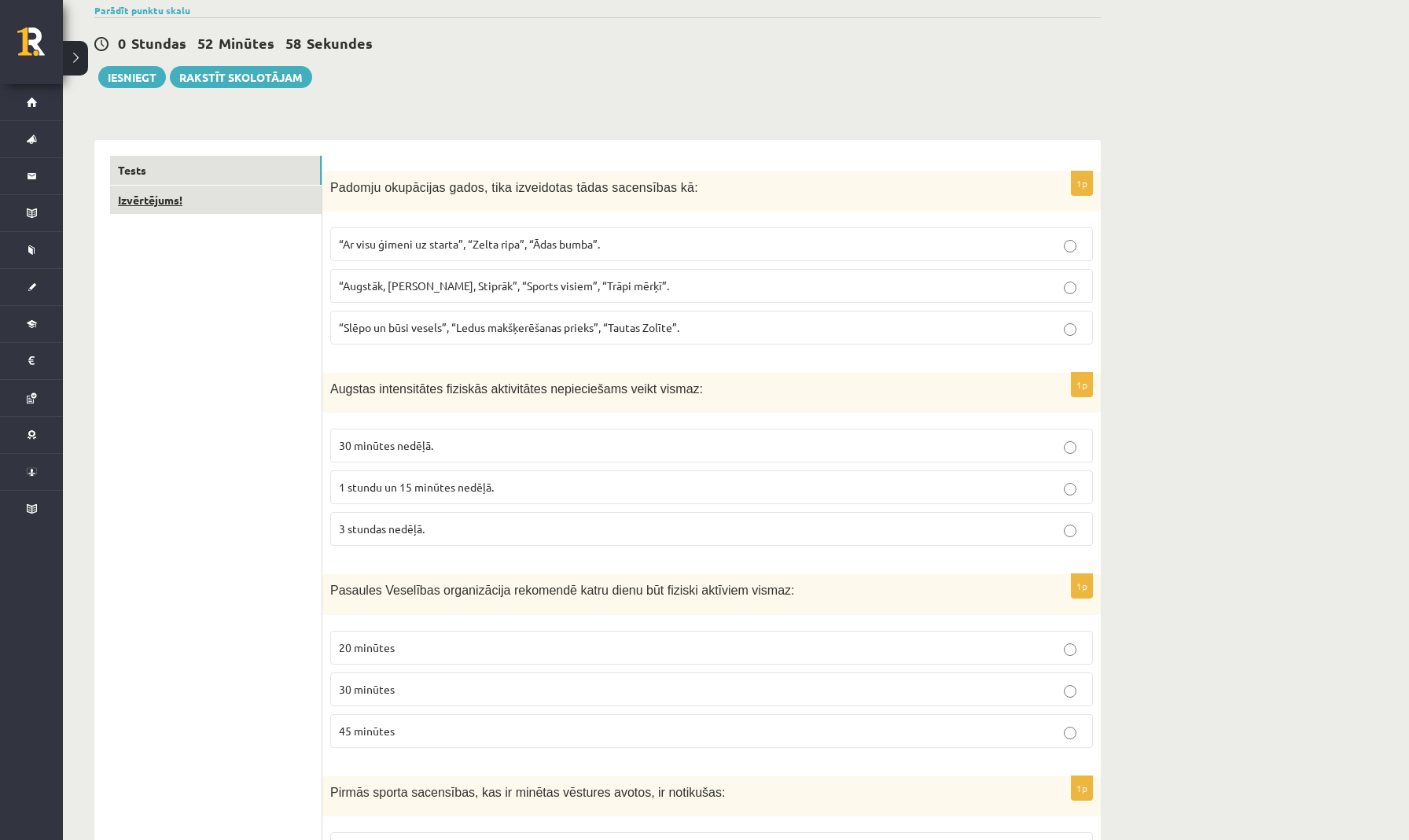
click at [286, 203] on link "Izvērtējums!" at bounding box center [216, 200] width 211 height 29
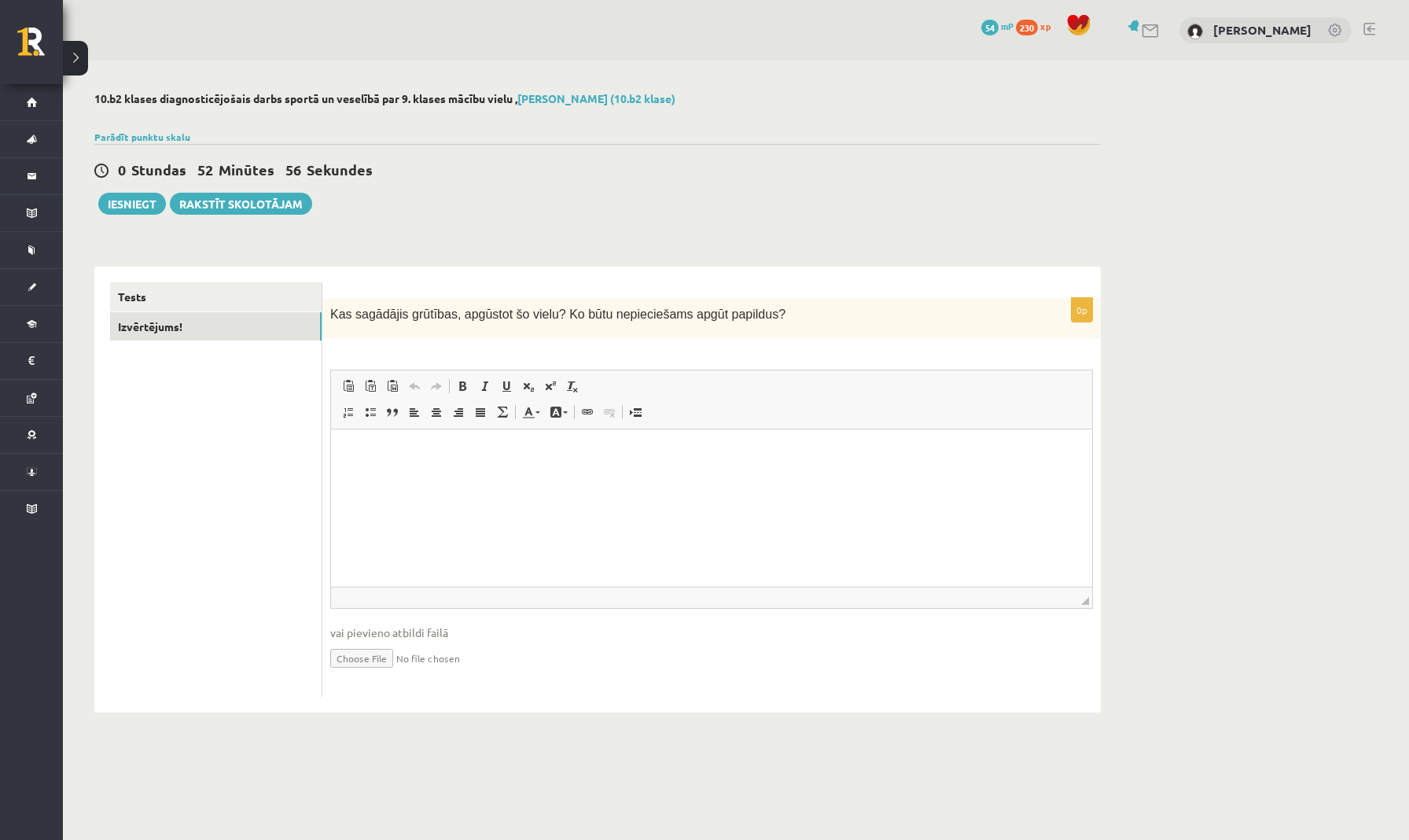
scroll to position [0, 0]
click at [430, 477] on html at bounding box center [712, 453] width 761 height 48
click at [237, 294] on link "Tests" at bounding box center [216, 296] width 211 height 29
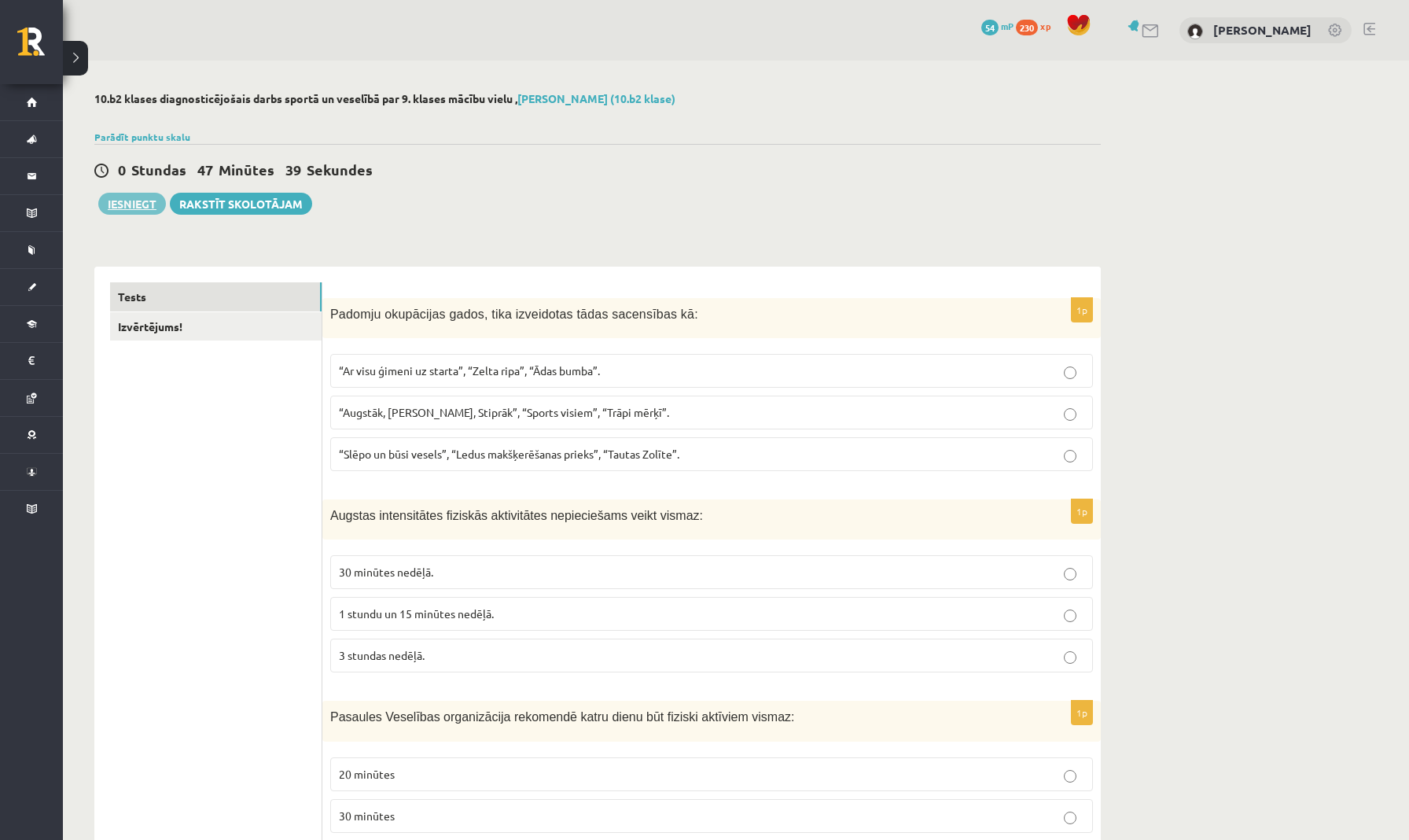
click at [135, 201] on button "Iesniegt" at bounding box center [132, 203] width 67 height 22
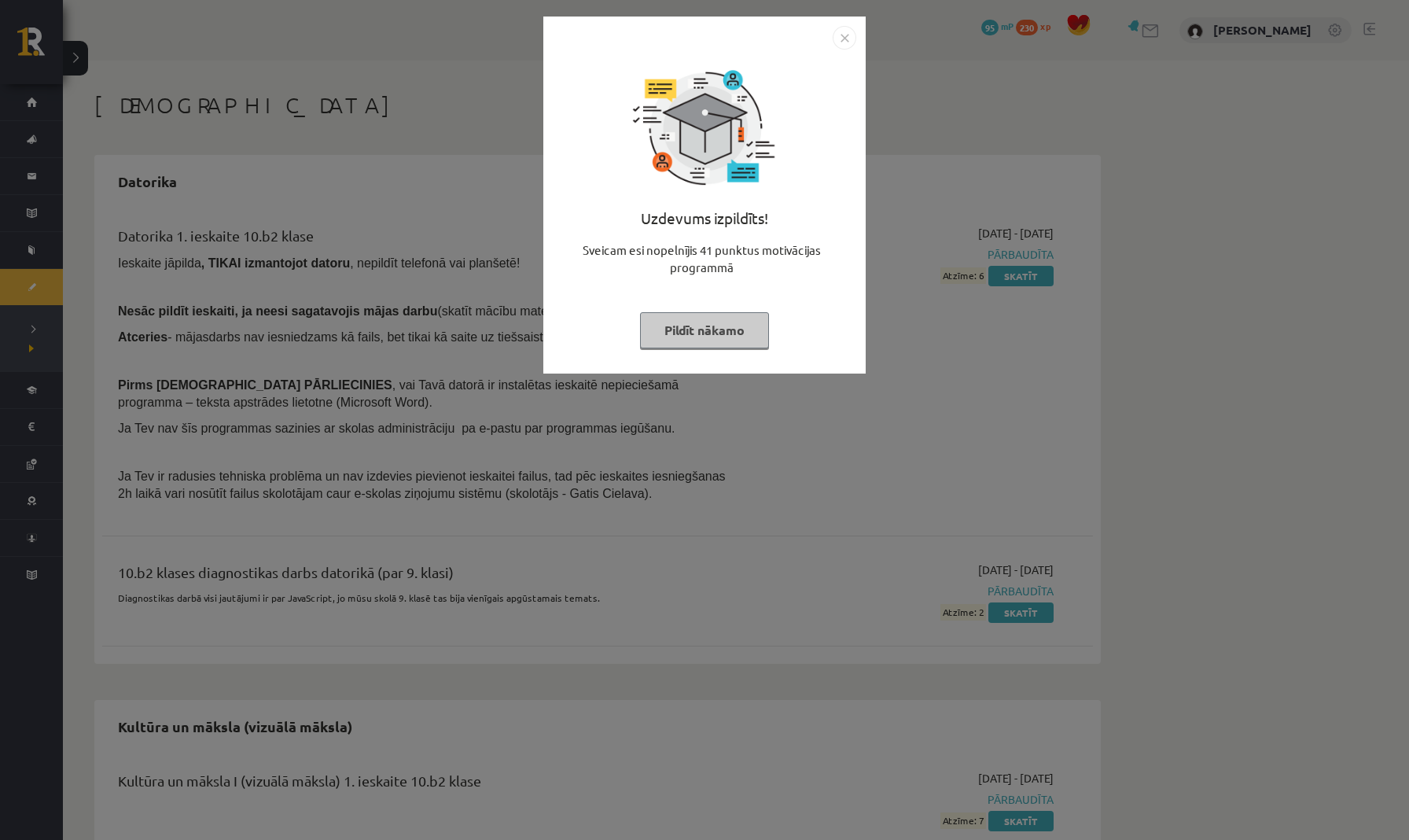
click at [701, 338] on button "Pildīt nākamo" at bounding box center [704, 330] width 129 height 36
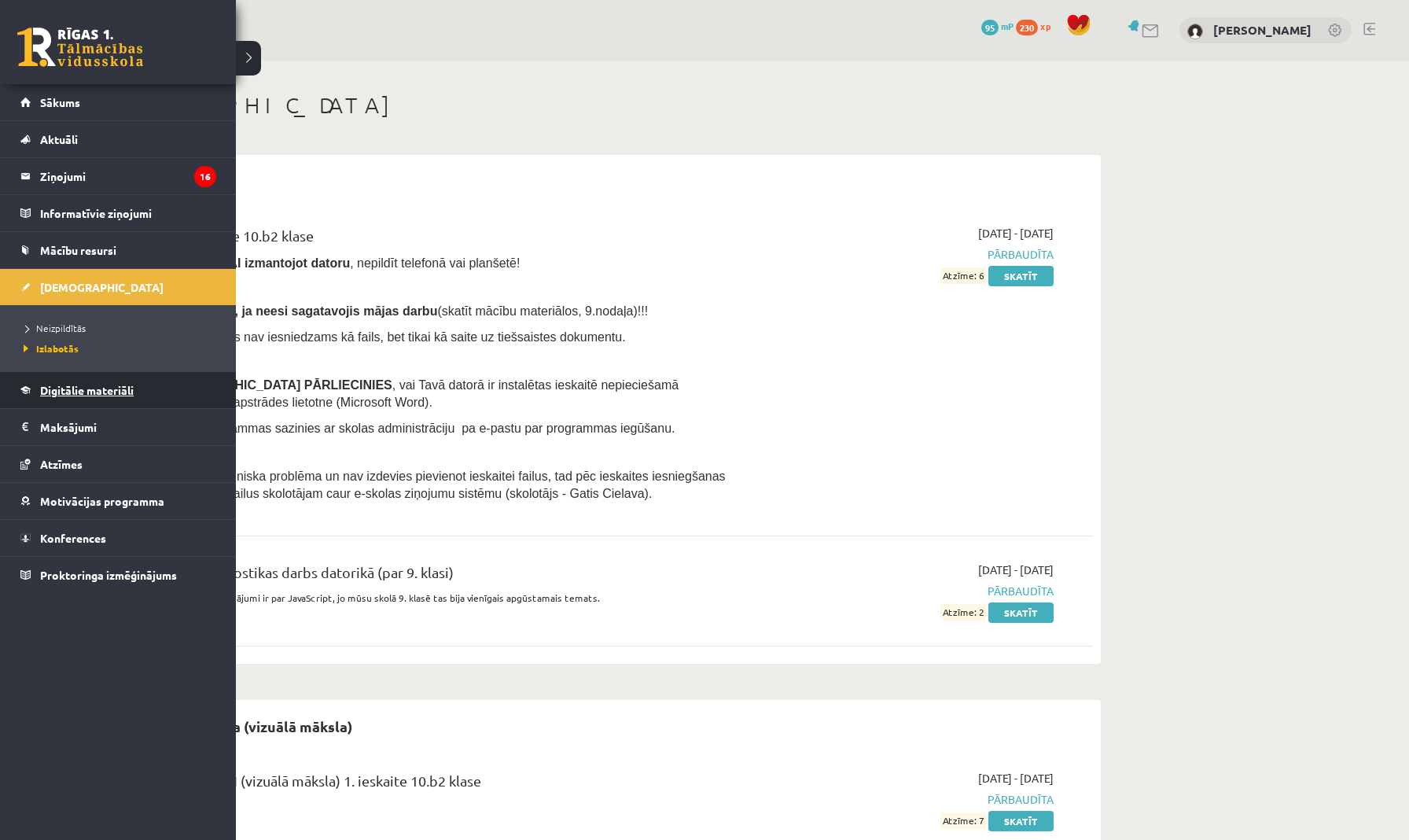
click at [38, 396] on link "Digitālie materiāli" at bounding box center [118, 389] width 196 height 36
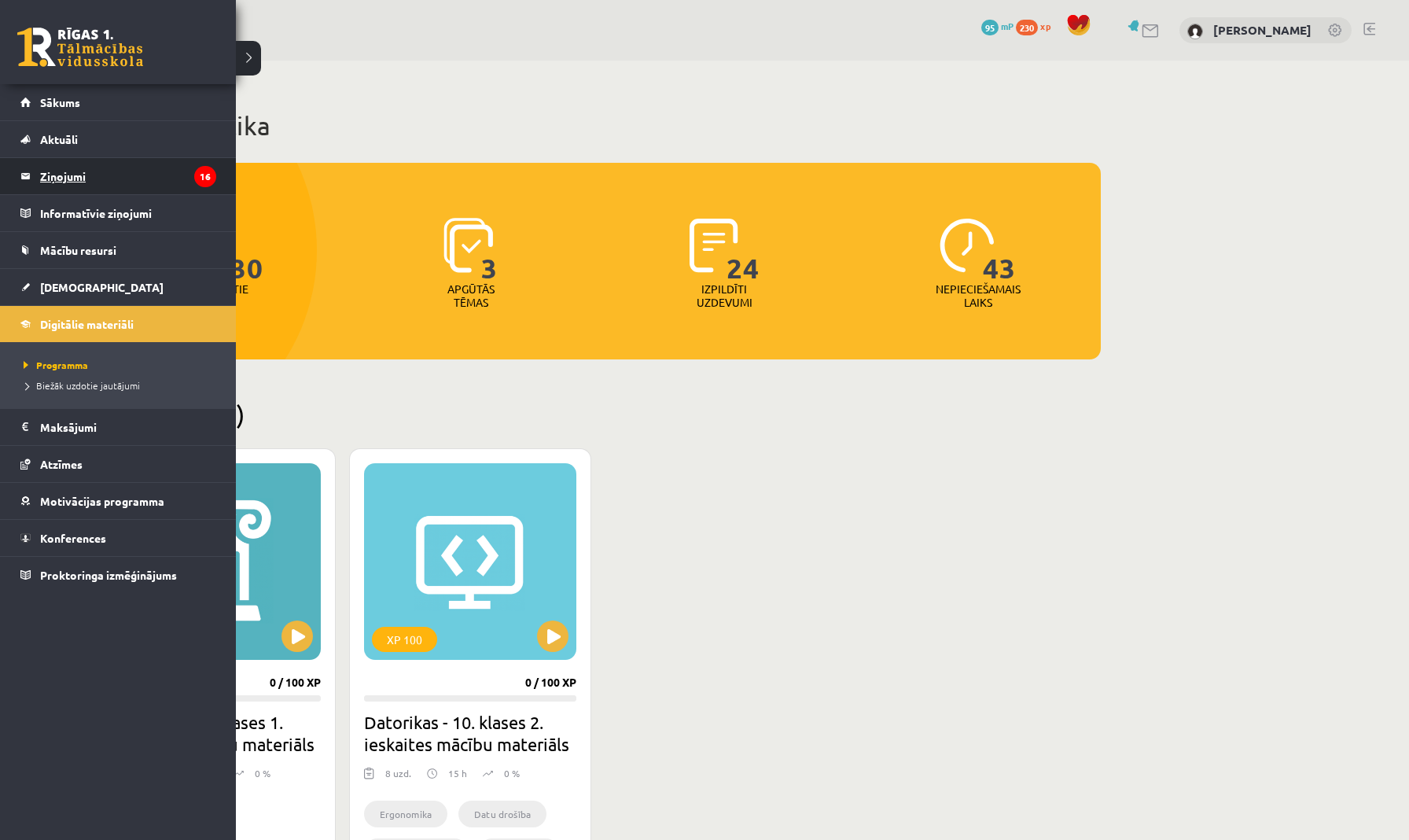
click at [90, 180] on legend "Ziņojumi 16" at bounding box center [128, 176] width 177 height 36
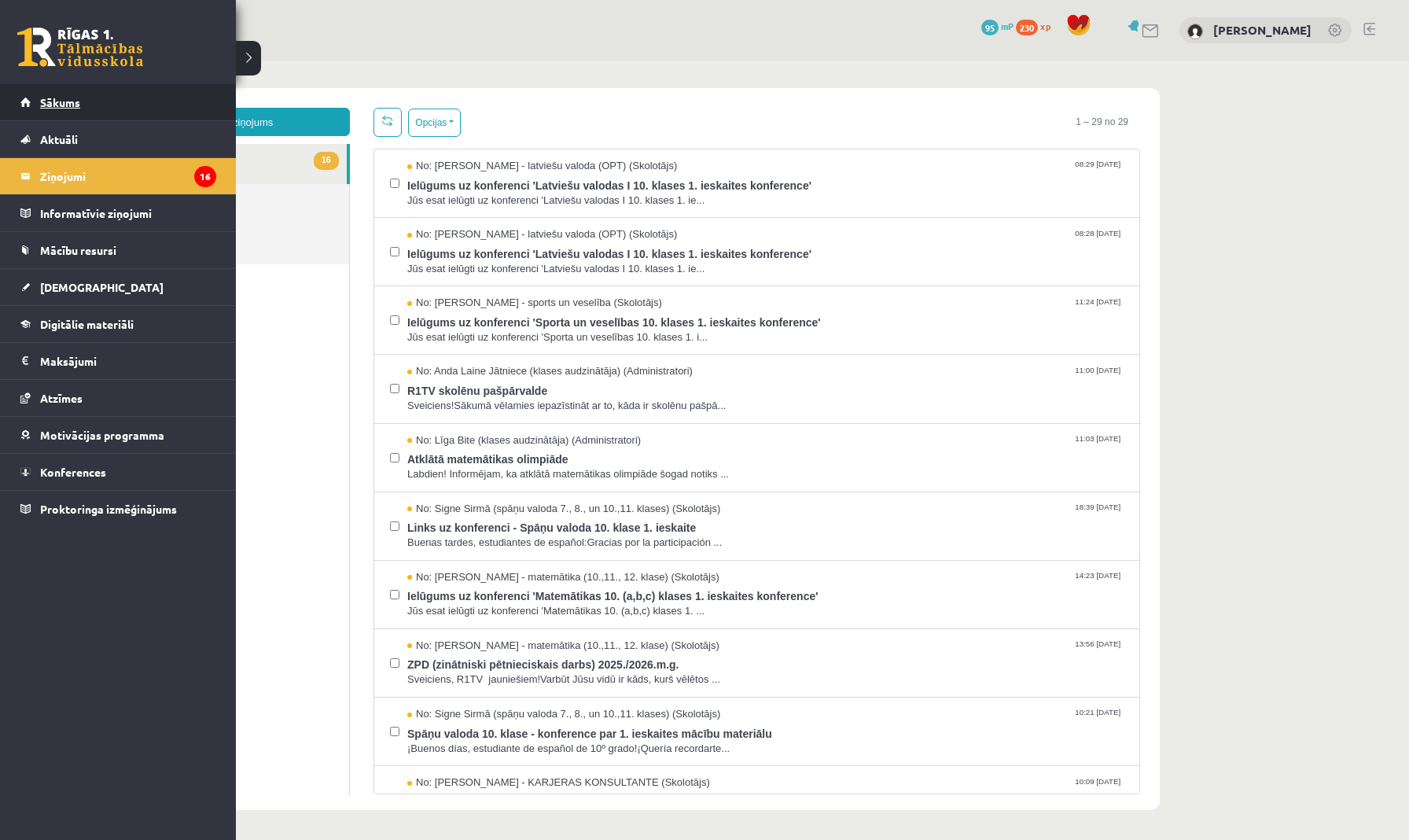
click at [68, 100] on span "Sākums" at bounding box center [59, 102] width 40 height 14
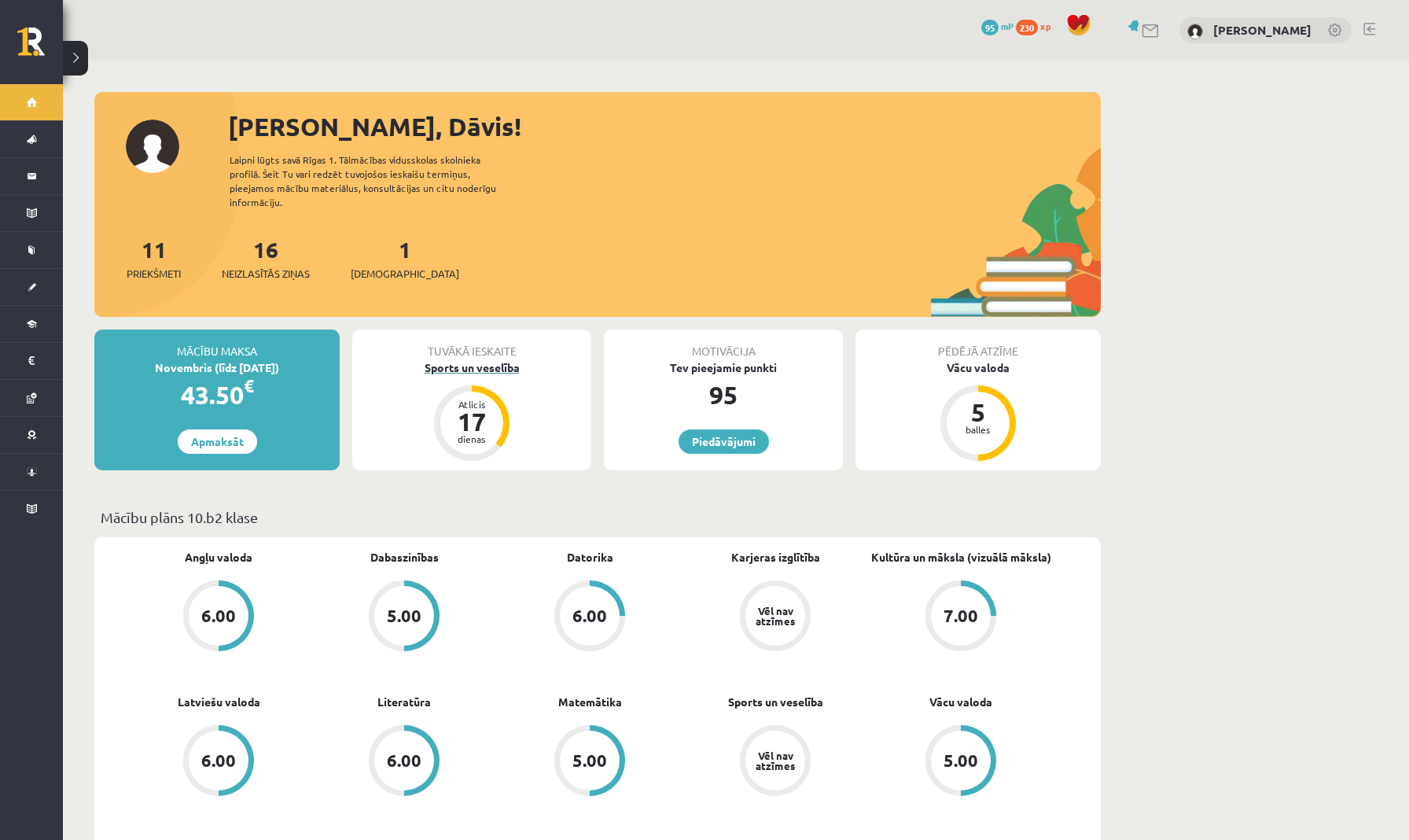
click at [490, 359] on div "Sports un veselība" at bounding box center [471, 367] width 239 height 17
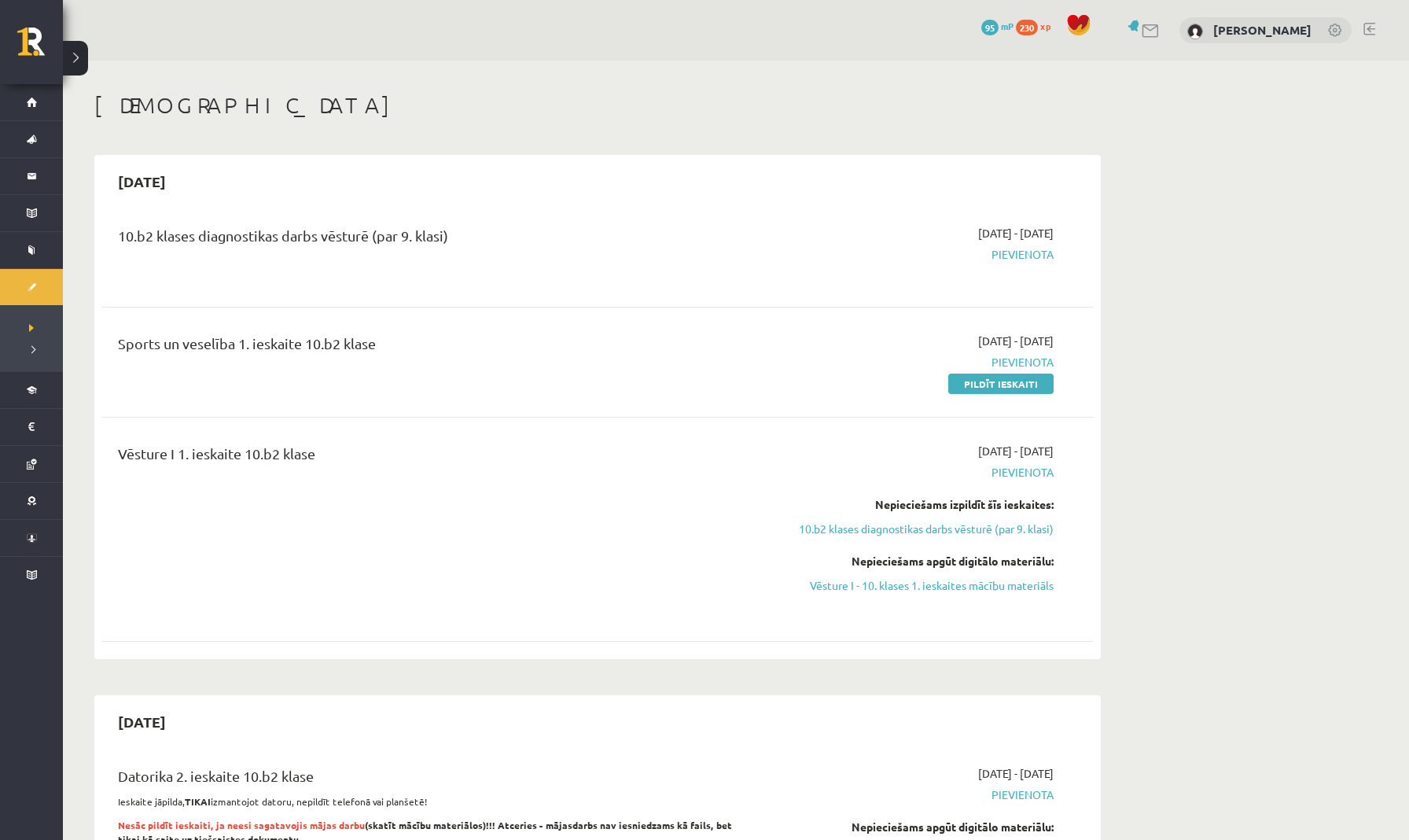
drag, startPoint x: 119, startPoint y: 229, endPoint x: 426, endPoint y: 247, distance: 307.5
click at [426, 248] on div "10.b2 klases diagnostikas darbs vēsturē (par 9. klasi)" at bounding box center [426, 239] width 616 height 29
click at [421, 349] on div "Sports un veselība 1. ieskaite 10.b2 klase" at bounding box center [426, 347] width 616 height 29
click at [967, 385] on link "Pildīt ieskaiti" at bounding box center [1001, 383] width 106 height 20
click at [990, 384] on link "Pildīt ieskaiti" at bounding box center [1001, 383] width 106 height 20
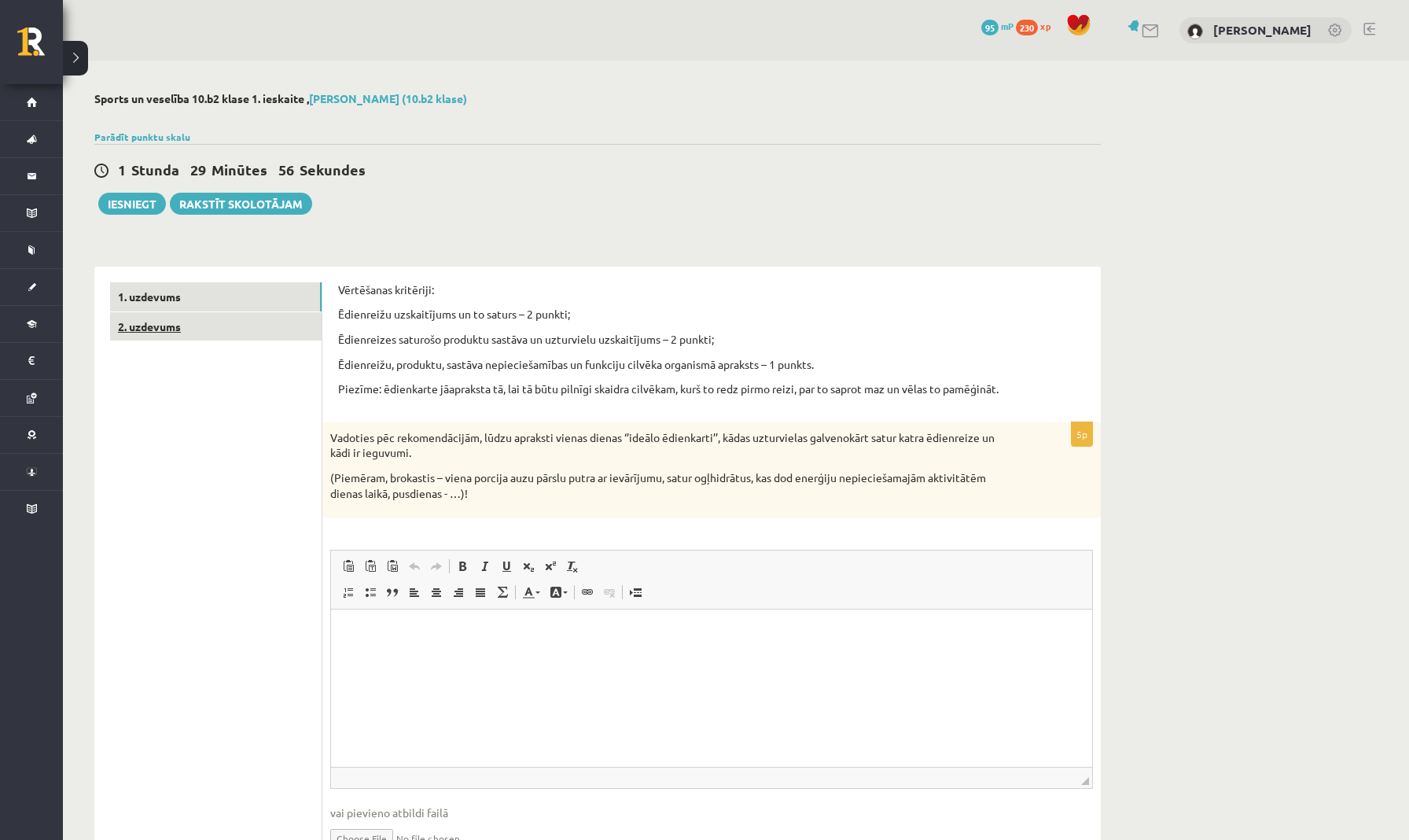
click at [256, 333] on link "2. uzdevums" at bounding box center [216, 326] width 211 height 29
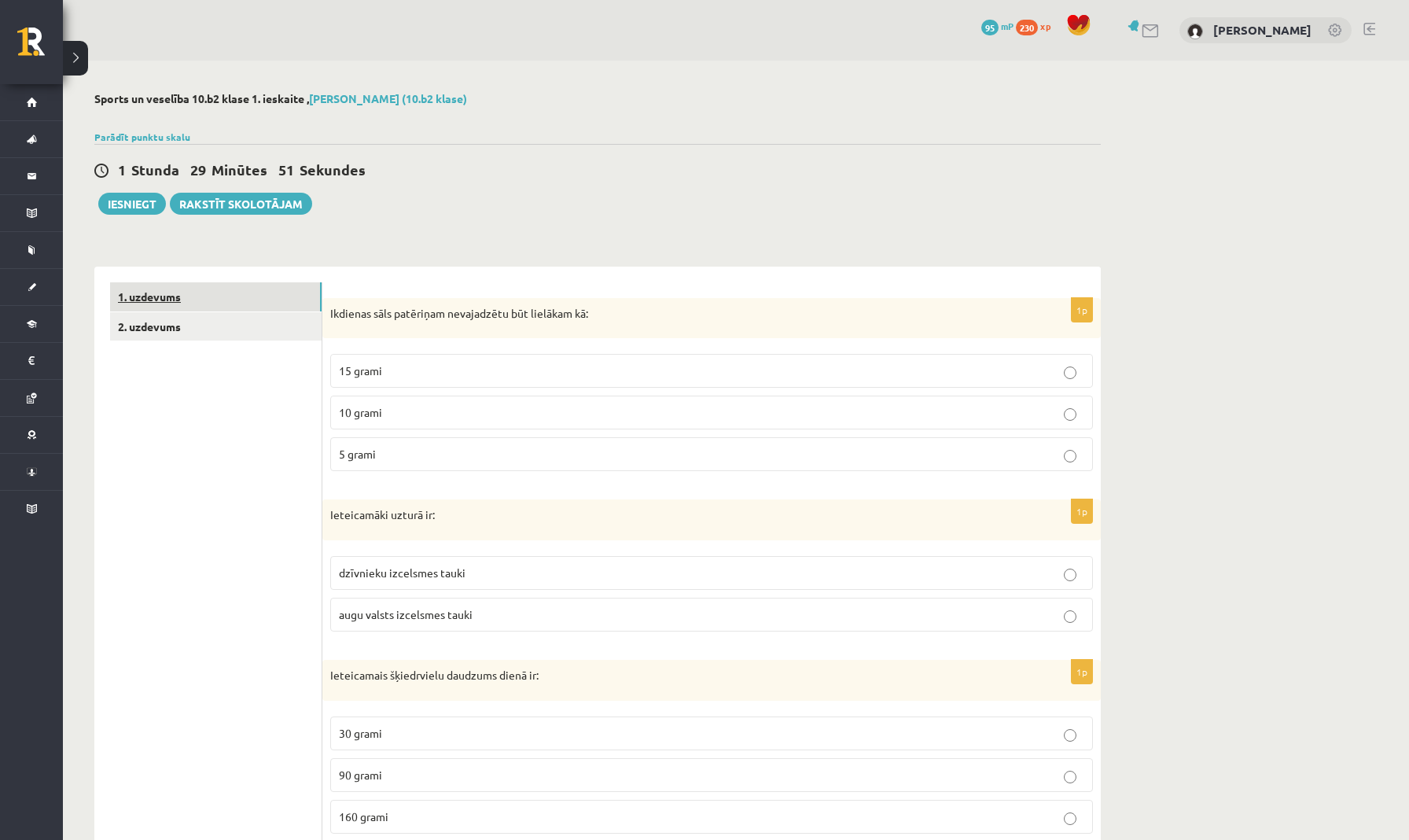
click at [146, 288] on link "1. uzdevums" at bounding box center [216, 296] width 211 height 29
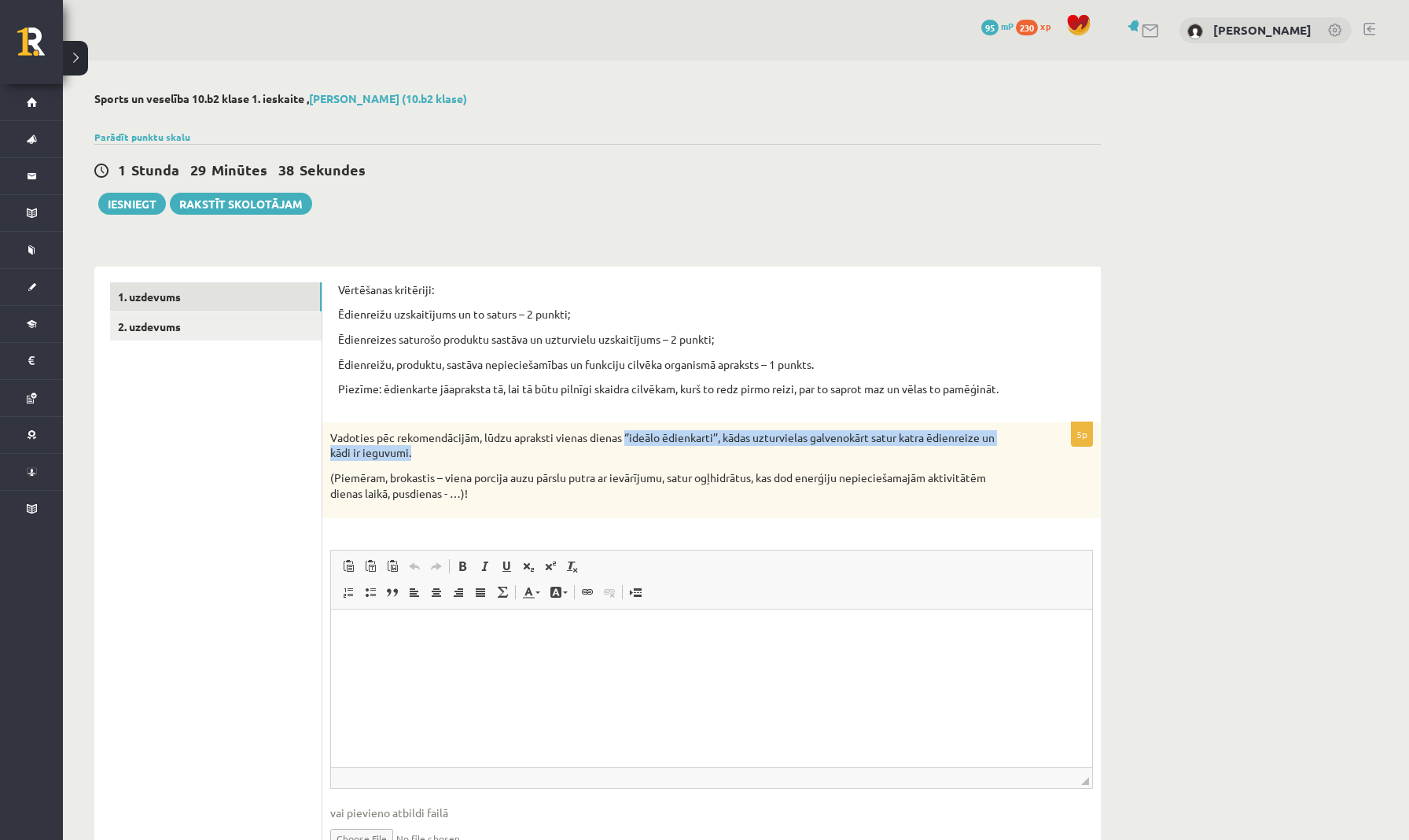
drag, startPoint x: 626, startPoint y: 434, endPoint x: 749, endPoint y: 448, distance: 123.8
click at [749, 448] on p "Vadoties pēc rekomendācijām, lūdzu apraksti vienas dienas ‘’ideālo ēdienkarti’’…" at bounding box center [672, 445] width 684 height 31
click at [821, 444] on p "Vadoties pēc rekomendācijām, lūdzu apraksti vienas dienas ‘’ideālo ēdienkarti’’…" at bounding box center [672, 445] width 684 height 31
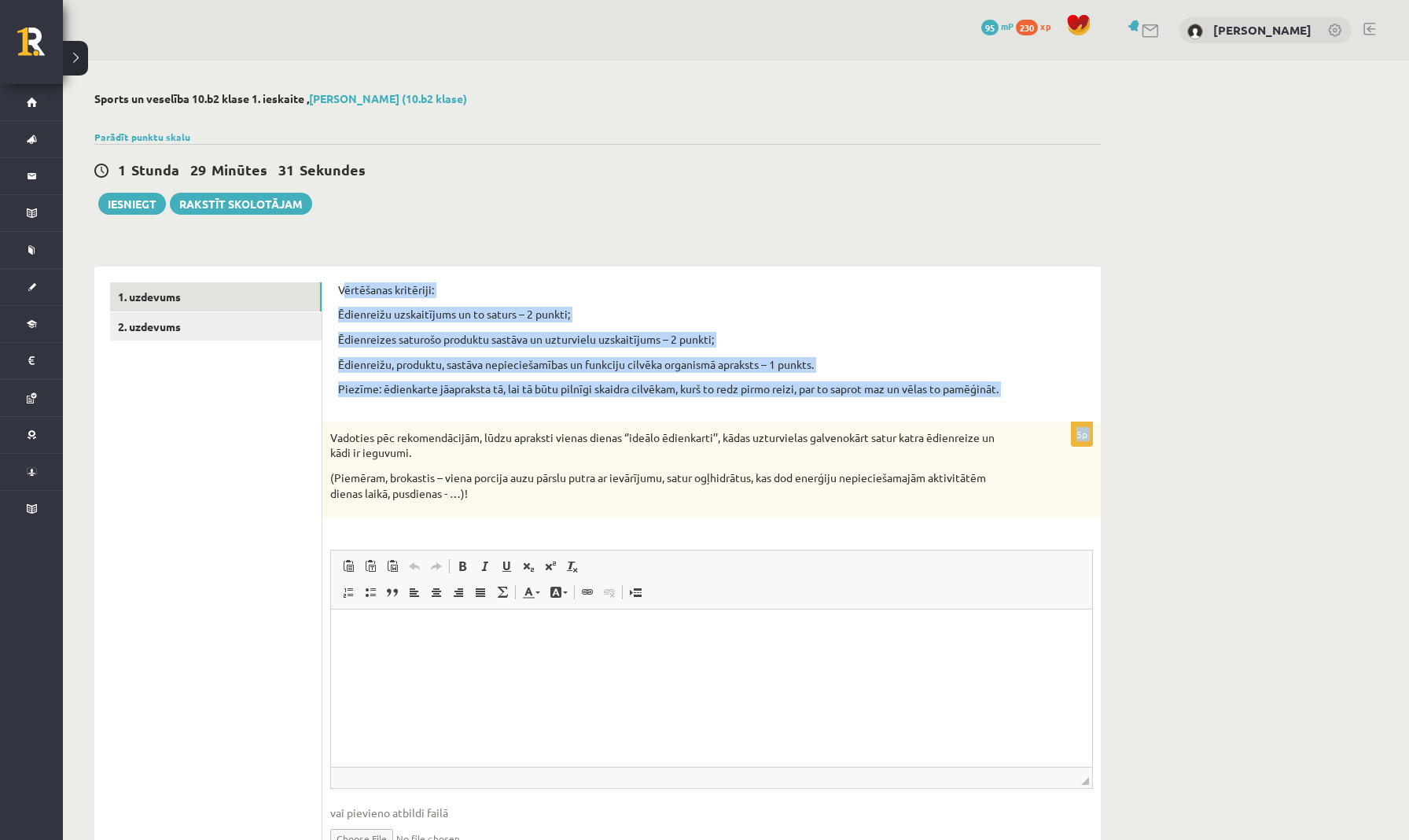
drag, startPoint x: 343, startPoint y: 288, endPoint x: 509, endPoint y: 412, distance: 207.2
click at [509, 412] on form "Vērtēšanas kritēriji: Ēdienreižu uzskaitījums un to saturs – 2 punkti; Ēdienrei…" at bounding box center [712, 579] width 747 height 594
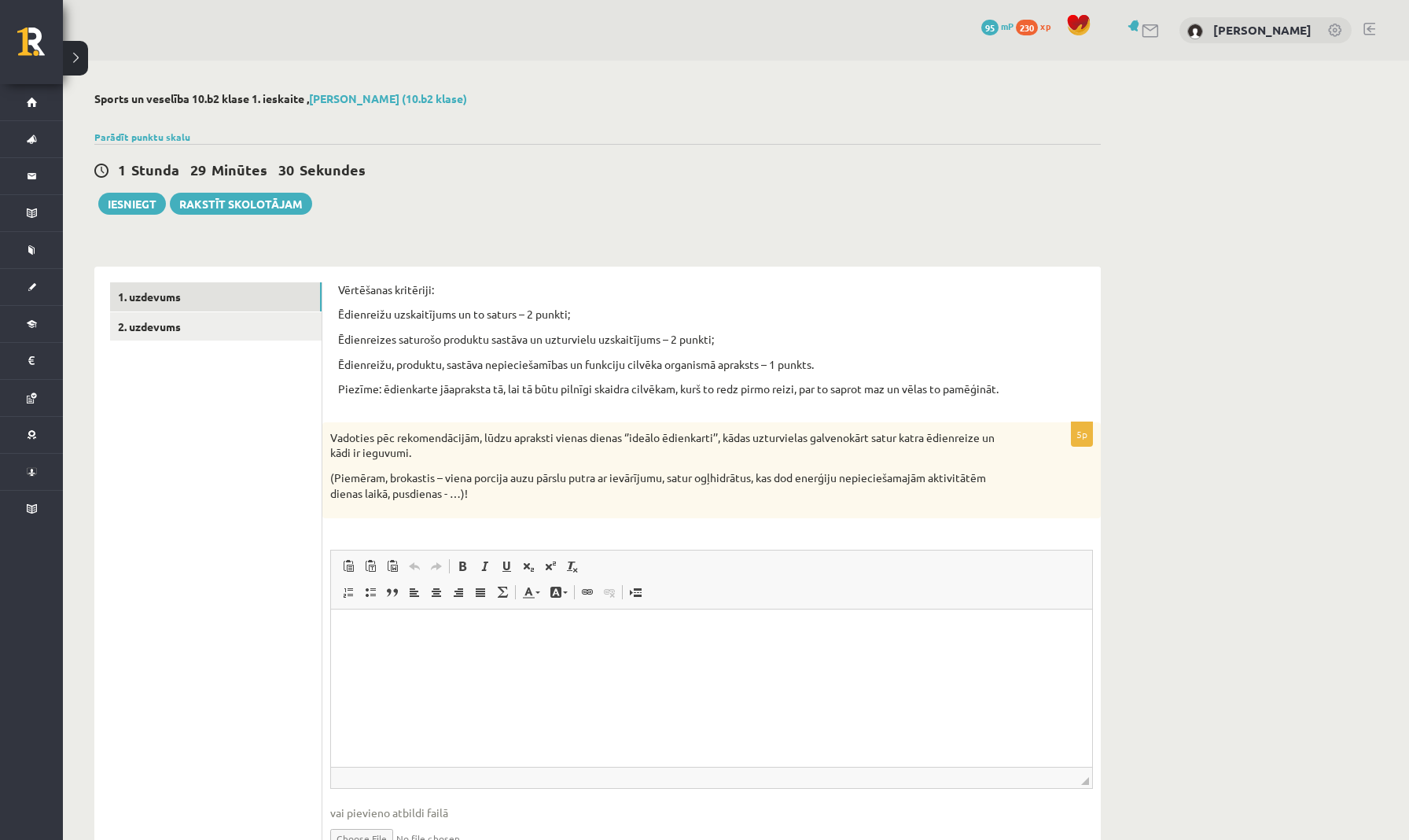
click at [599, 504] on div "Vadoties pēc rekomendācijām, lūdzu apraksti vienas dienas ‘’ideālo ēdienkarti’’…" at bounding box center [712, 470] width 779 height 96
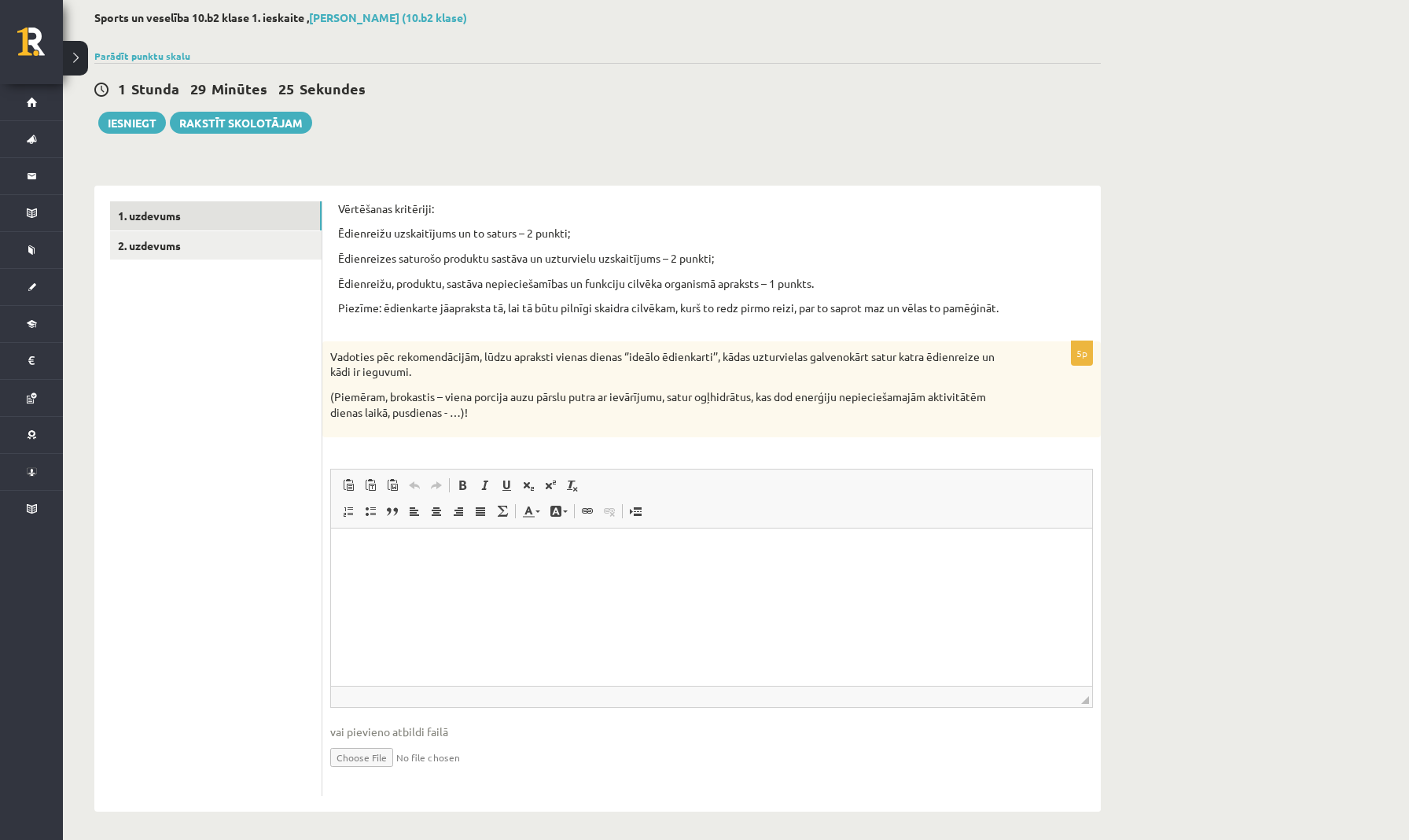
scroll to position [80, 0]
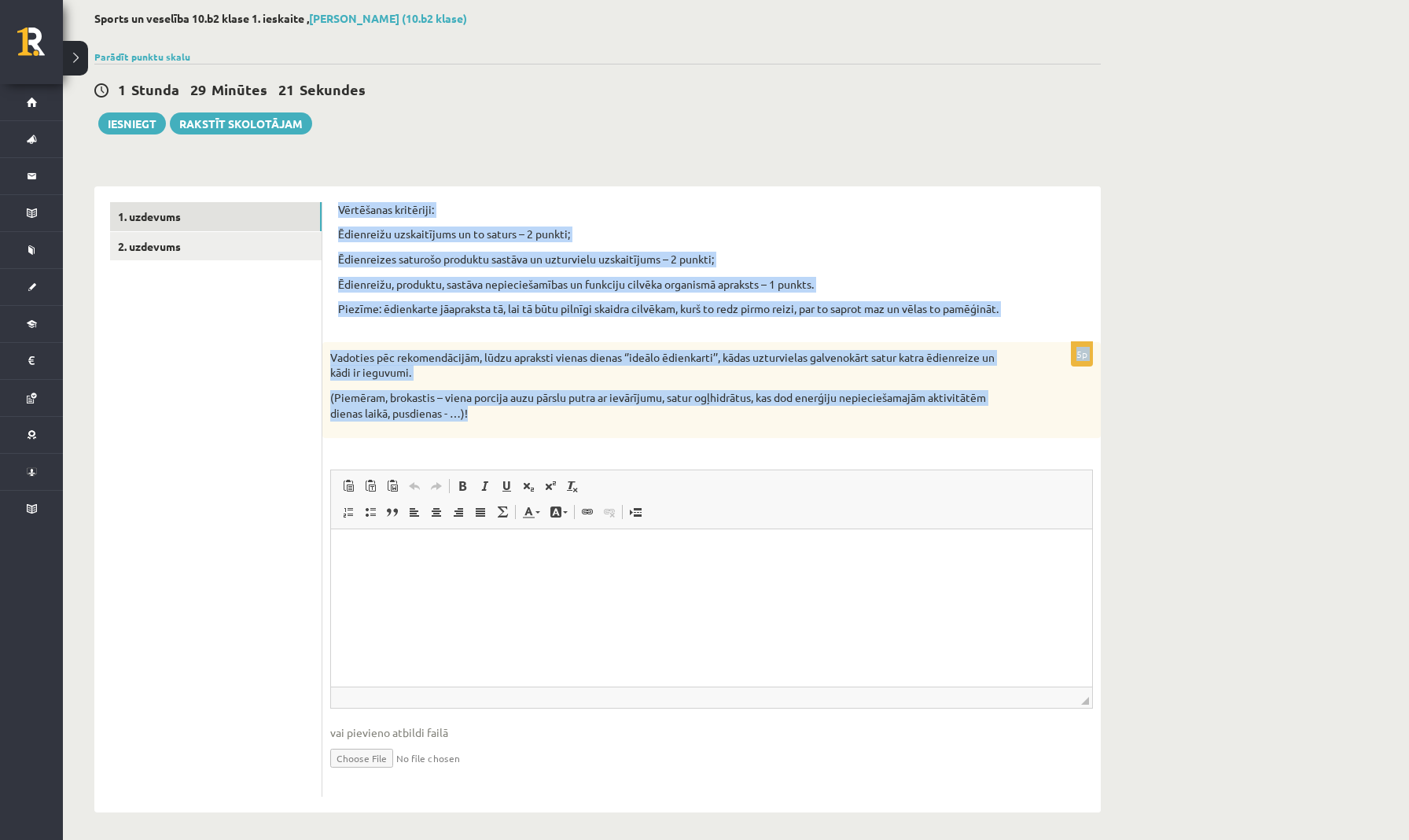
drag, startPoint x: 340, startPoint y: 206, endPoint x: 502, endPoint y: 412, distance: 262.1
click at [502, 412] on form "Vērtēšanas kritēriji: Ēdienreižu uzskaitījums un to saturs – 2 punkti; Ēdienrei…" at bounding box center [712, 499] width 747 height 594
copy form "Vērtēšanas kritēriji: Ēdienreižu uzskaitījums un to saturs – 2 punkti; Ēdienrei…"
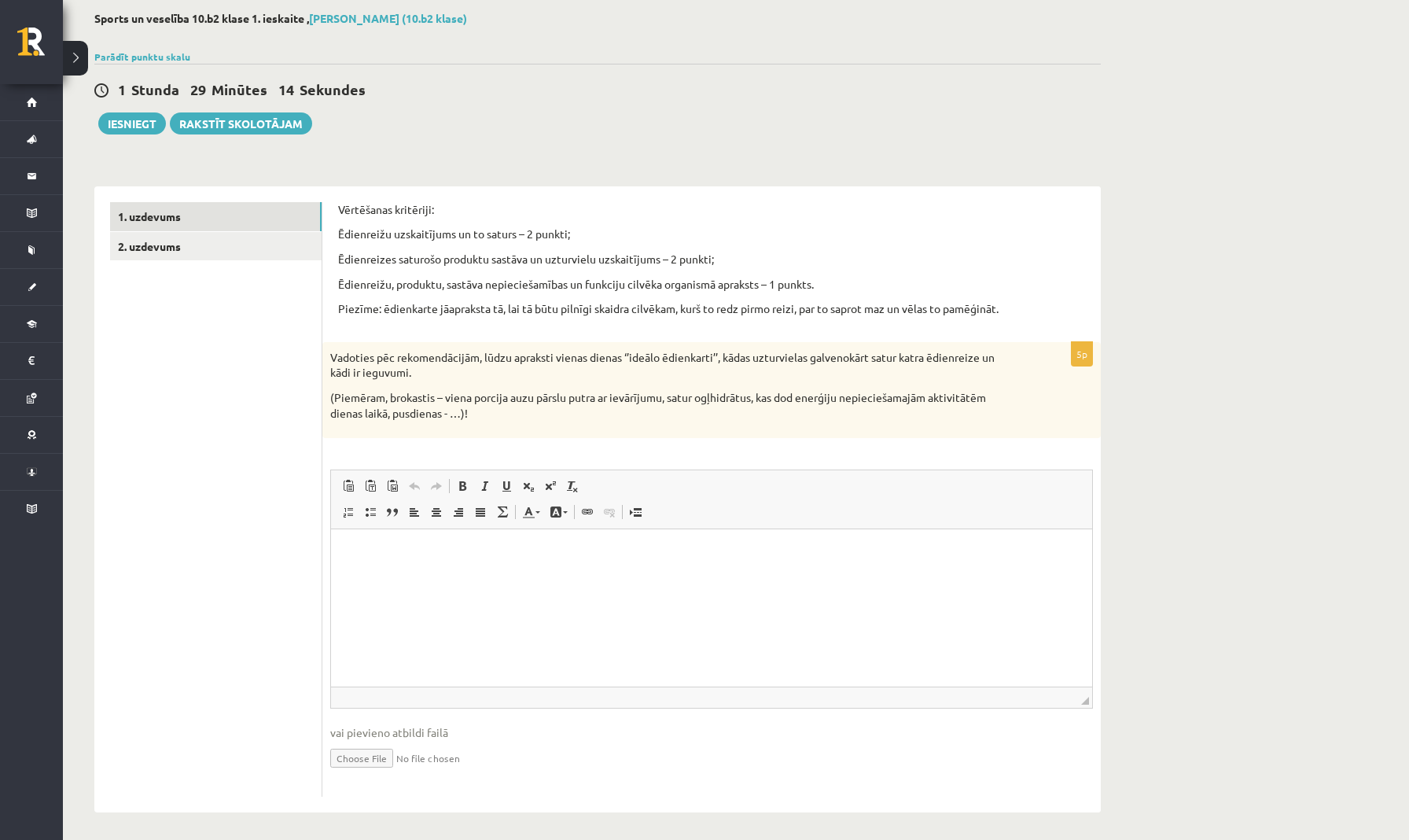
click at [571, 420] on div "Vadoties pēc rekomendācijām, lūdzu apraksti vienas dienas ‘’ideālo ēdienkarti’’…" at bounding box center [712, 390] width 779 height 96
click at [492, 577] on html at bounding box center [712, 553] width 761 height 48
drag, startPoint x: 663, startPoint y: 564, endPoint x: 691, endPoint y: 554, distance: 29.7
click at [691, 554] on html "**********" at bounding box center [712, 553] width 761 height 47
drag, startPoint x: 670, startPoint y: 565, endPoint x: 451, endPoint y: 553, distance: 219.3
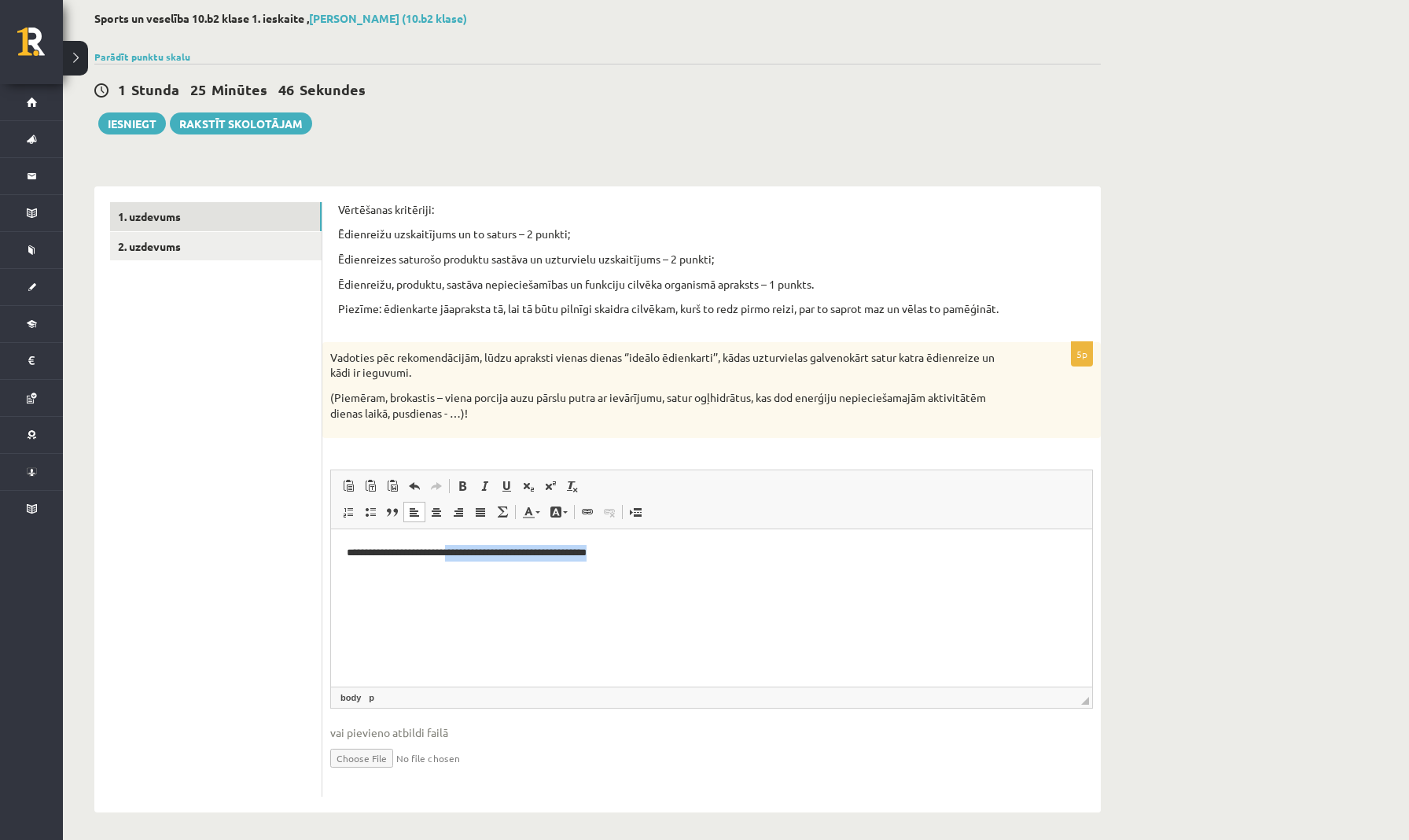
click at [451, 553] on html "**********" at bounding box center [712, 553] width 761 height 47
click at [530, 556] on p "Editor, wiswyg-editor-user-answer-47433925431460" at bounding box center [712, 553] width 730 height 17
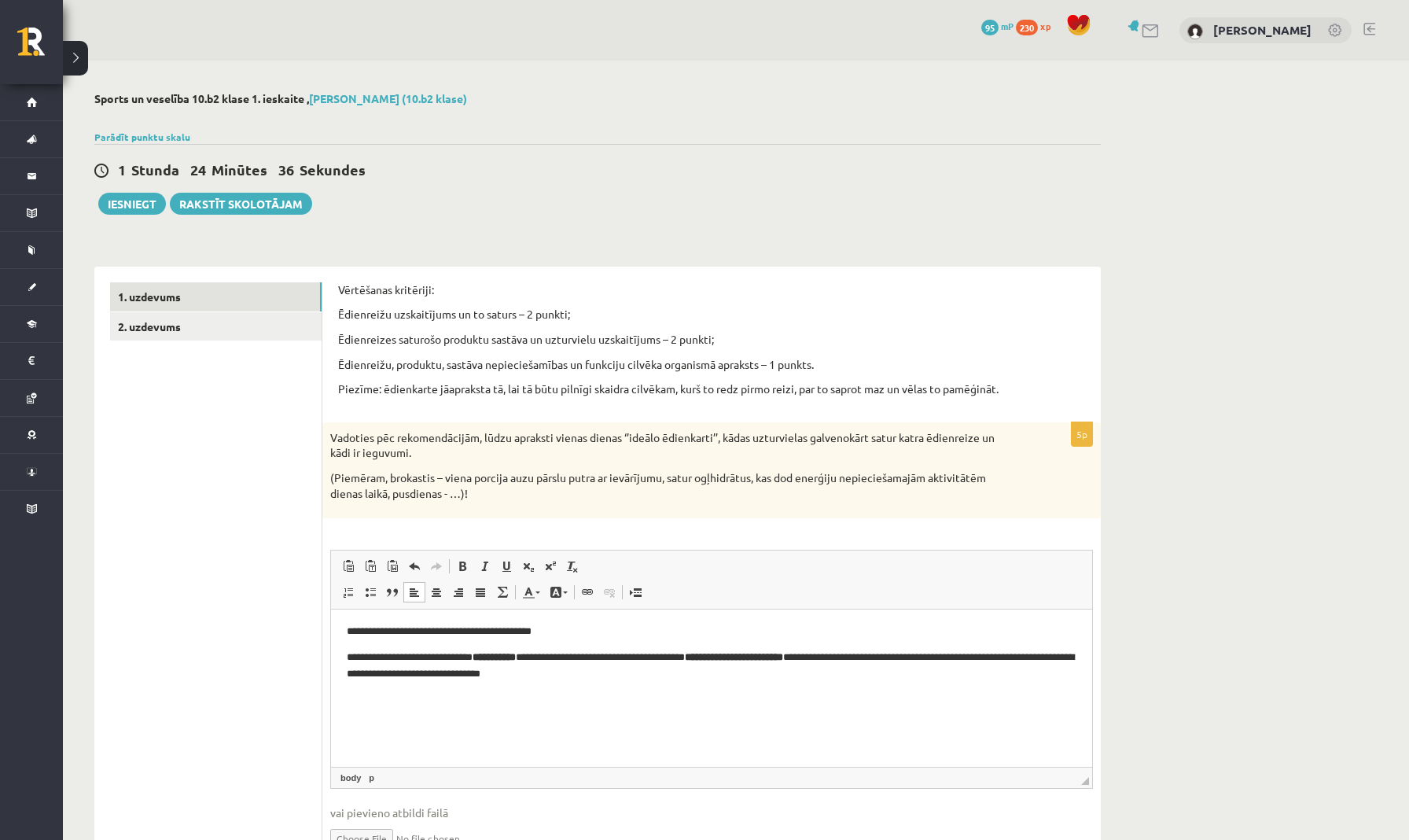
scroll to position [105, 0]
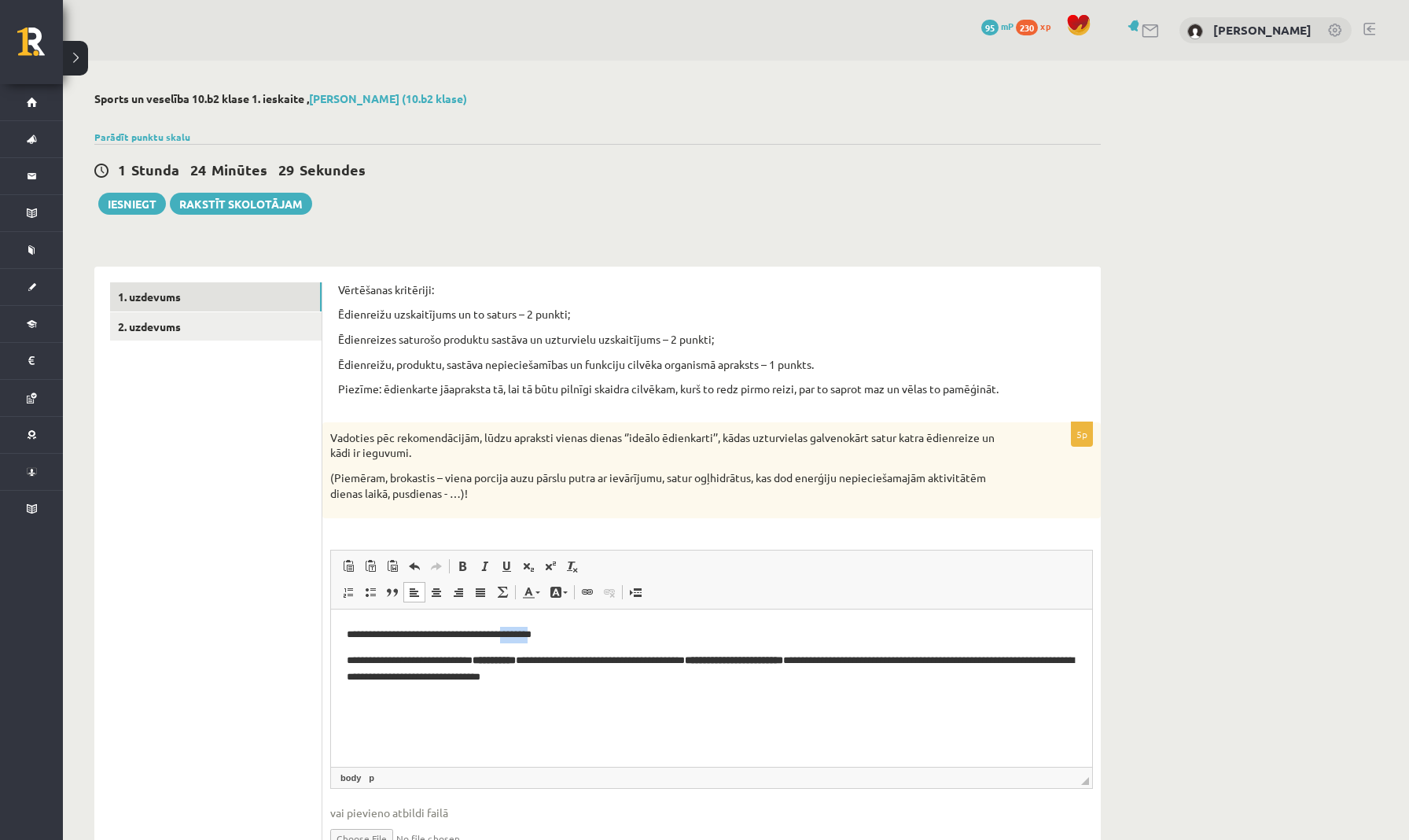
drag, startPoint x: 558, startPoint y: 632, endPoint x: 527, endPoint y: 632, distance: 31.0
click at [527, 632] on p "**********" at bounding box center [712, 634] width 730 height 16
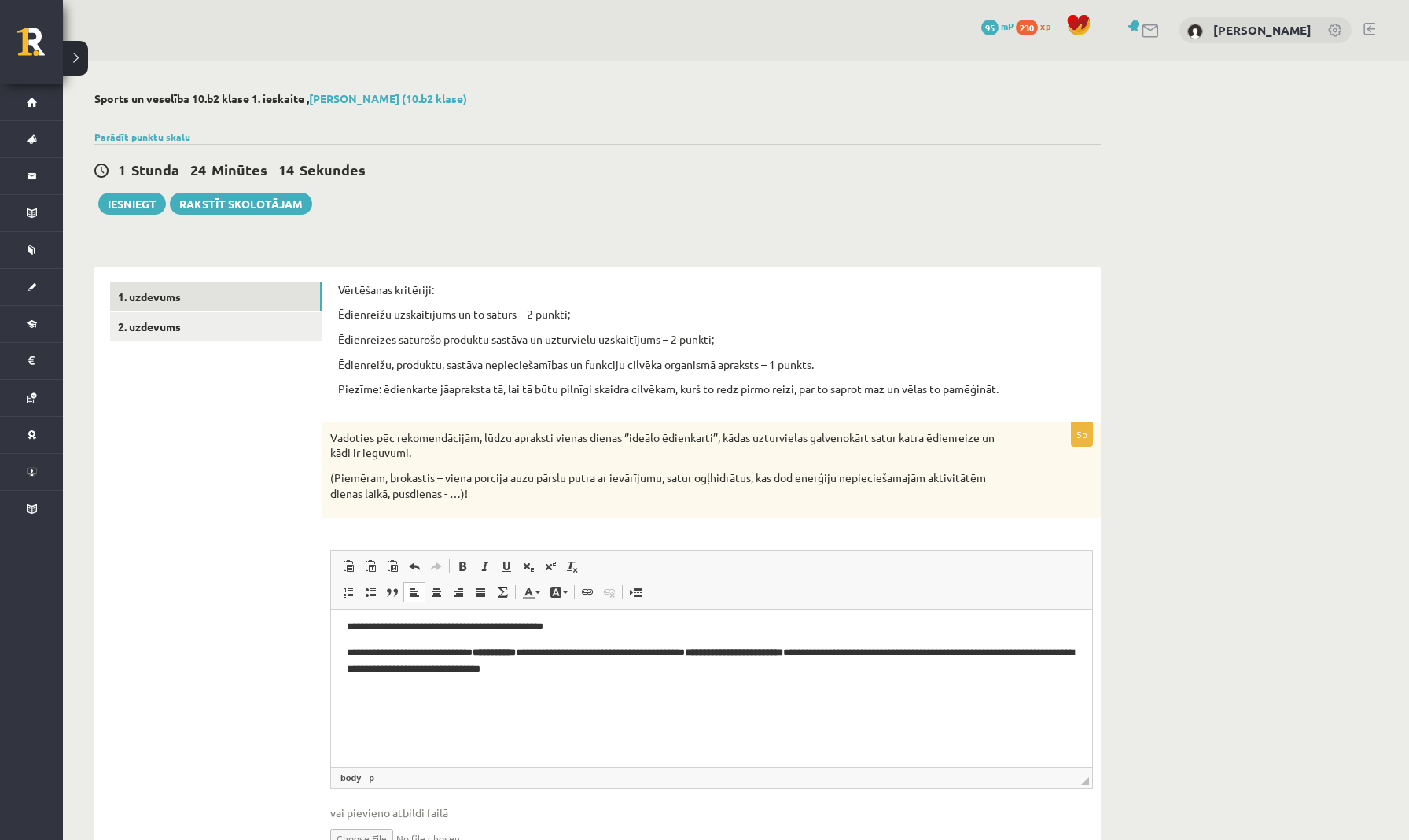
scroll to position [108, 0]
click at [876, 654] on p "**********" at bounding box center [712, 663] width 730 height 31
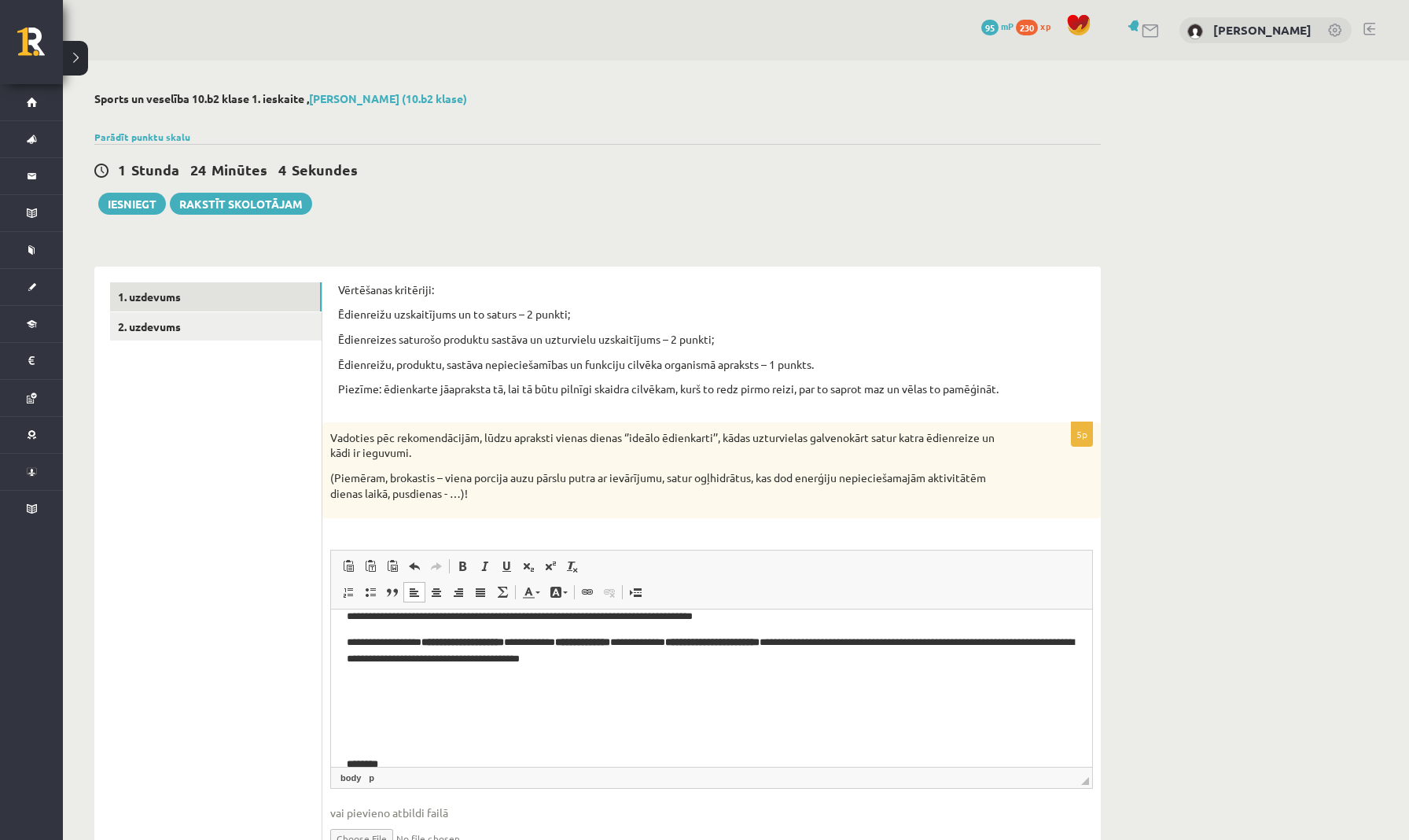
scroll to position [322, 0]
click at [687, 656] on p "**********" at bounding box center [712, 650] width 730 height 31
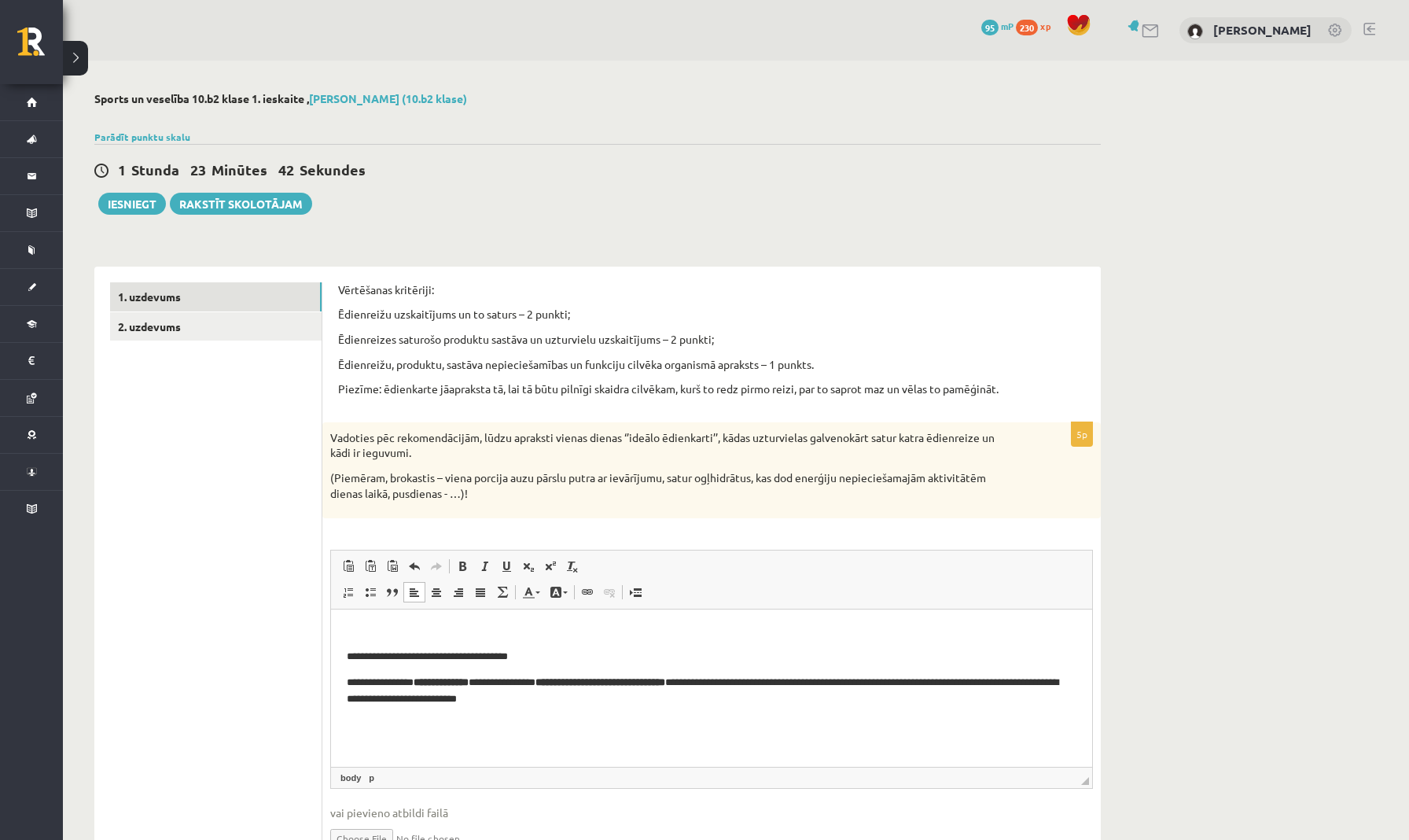
scroll to position [483, 0]
click at [562, 657] on body "**********" at bounding box center [712, 611] width 730 height 939
click at [548, 649] on p "**********" at bounding box center [712, 657] width 730 height 16
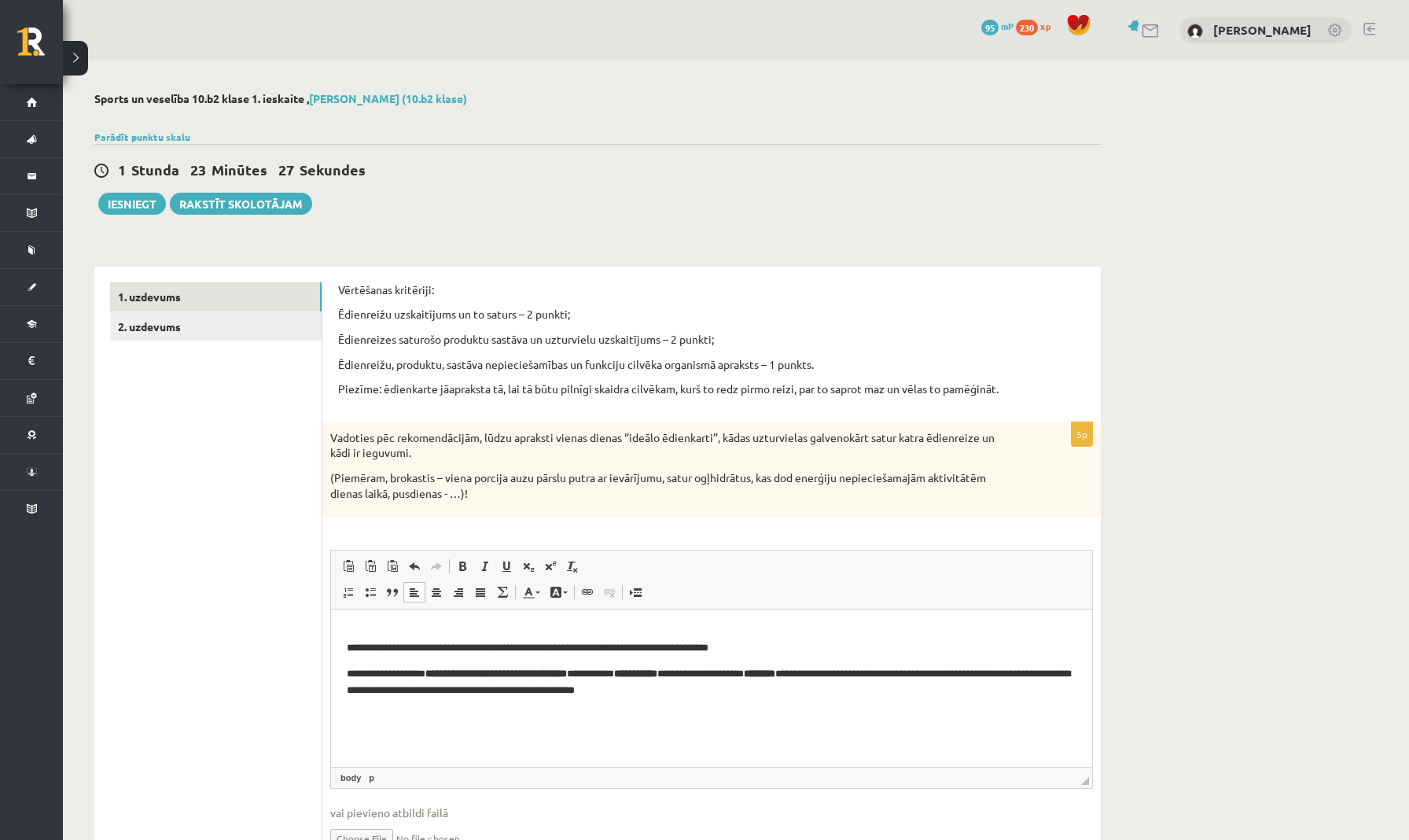
scroll to position [695, 0]
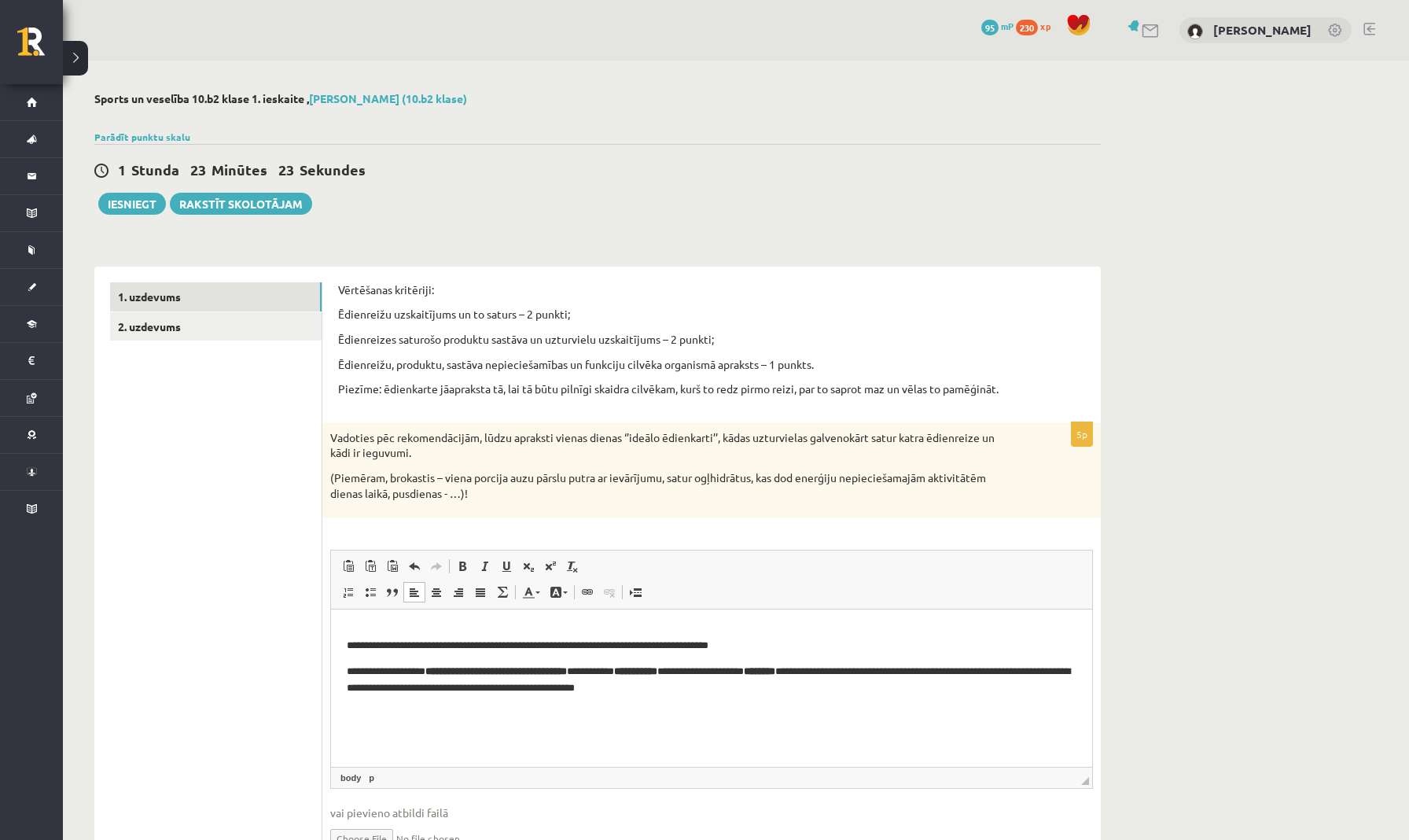
click at [490, 638] on p "**********" at bounding box center [712, 646] width 730 height 16
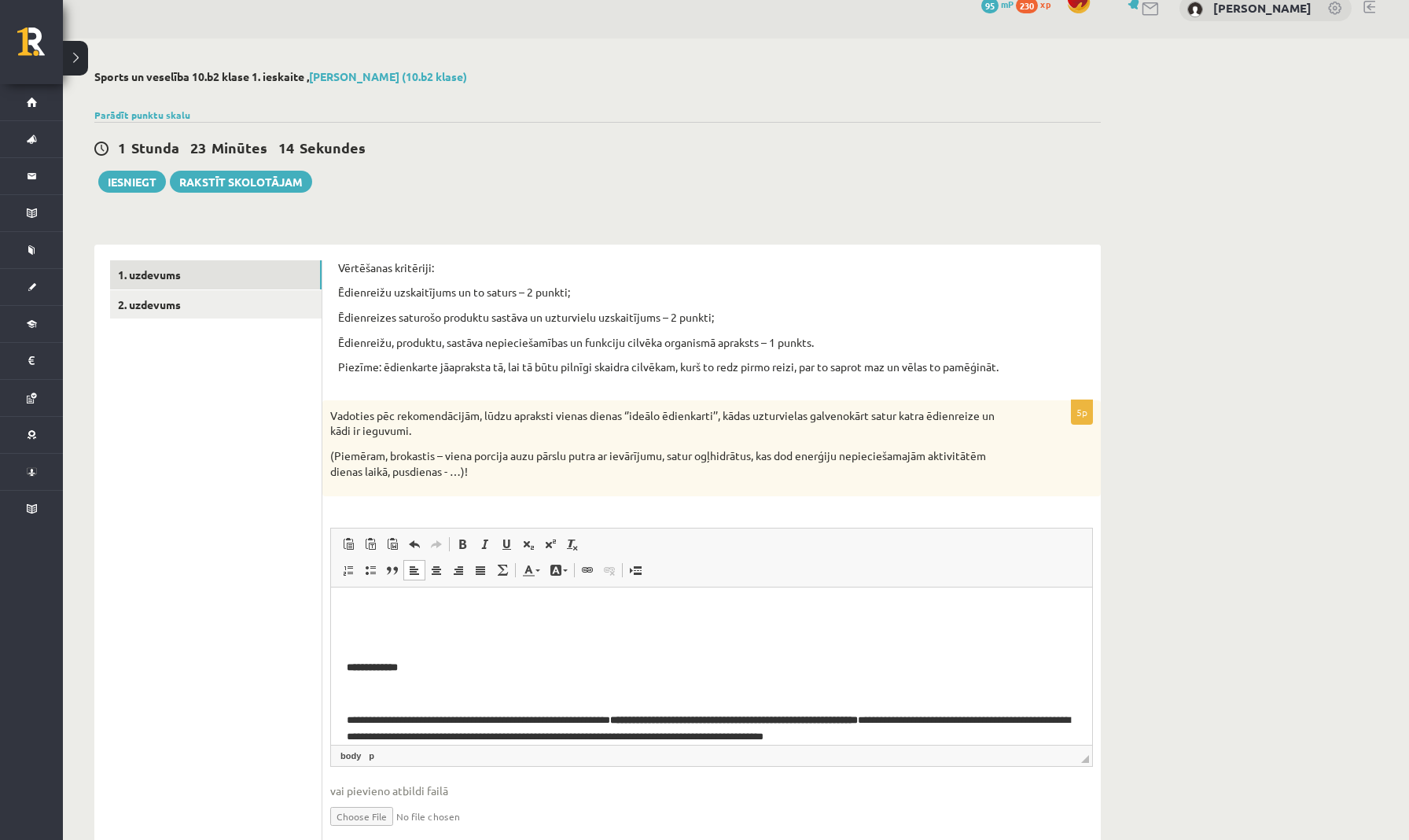
scroll to position [37, 0]
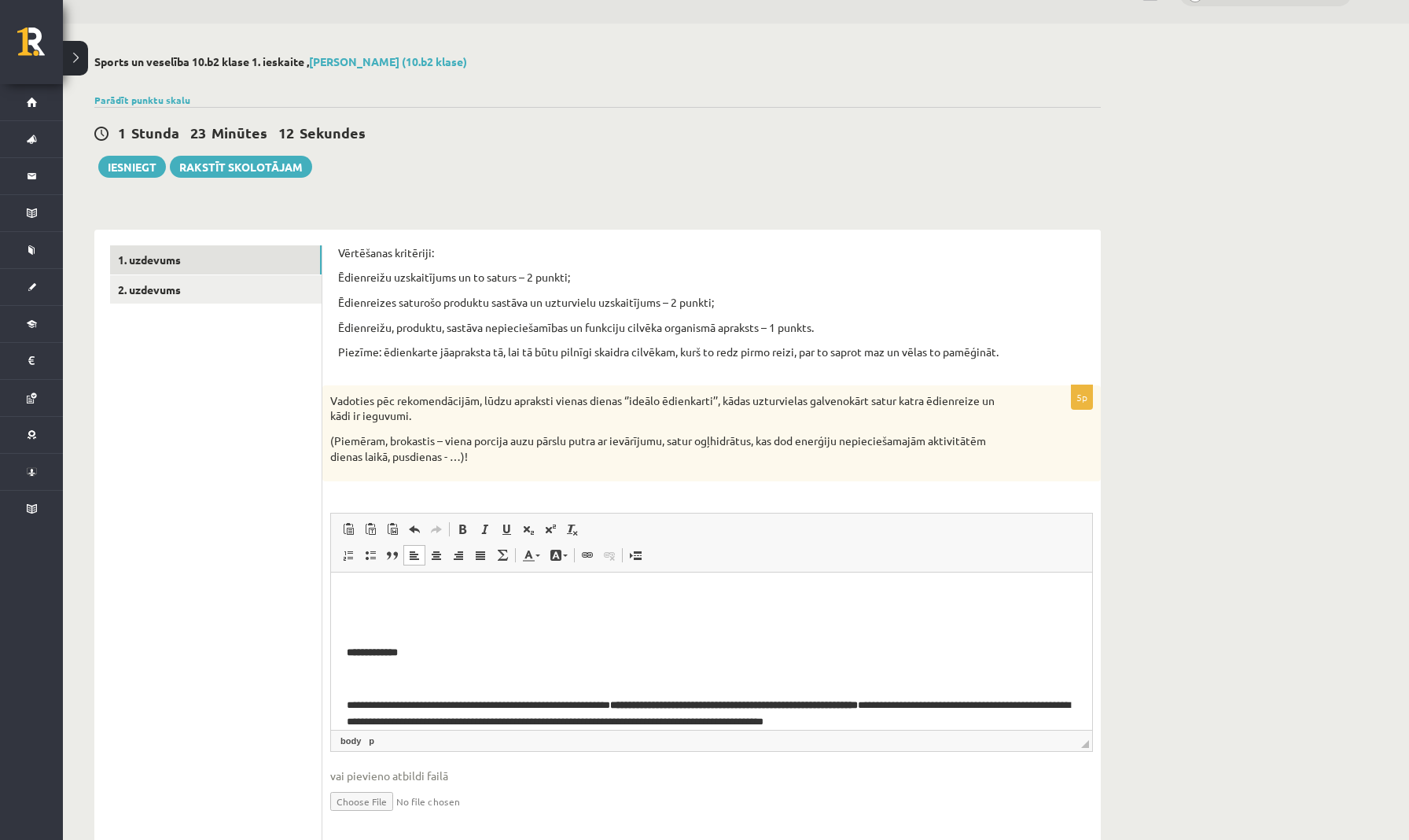
click at [348, 697] on p "**********" at bounding box center [712, 712] width 730 height 31
drag, startPoint x: 348, startPoint y: 687, endPoint x: 396, endPoint y: 688, distance: 48.0
click at [396, 697] on p "**********" at bounding box center [712, 712] width 730 height 31
click at [428, 671] on p "Editor, wiswyg-editor-user-answer-47433925431460" at bounding box center [712, 679] width 730 height 17
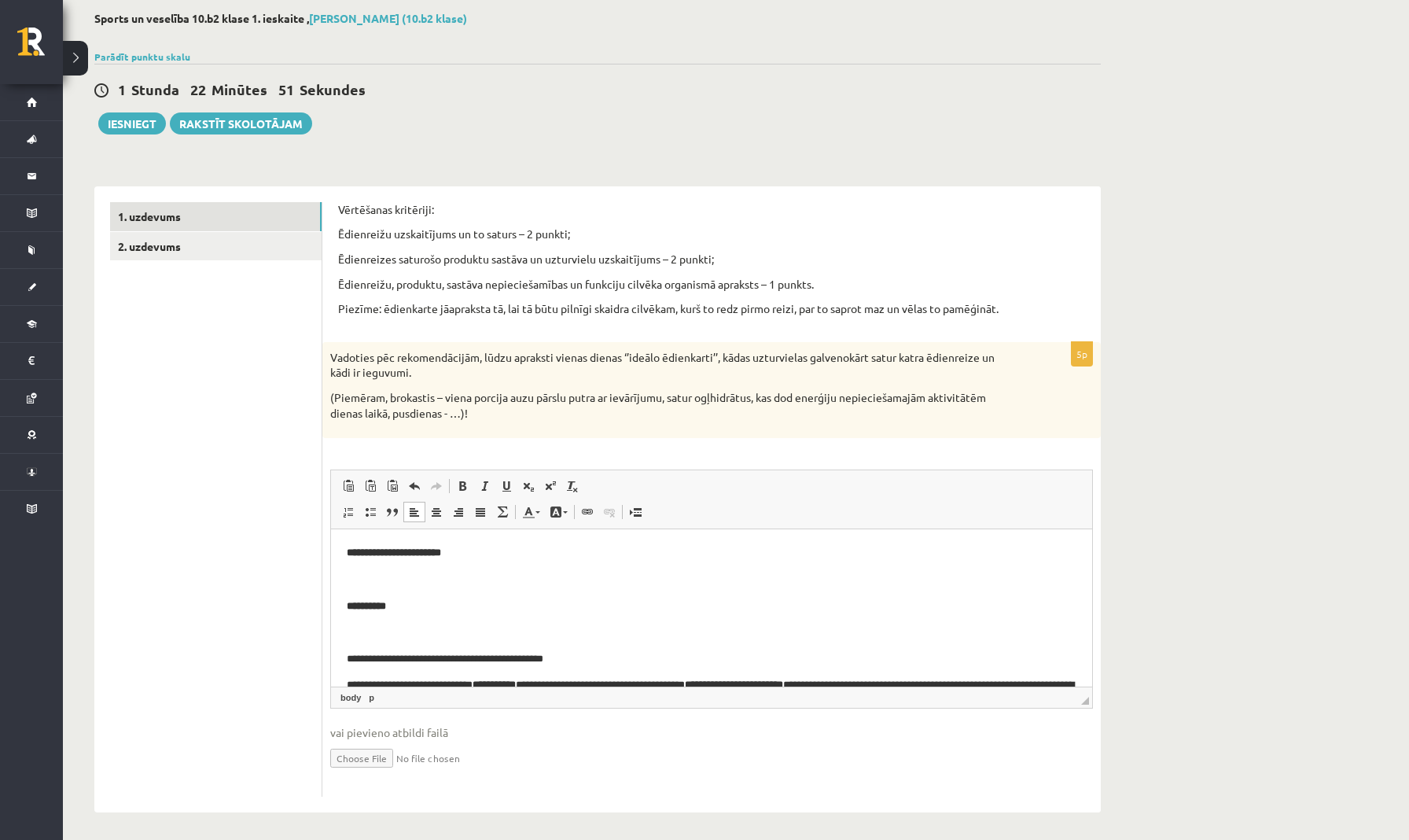
scroll to position [0, 0]
click at [296, 252] on link "2. uzdevums" at bounding box center [216, 246] width 211 height 29
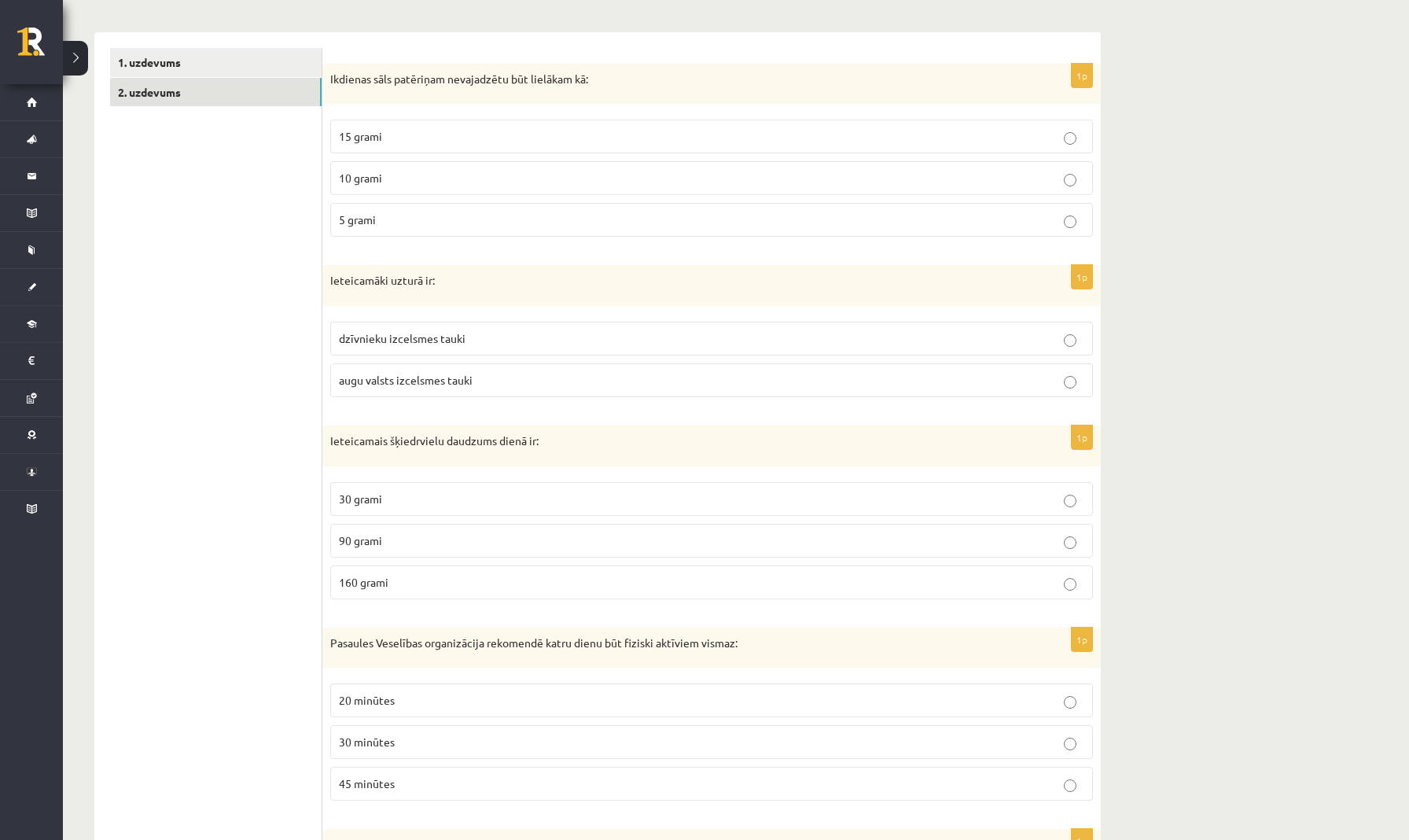
scroll to position [237, 0]
click at [409, 171] on p "10 grami" at bounding box center [712, 176] width 745 height 17
click at [433, 143] on label "15 grami" at bounding box center [712, 134] width 763 height 34
click at [395, 377] on span "augu valsts izcelsmes tauki" at bounding box center [405, 378] width 134 height 14
click at [447, 211] on p "5 grami" at bounding box center [712, 217] width 745 height 17
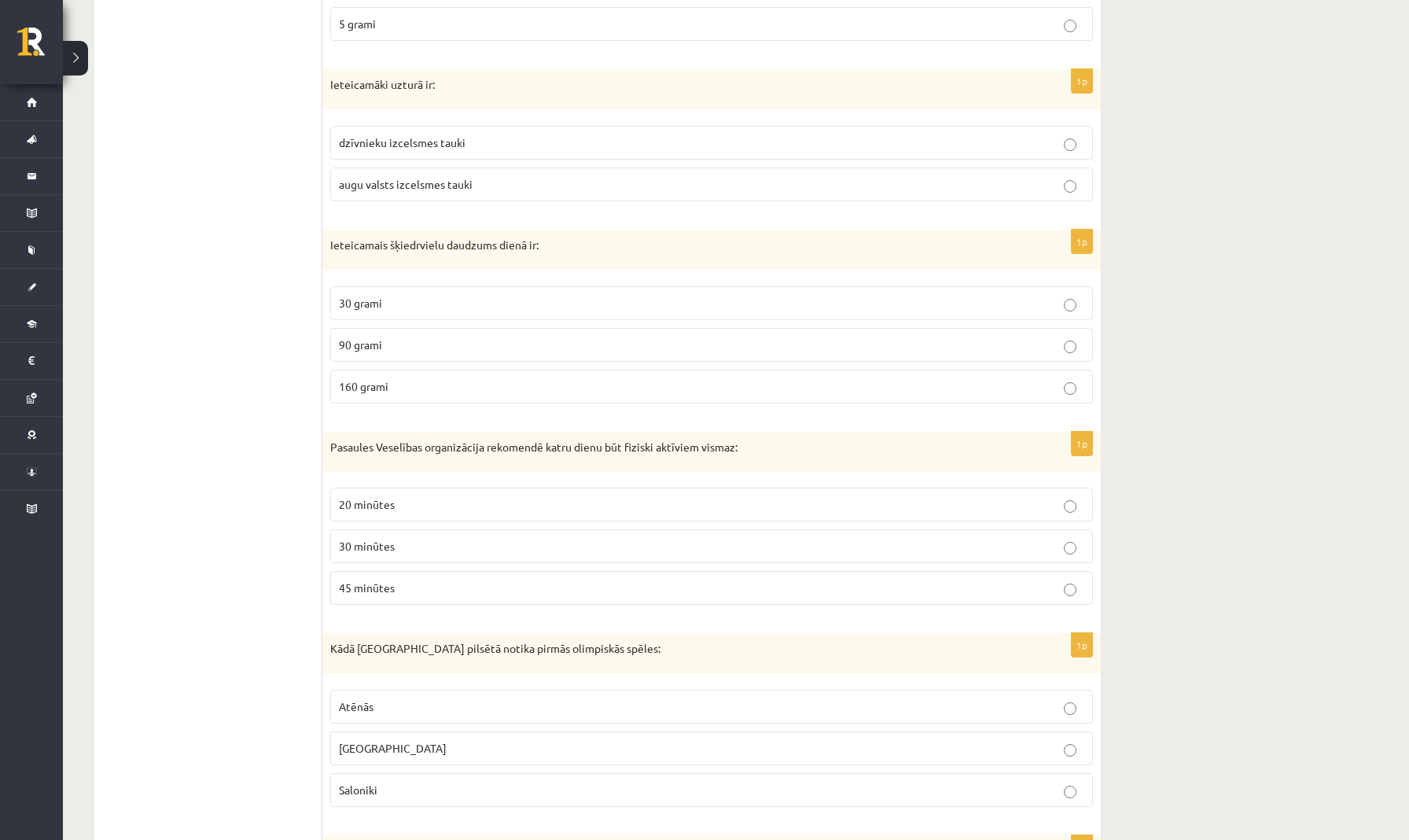
scroll to position [426, 0]
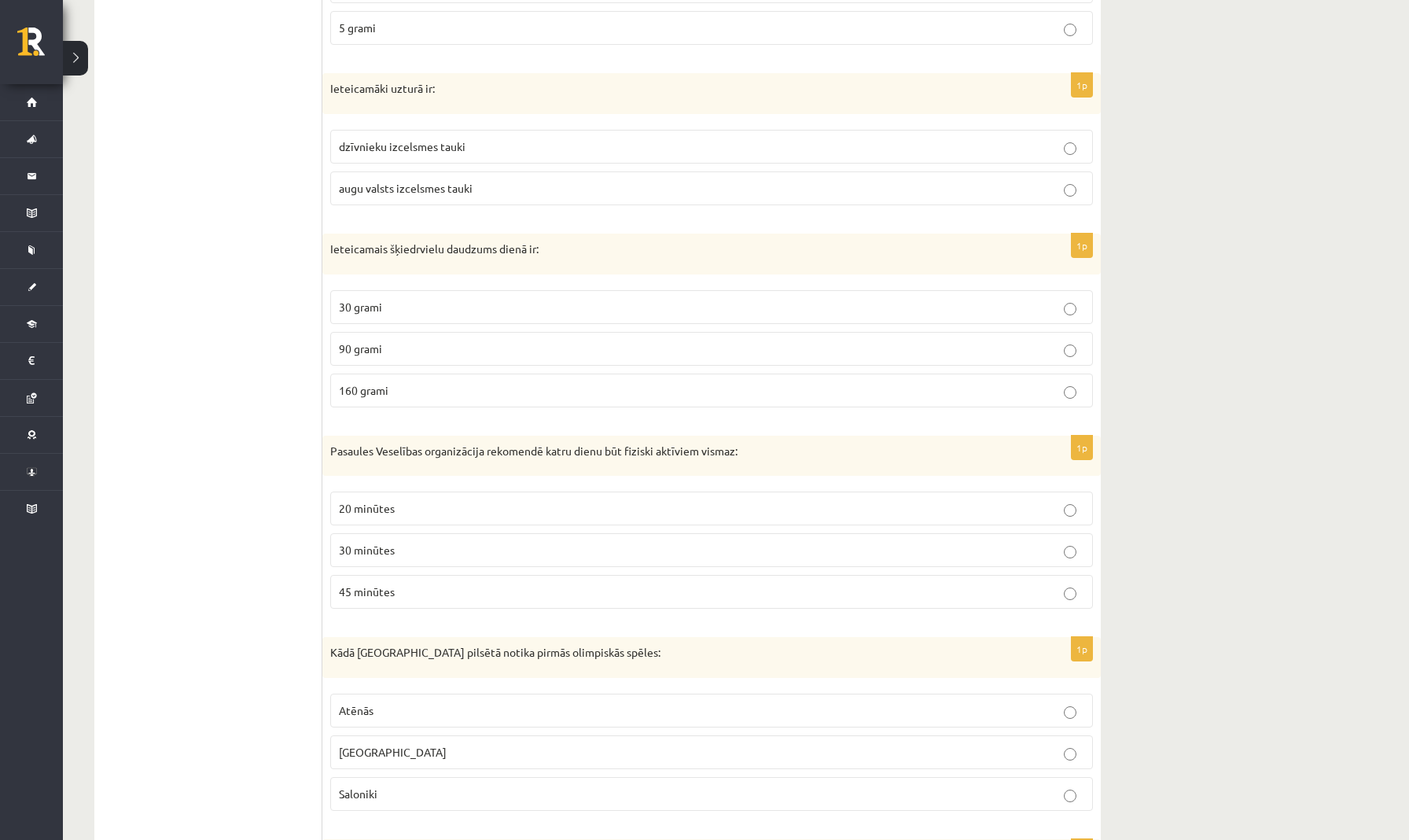
click at [476, 310] on p "30 grami" at bounding box center [712, 307] width 745 height 17
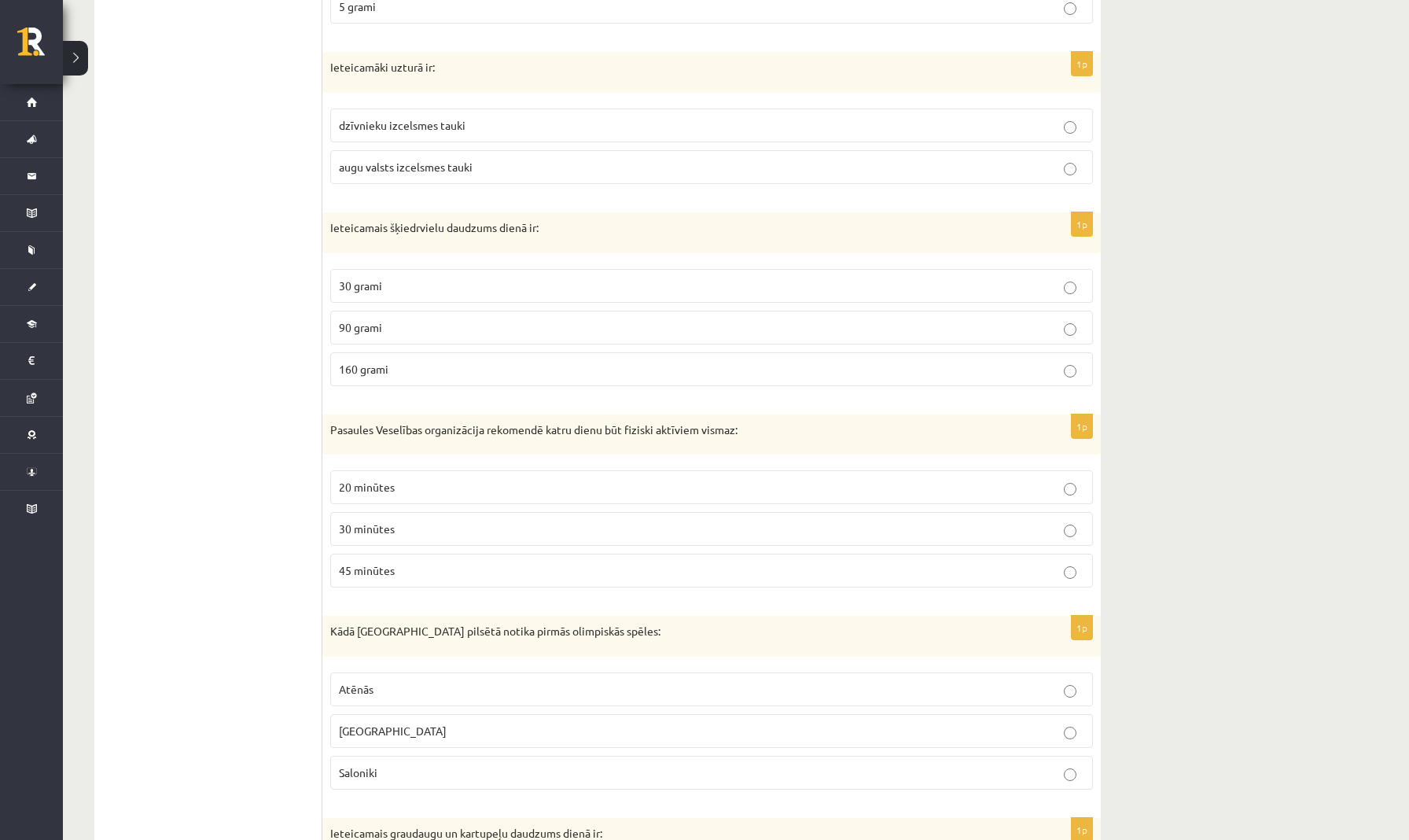
scroll to position [444, 0]
click at [403, 532] on p "30 minūtes" at bounding box center [712, 531] width 745 height 17
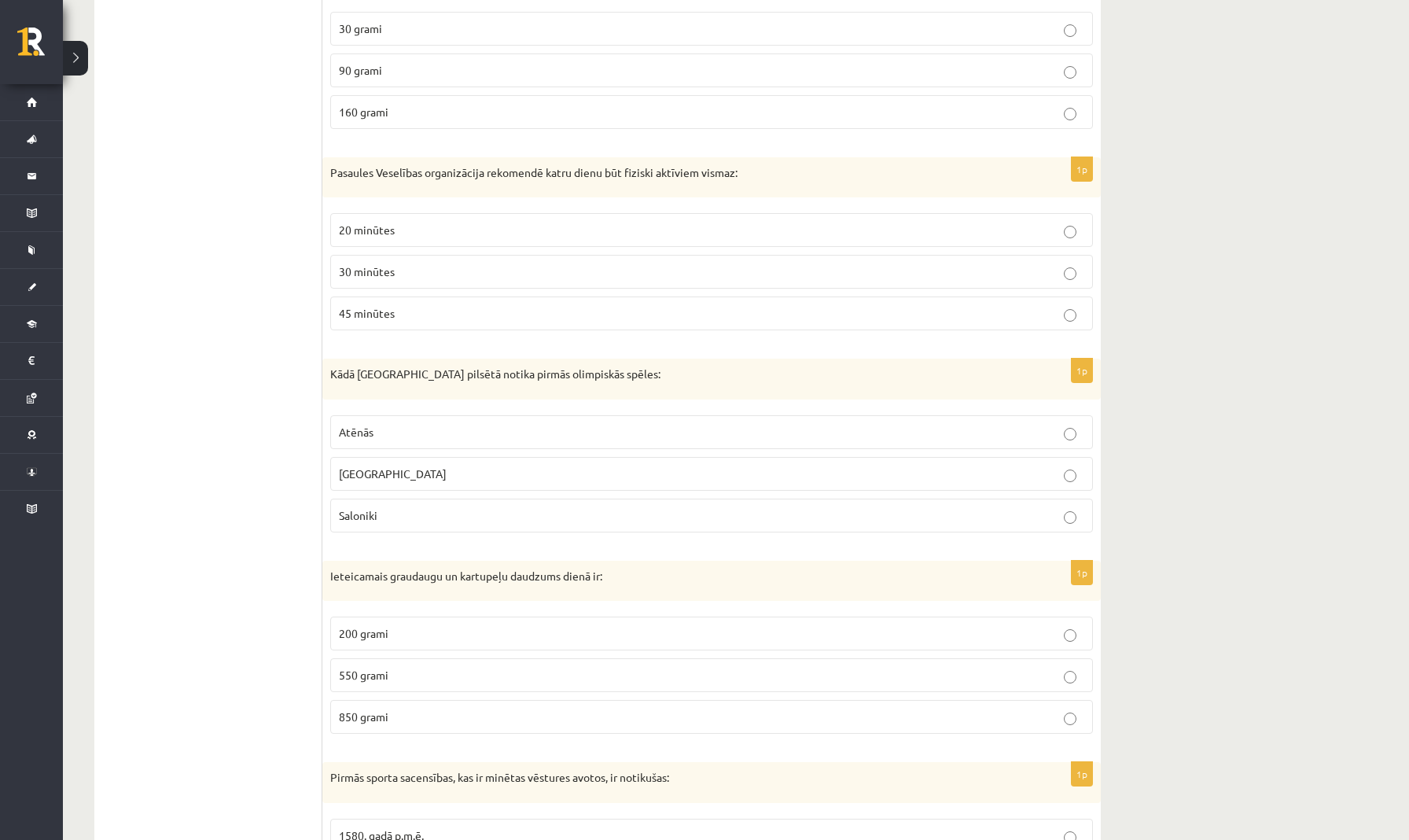
scroll to position [706, 0]
click at [438, 473] on p "Olimpijā" at bounding box center [712, 472] width 745 height 17
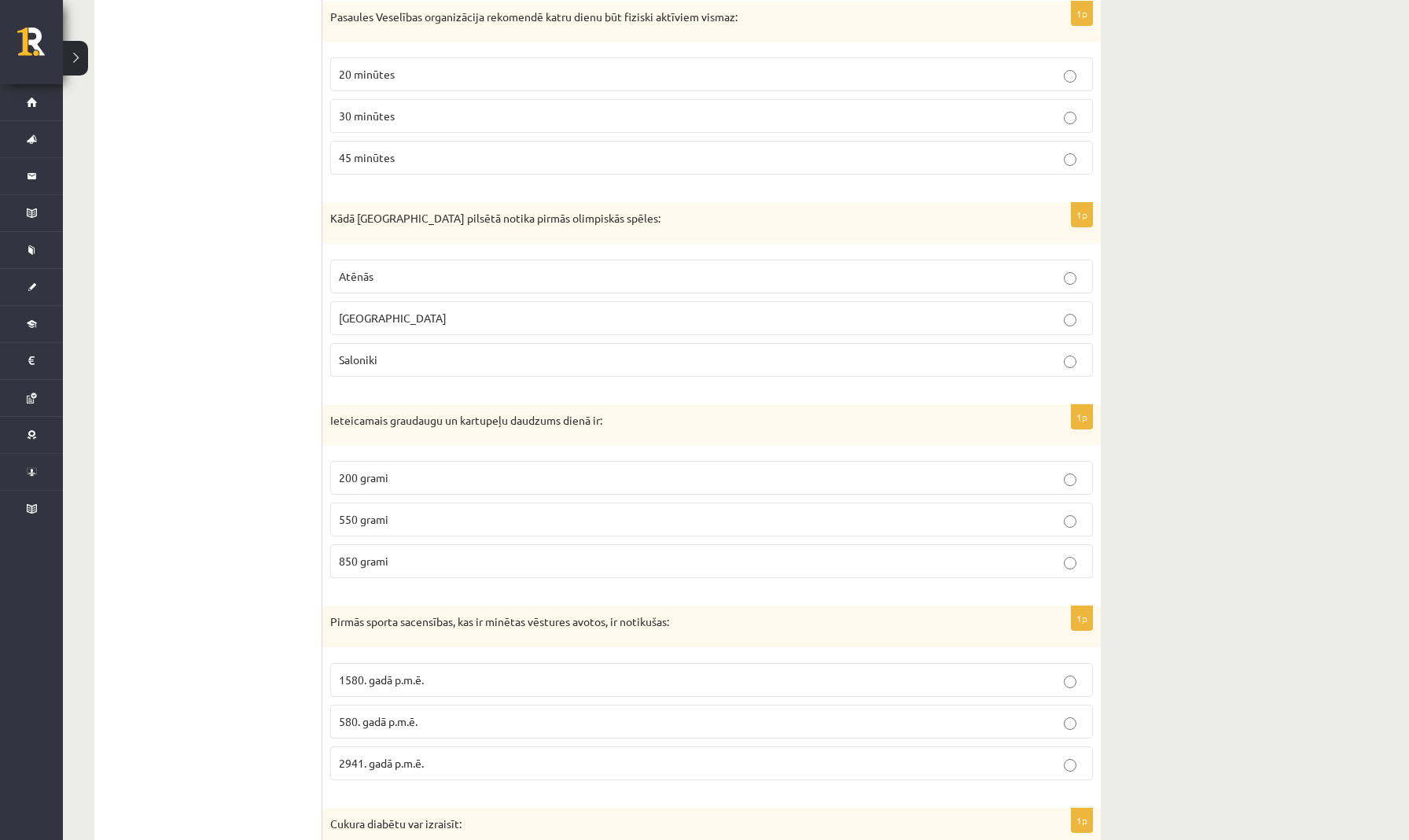
scroll to position [877, 0]
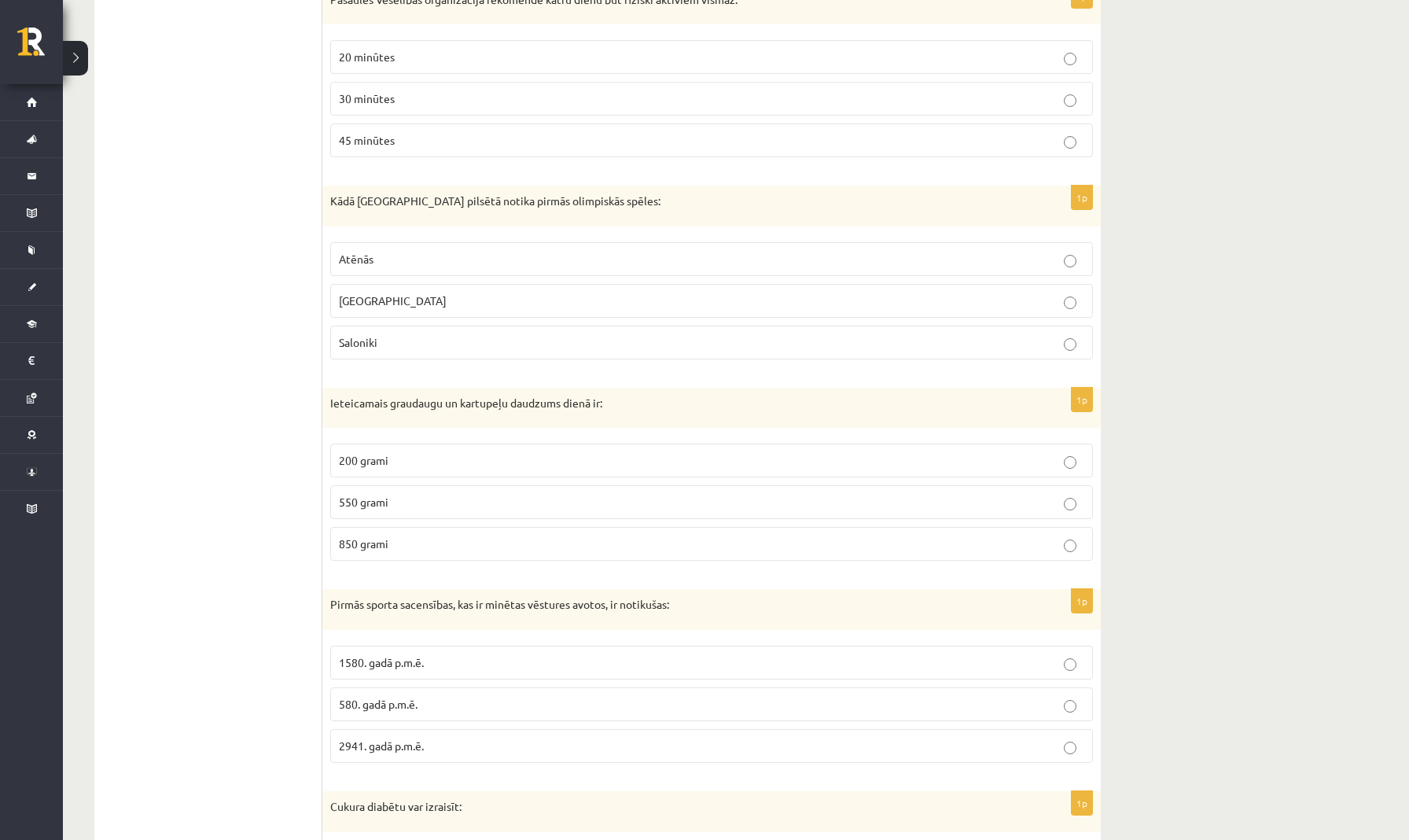
click at [443, 499] on p "550 grami" at bounding box center [712, 502] width 745 height 17
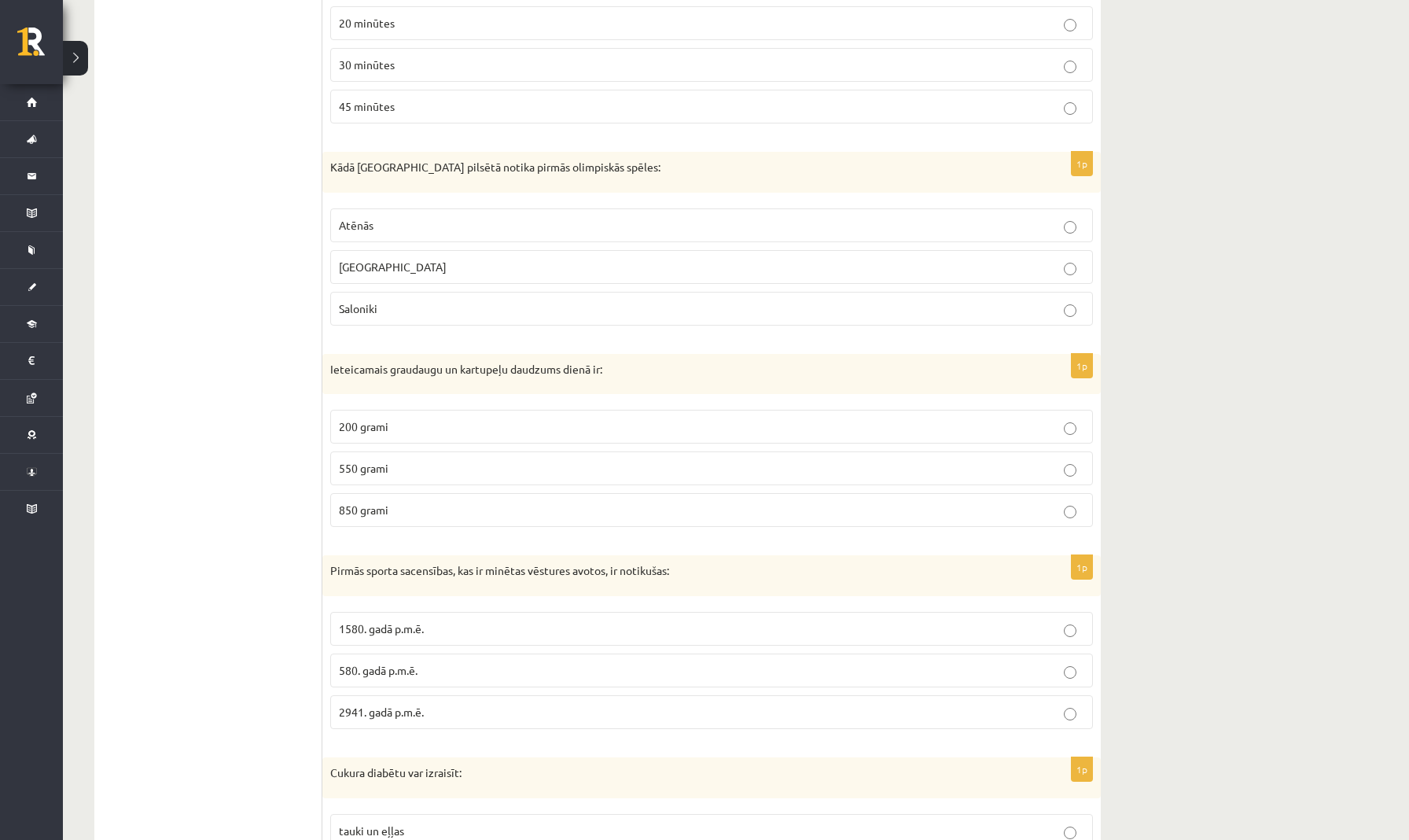
scroll to position [913, 0]
click at [465, 428] on p "200 grami" at bounding box center [712, 425] width 745 height 17
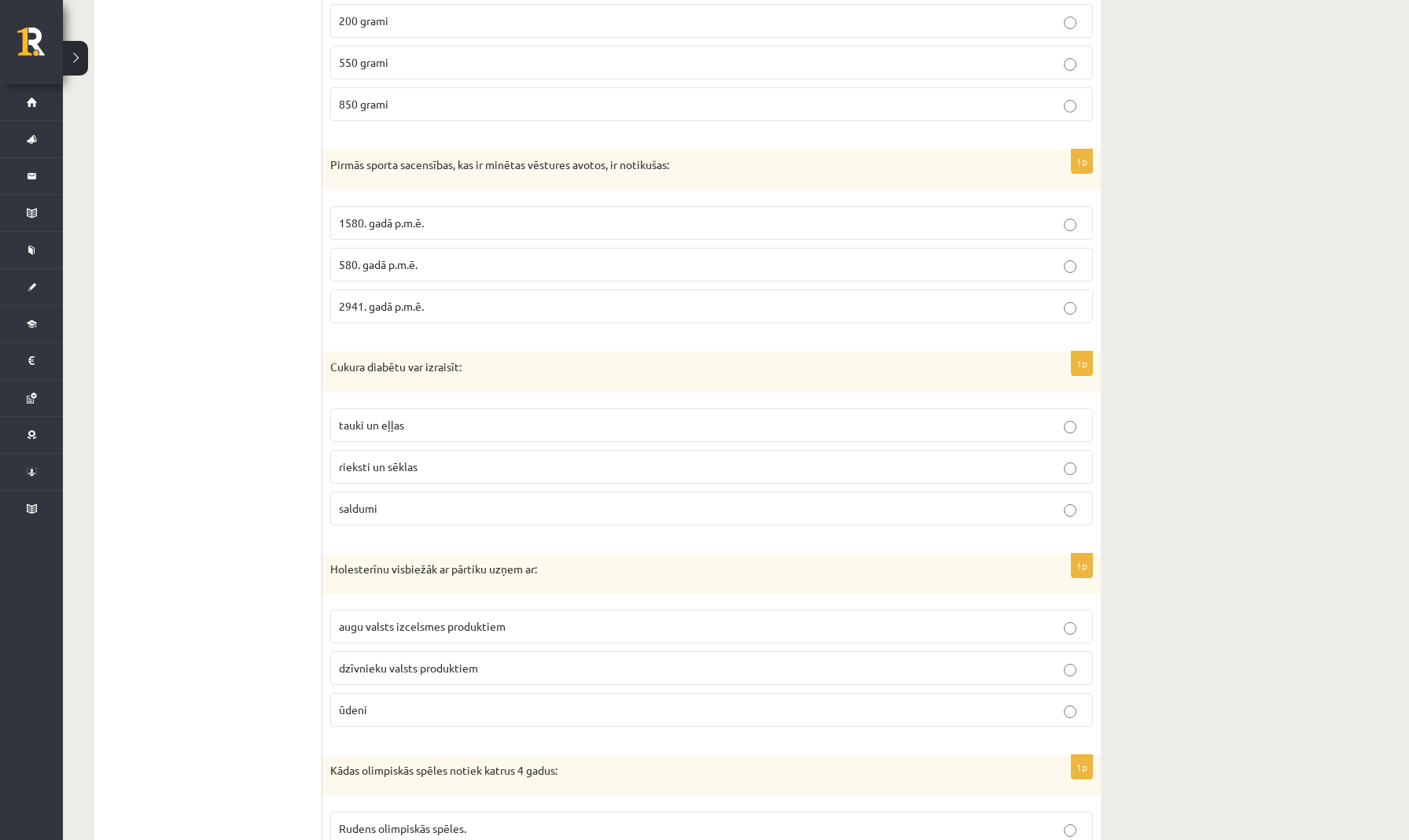
scroll to position [1317, 0]
click at [494, 218] on p "1580. gadā p.m.ē." at bounding box center [712, 223] width 745 height 17
click at [431, 500] on p "saldumi" at bounding box center [712, 508] width 745 height 17
click at [492, 260] on p "580. gadā p.m.ē." at bounding box center [712, 264] width 745 height 17
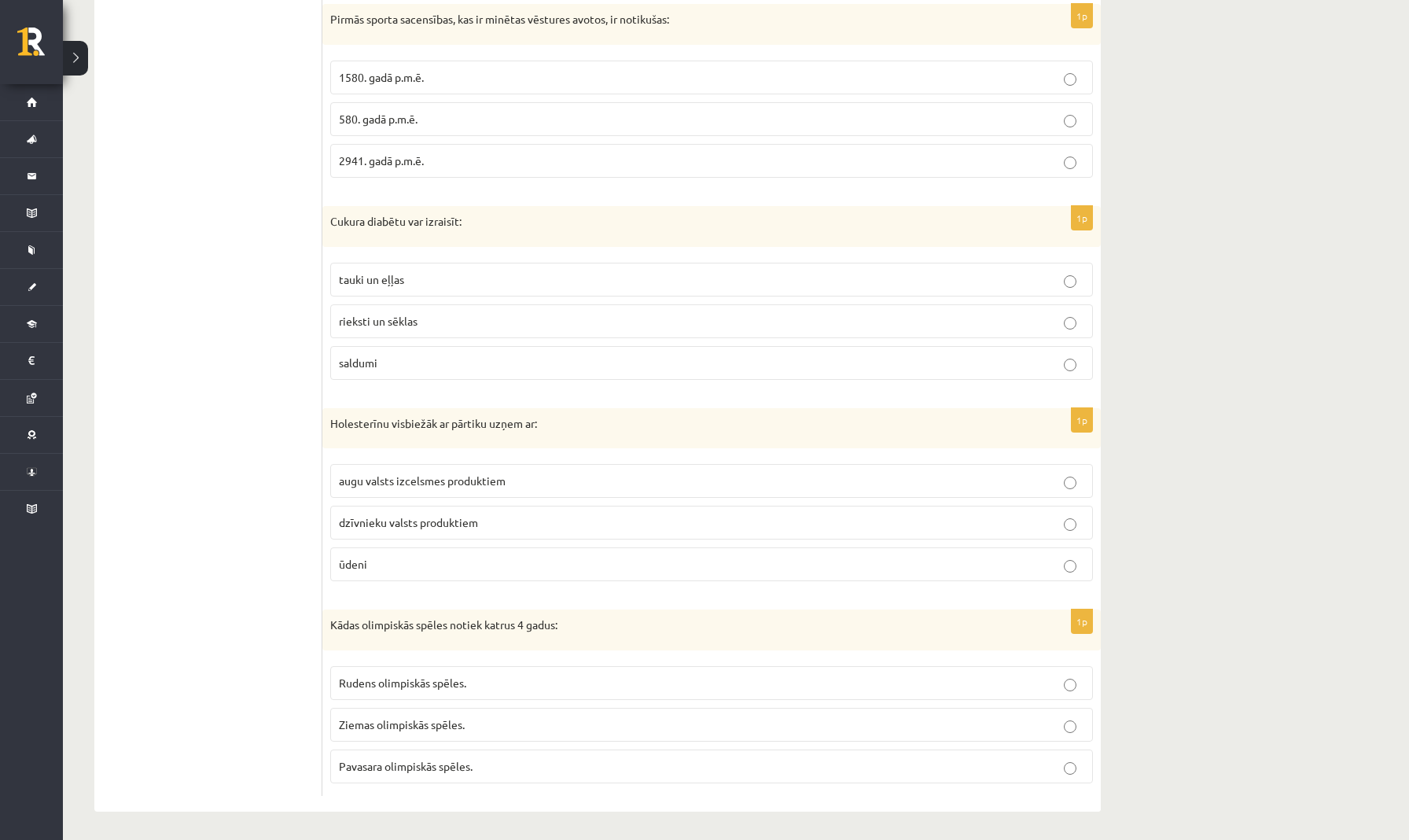
scroll to position [1462, 0]
click at [489, 517] on p "dzīvnieku valsts produktiem" at bounding box center [712, 523] width 745 height 17
click at [463, 718] on span "Ziemas olimpiskās spēles." at bounding box center [402, 725] width 126 height 14
click at [407, 767] on span "Pavasara olimpiskās spēles." at bounding box center [405, 766] width 134 height 14
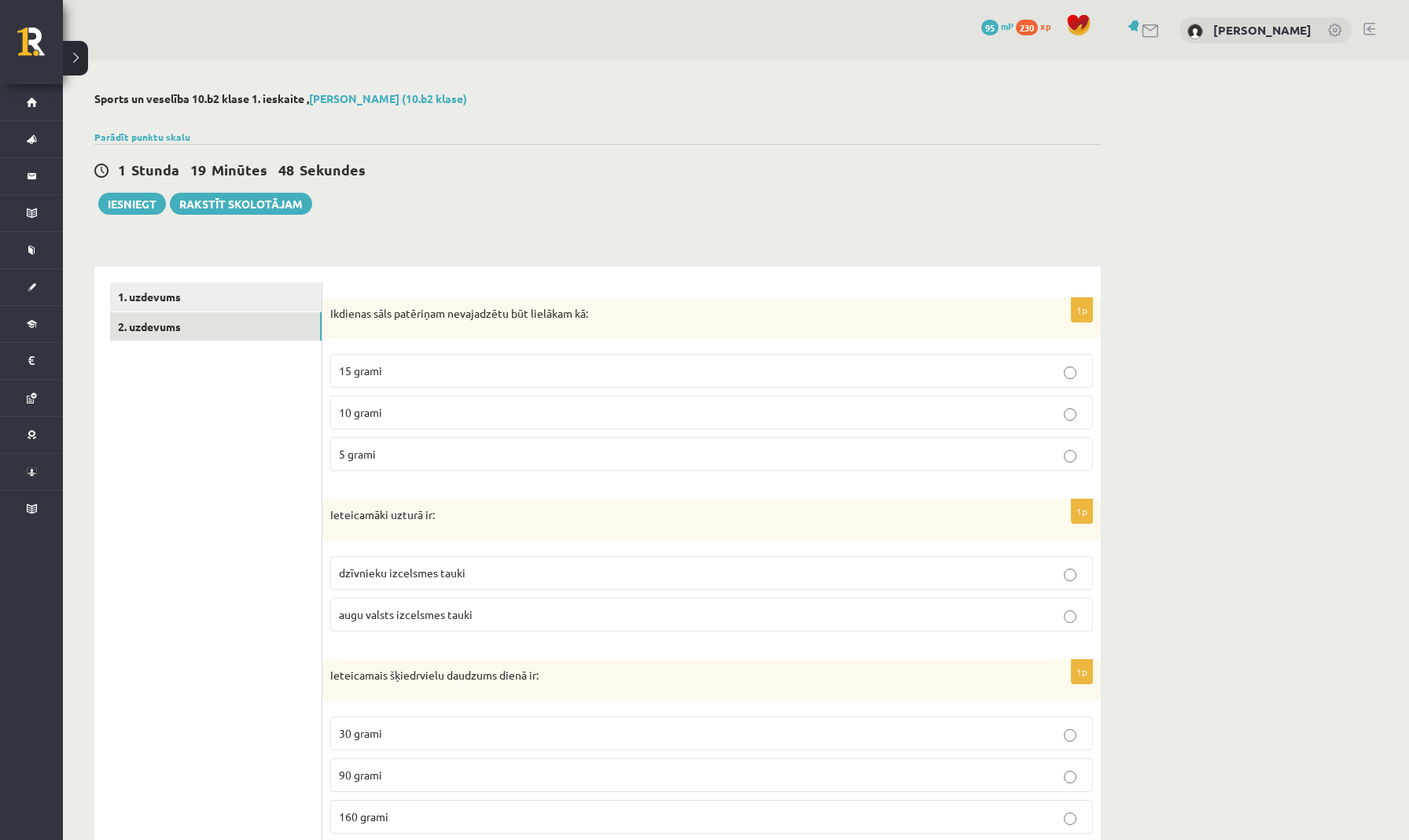
scroll to position [0, 0]
click at [164, 297] on link "1. uzdevums" at bounding box center [216, 296] width 211 height 29
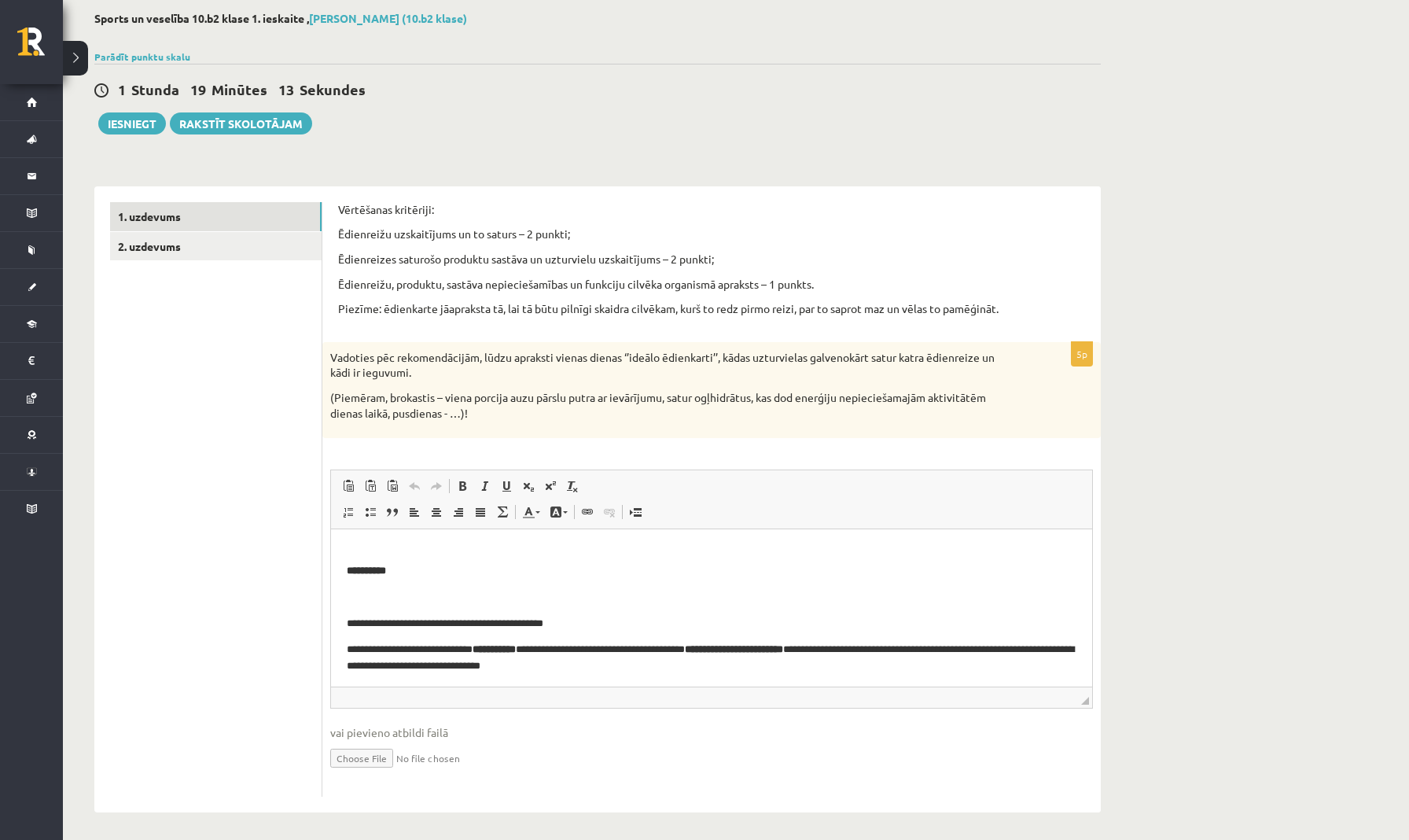
scroll to position [35, 0]
click at [501, 573] on p "**********" at bounding box center [712, 572] width 730 height 17
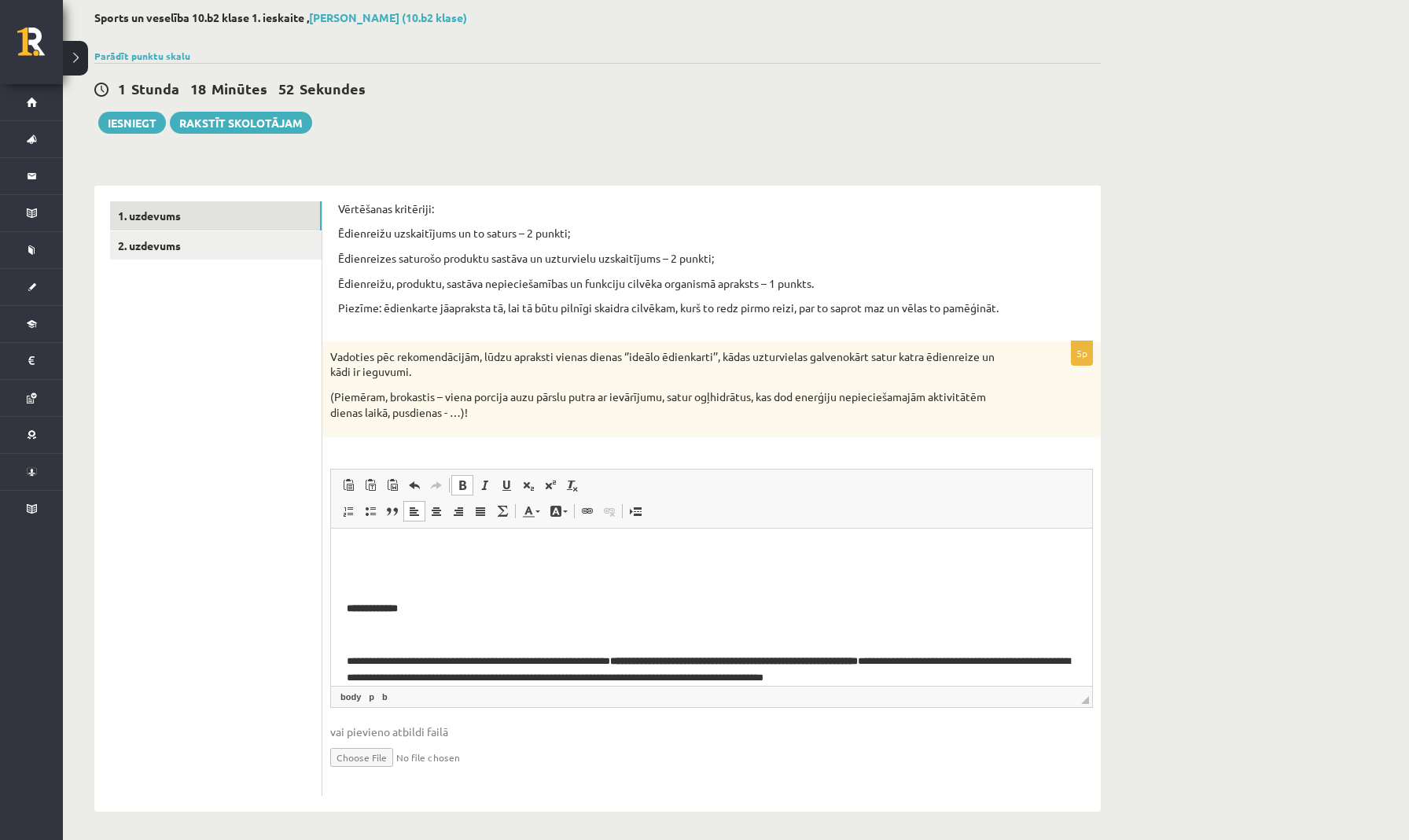
scroll to position [80, 0]
click at [135, 122] on button "Iesniegt" at bounding box center [132, 123] width 67 height 22
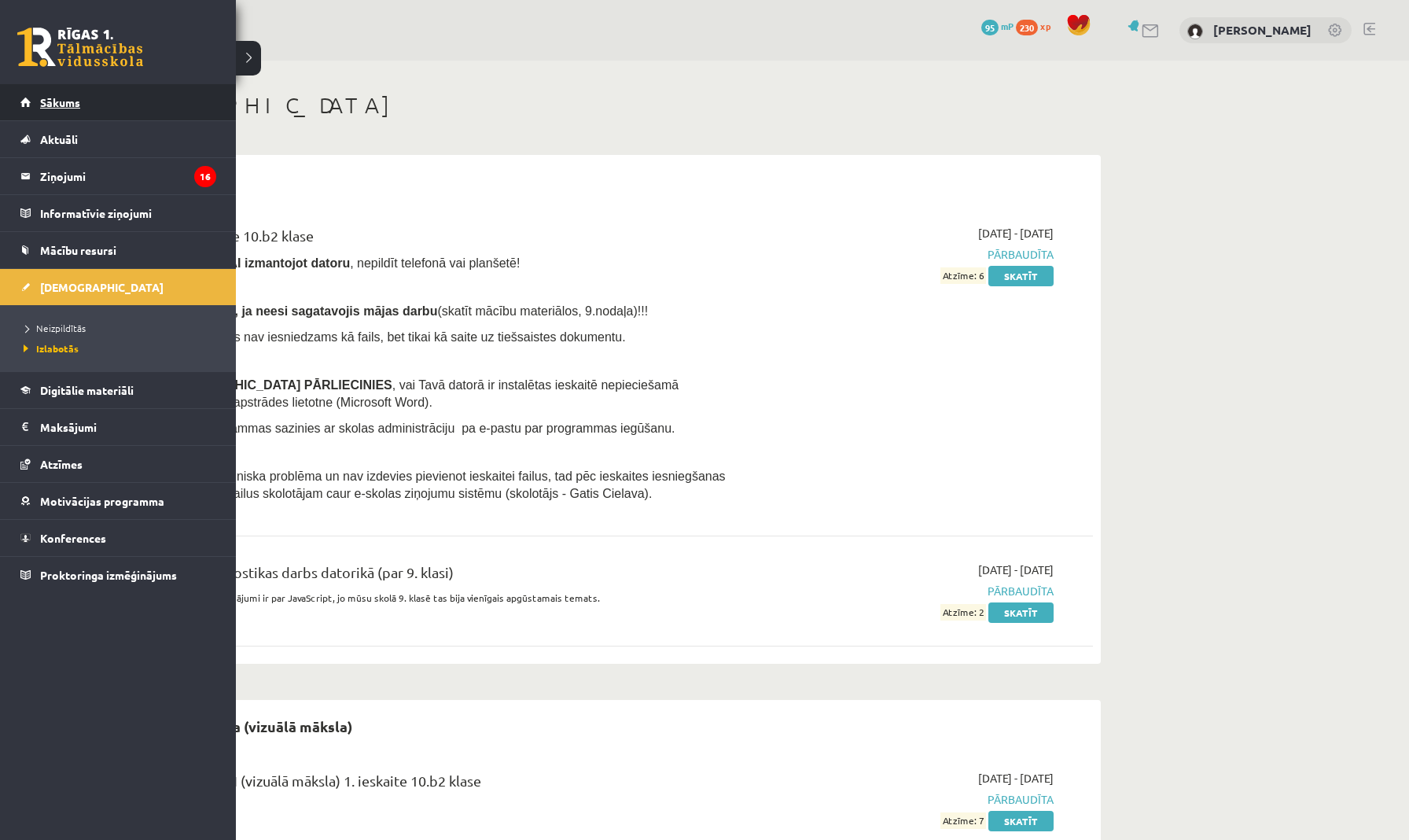
click at [59, 109] on link "Sākums" at bounding box center [118, 102] width 196 height 36
